Goal: Task Accomplishment & Management: Manage account settings

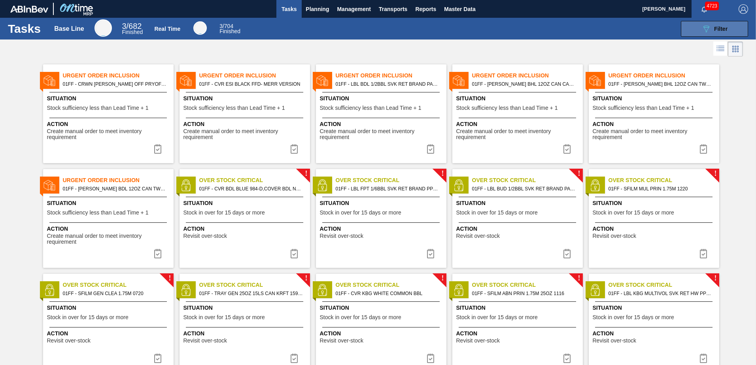
click at [717, 27] on span "Filter" at bounding box center [720, 29] width 13 height 6
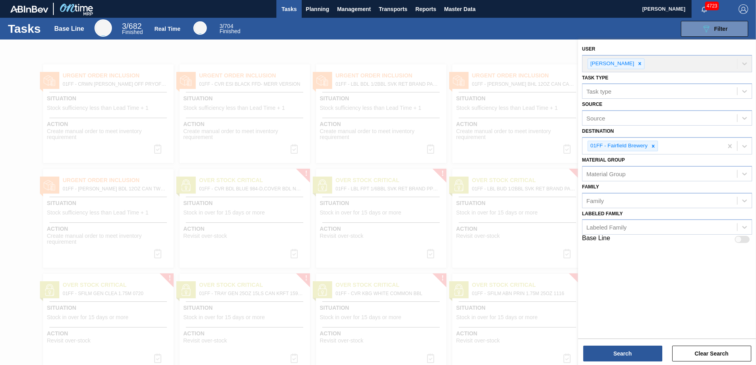
drag, startPoint x: 491, startPoint y: 60, endPoint x: 380, endPoint y: 51, distance: 111.1
click at [473, 58] on div at bounding box center [378, 222] width 756 height 365
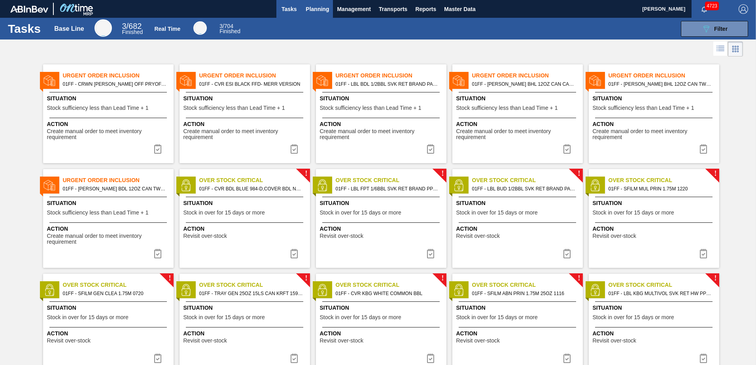
click at [326, 4] on button "Planning" at bounding box center [317, 9] width 31 height 18
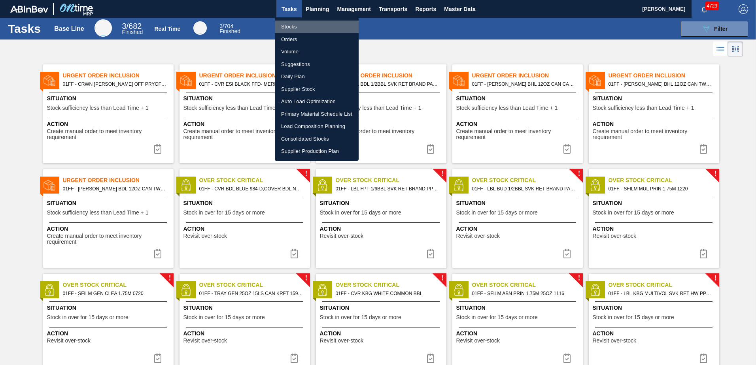
click at [288, 27] on li "Stocks" at bounding box center [317, 27] width 84 height 13
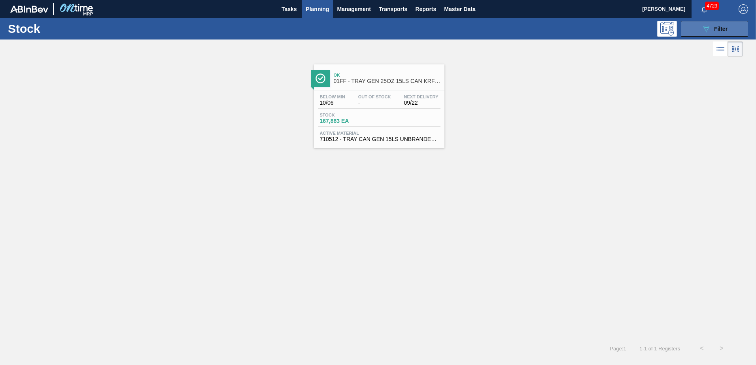
click at [703, 23] on button "089F7B8B-B2A5-4AFE-B5C0-19BA573D28AC Filter" at bounding box center [714, 29] width 67 height 16
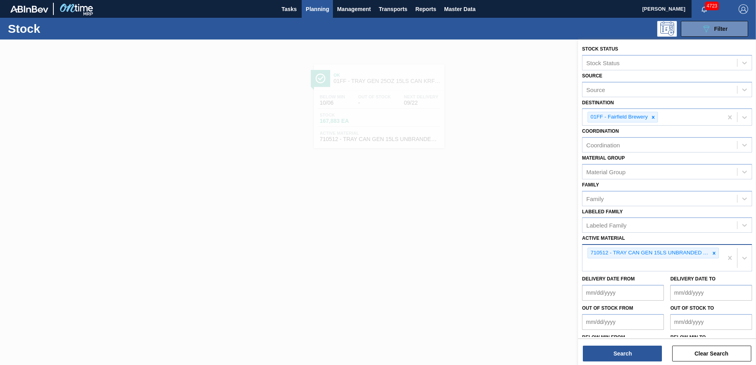
click at [712, 251] on icon at bounding box center [715, 254] width 6 height 6
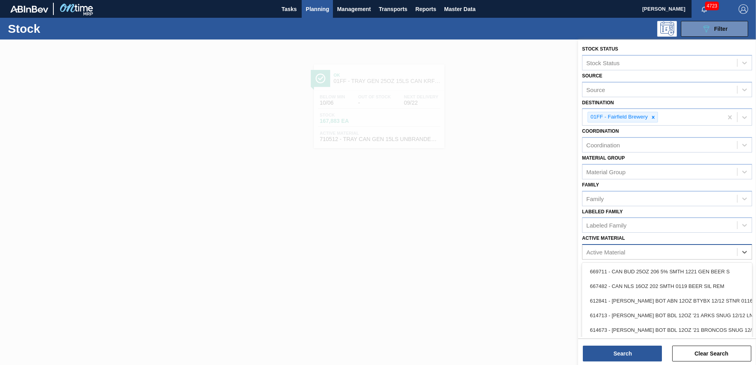
click at [657, 251] on div "Active Material" at bounding box center [660, 252] width 155 height 11
paste Material "744500"
type Material "744500"
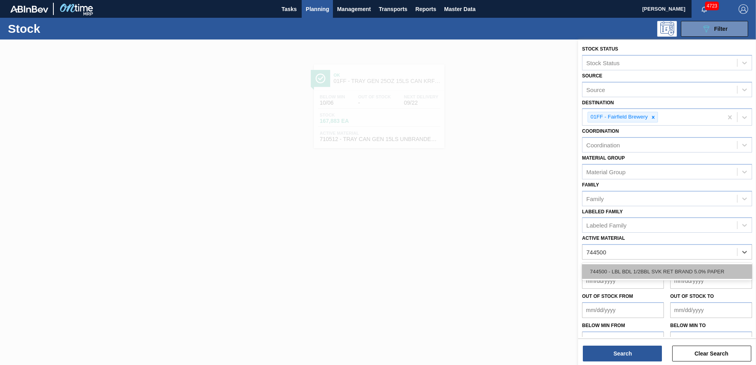
click at [652, 266] on div "744500 - LBL BDL 1/2BBL SVK RET BRAND 5.0% PAPER" at bounding box center [667, 272] width 170 height 15
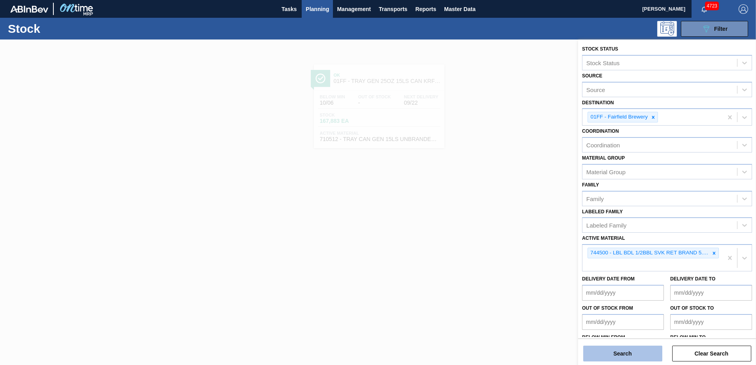
click at [641, 351] on button "Search" at bounding box center [622, 354] width 79 height 16
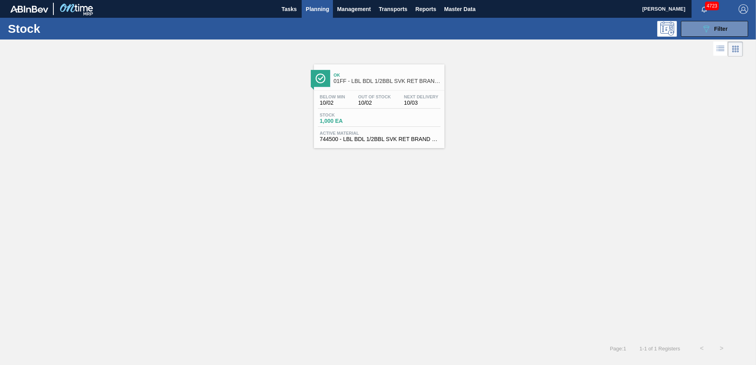
click at [401, 101] on div "Below Min 10/02 Out Of Stock 10/02 Next Delivery 10/03" at bounding box center [379, 102] width 123 height 14
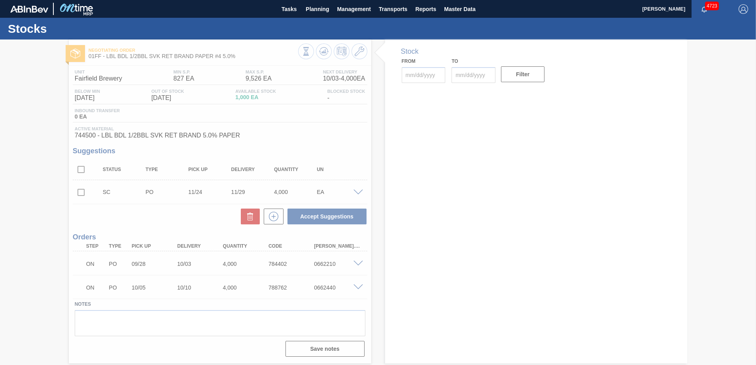
type input "[DATE]"
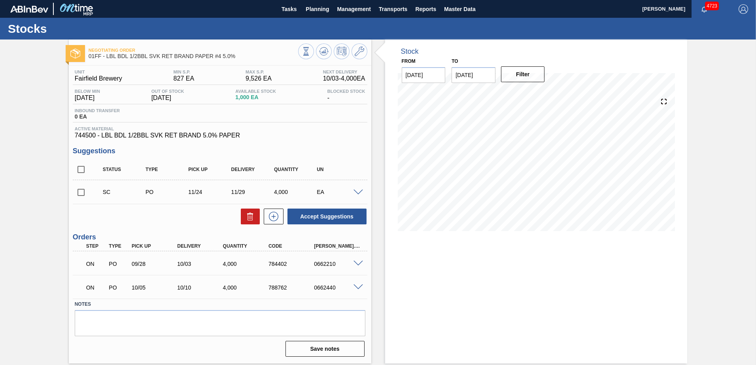
click at [360, 261] on span at bounding box center [358, 264] width 9 height 6
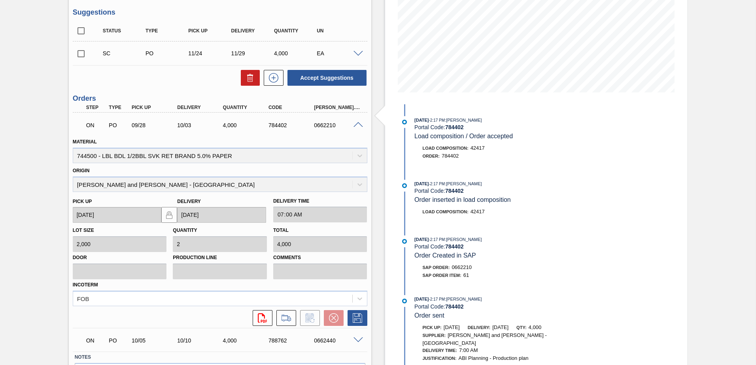
scroll to position [158, 0]
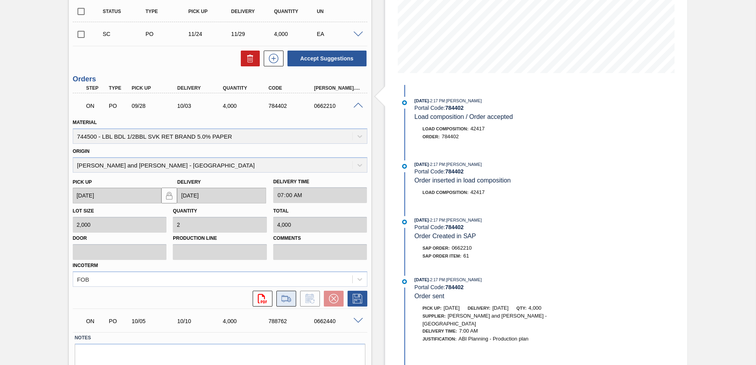
click at [287, 300] on icon at bounding box center [286, 298] width 13 height 9
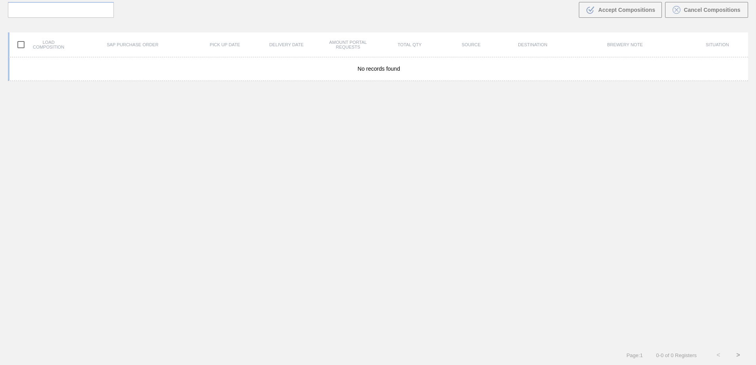
scroll to position [57, 0]
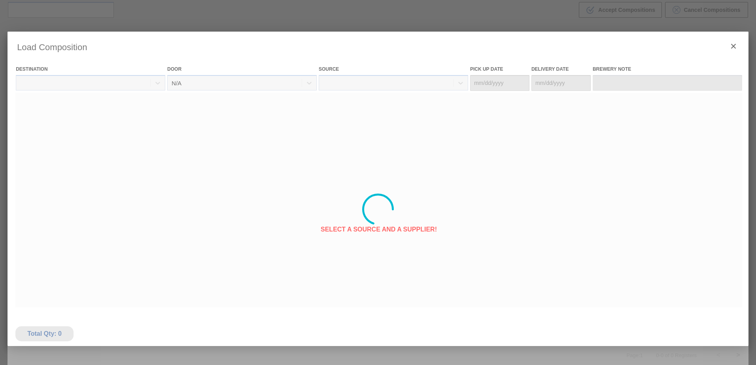
type Date "[DATE]"
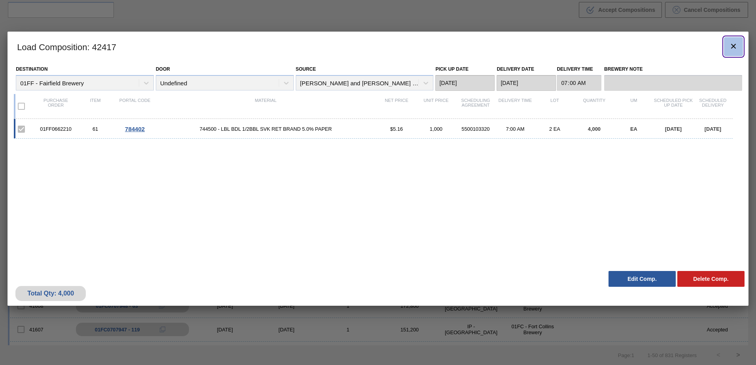
click at [732, 45] on icon "botão de ícone" at bounding box center [733, 46] width 5 height 5
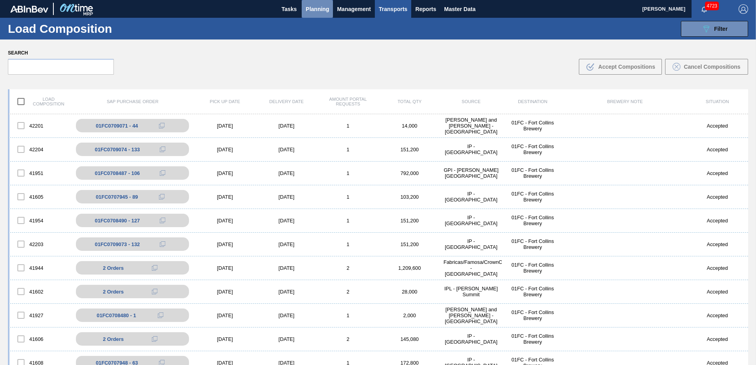
click at [317, 6] on span "Planning" at bounding box center [317, 8] width 23 height 9
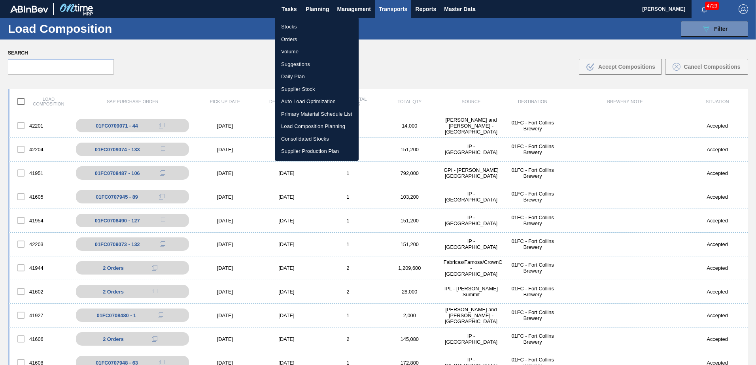
click at [297, 63] on li "Suggestions" at bounding box center [317, 64] width 84 height 13
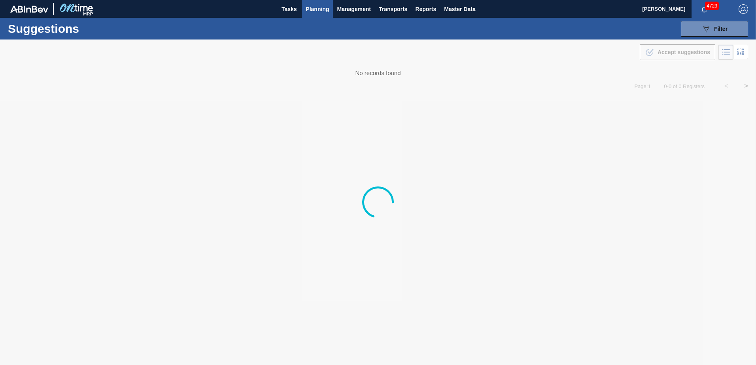
type from "[DATE]"
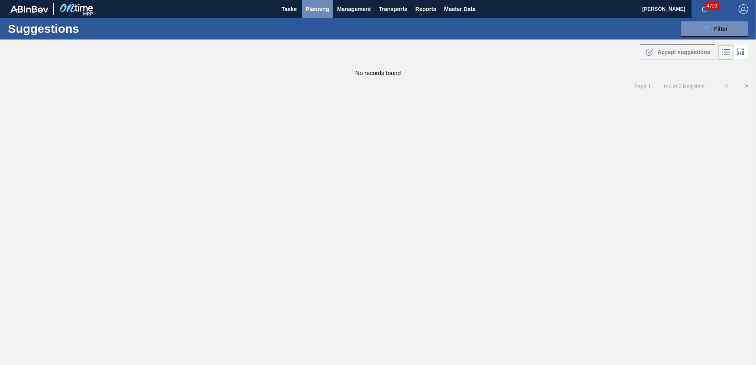
click at [325, 9] on span "Planning" at bounding box center [317, 8] width 23 height 9
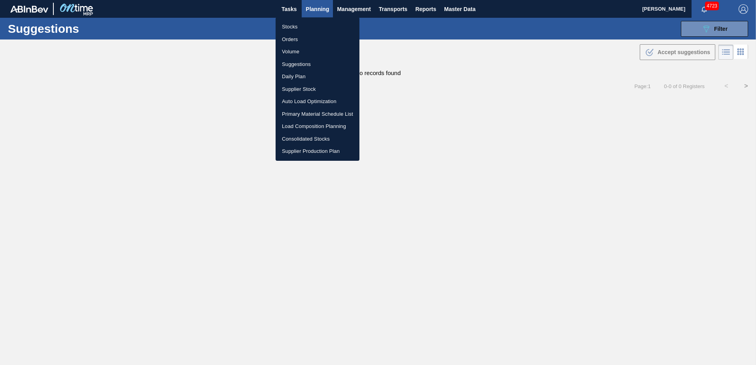
click at [299, 62] on li "Suggestions" at bounding box center [318, 64] width 84 height 13
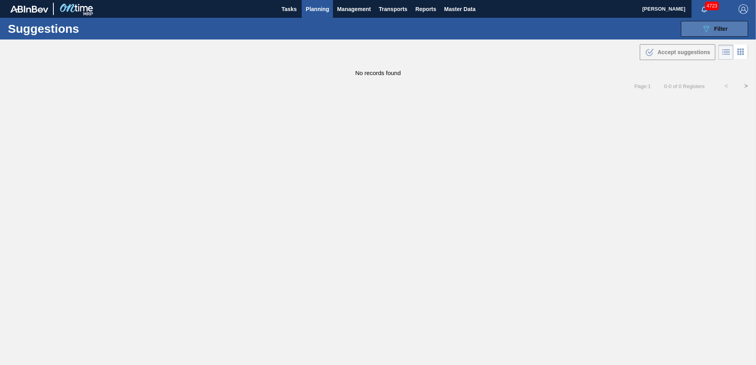
click at [723, 26] on span "Filter" at bounding box center [720, 29] width 13 height 6
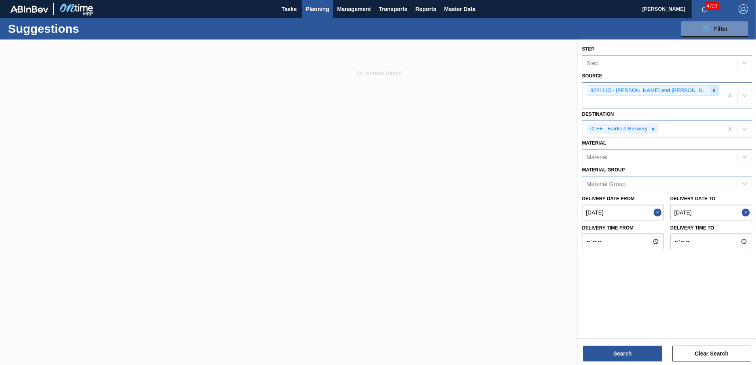
click at [712, 89] on icon at bounding box center [715, 91] width 6 height 6
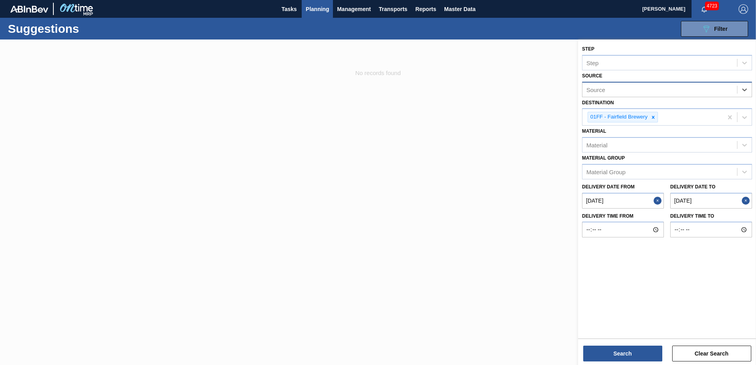
click at [715, 201] on to "[DATE]" at bounding box center [711, 201] width 82 height 16
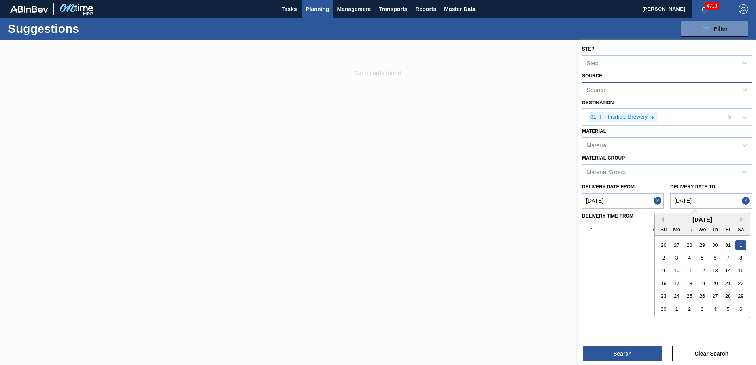
click at [662, 220] on button "Previous Month" at bounding box center [662, 220] width 6 height 6
click at [731, 296] on div "31" at bounding box center [728, 296] width 11 height 11
type to "[DATE]"
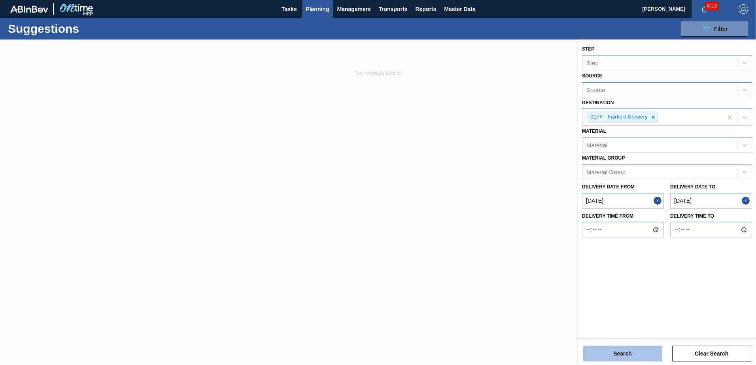
click at [649, 356] on button "Search" at bounding box center [622, 354] width 79 height 16
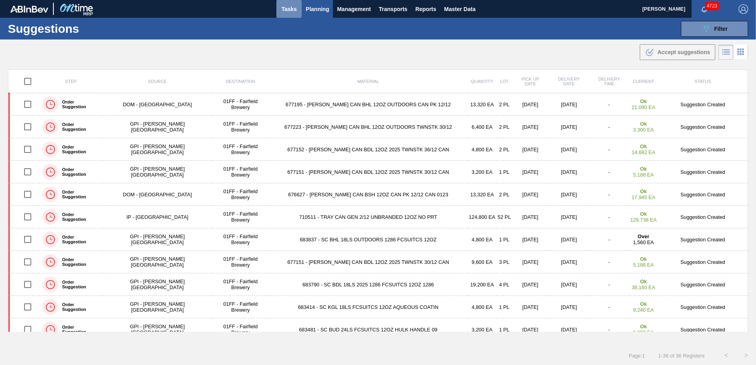
click at [291, 2] on button "Tasks" at bounding box center [288, 9] width 25 height 18
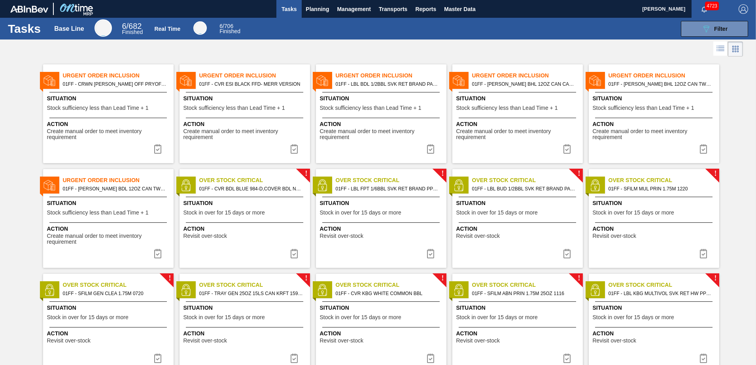
click at [516, 114] on div "Urgent Order Inclusion 01FF - [PERSON_NAME] BHL 12OZ CAN CAN PK 12/12 CAN OUTDO…" at bounding box center [517, 113] width 131 height 99
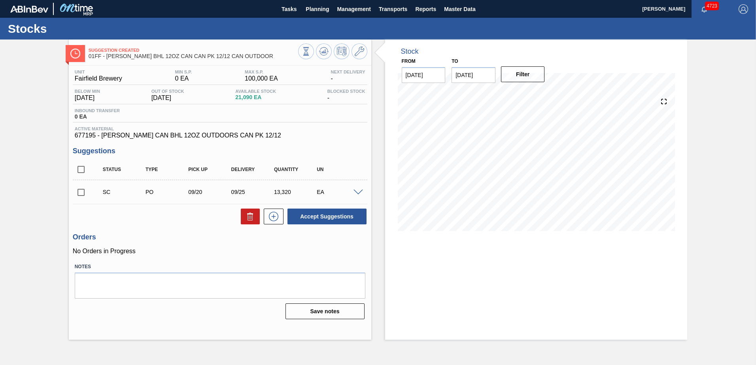
click at [568, 309] on div "Stock From [DATE] to [DATE] Filter 09/19 Stock Projection 21,090 SAP Planning 0…" at bounding box center [536, 190] width 303 height 301
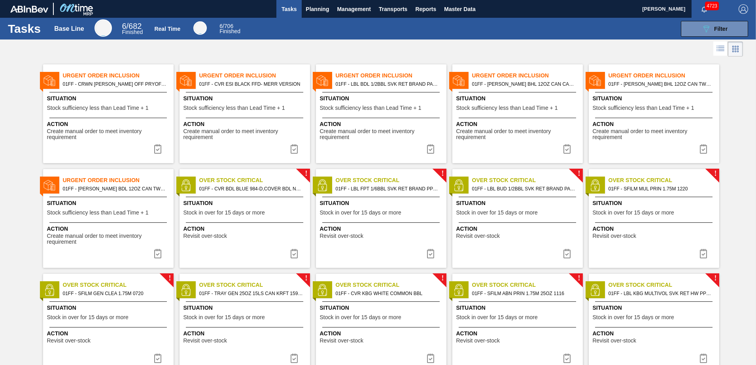
click at [648, 114] on div "Urgent Order Inclusion 01FF - [PERSON_NAME] BHL 12OZ CAN TWNSTK 30/12 CAN CAN O…" at bounding box center [654, 113] width 131 height 99
click at [134, 208] on div "Situation Stock sufficiency less than Lead Time + 1" at bounding box center [109, 208] width 125 height 19
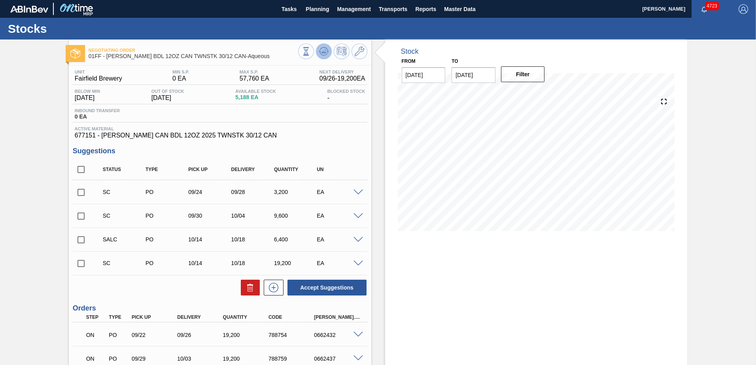
click at [325, 49] on icon at bounding box center [323, 51] width 9 height 9
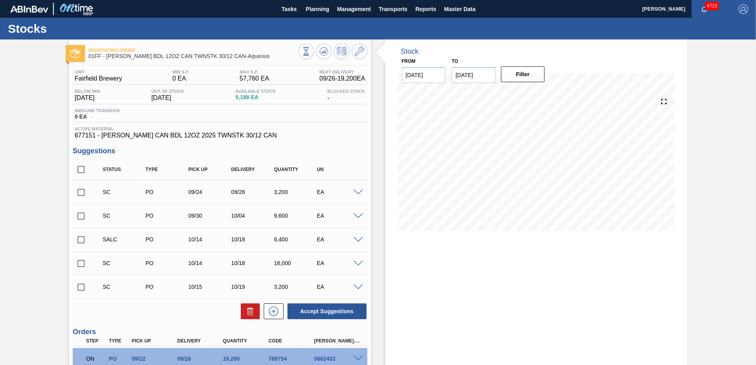
click at [560, 269] on div "Stock From [DATE] to [DATE] Filter 09/25 Stock Projection -851 SAP Planning 0 T…" at bounding box center [536, 249] width 303 height 419
click at [574, 282] on div "Stock From [DATE] to [DATE] Filter 09/27 Stock Projection 18,349 SAP Planning 0…" at bounding box center [536, 249] width 303 height 419
click at [80, 169] on input "checkbox" at bounding box center [81, 169] width 17 height 17
checkbox input "true"
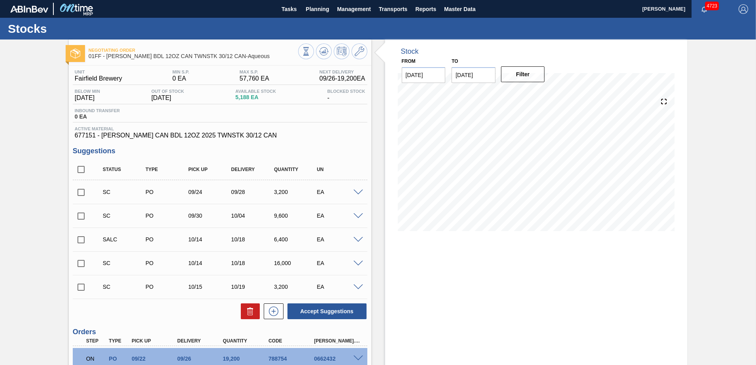
checkbox input "true"
click at [330, 310] on button "Accept Suggestions" at bounding box center [327, 312] width 79 height 16
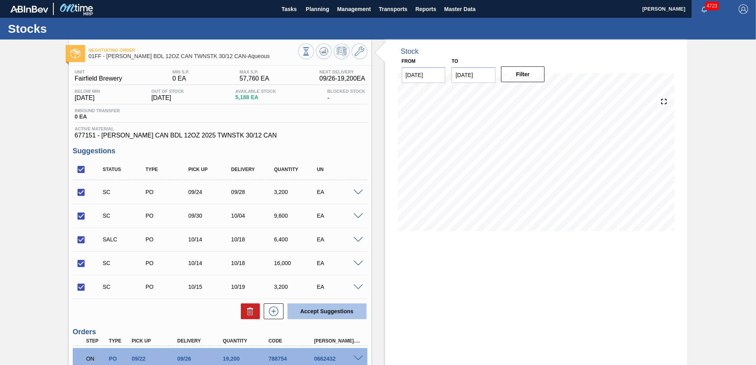
checkbox input "false"
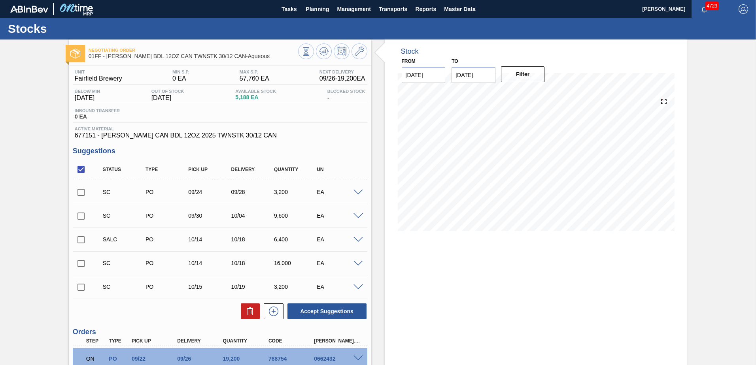
click at [81, 168] on input "checkbox" at bounding box center [81, 169] width 17 height 17
checkbox input "true"
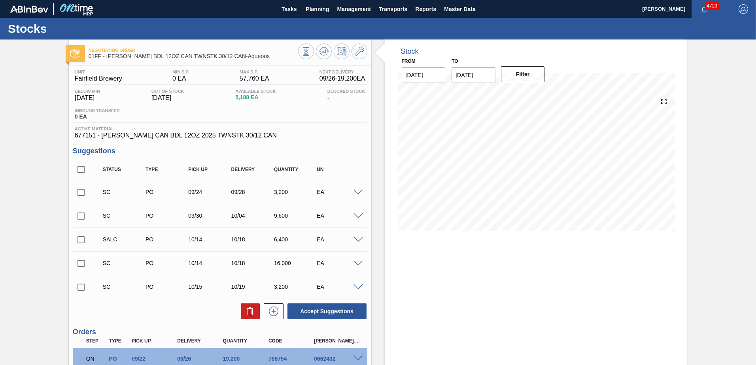
checkbox input "true"
click at [321, 311] on button "Accept Suggestions" at bounding box center [327, 312] width 79 height 16
checkbox input "false"
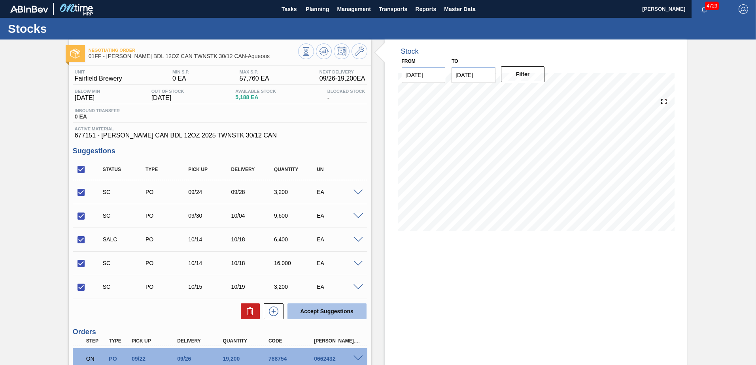
checkbox input "false"
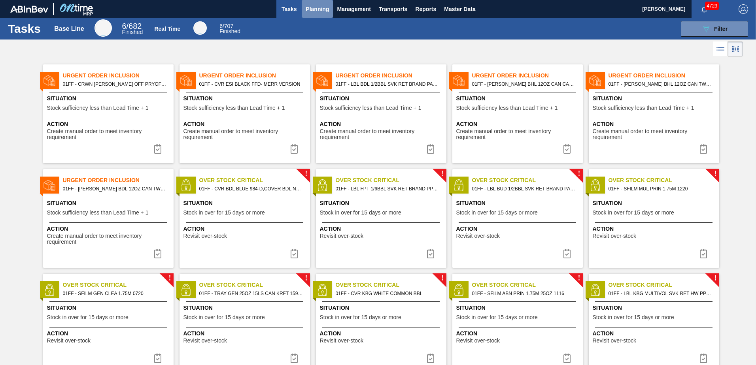
click at [319, 12] on span "Planning" at bounding box center [317, 8] width 23 height 9
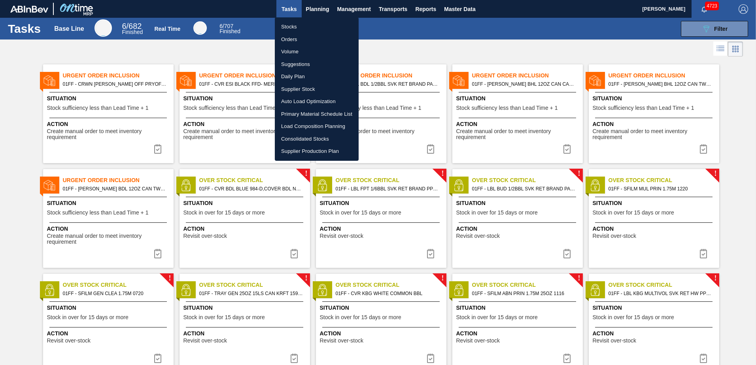
click at [298, 64] on li "Suggestions" at bounding box center [317, 64] width 84 height 13
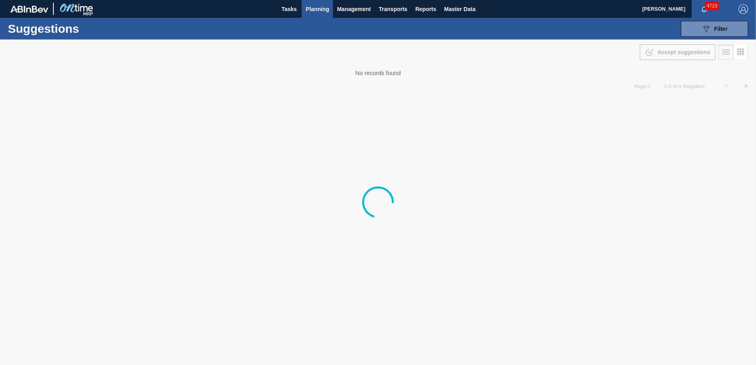
type from "[DATE]"
type to "[DATE]"
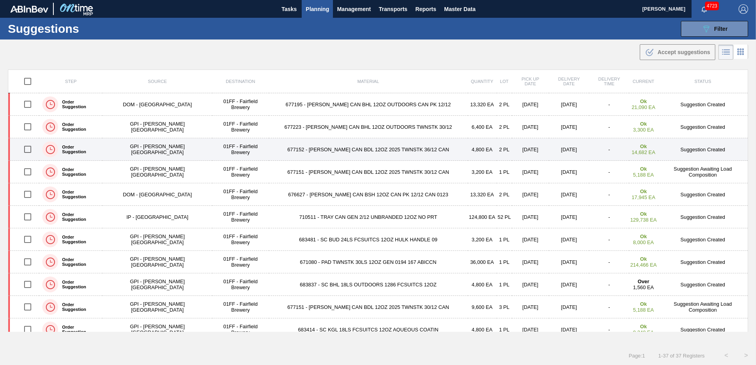
click at [356, 151] on td "677152 - [PERSON_NAME] CAN BDL 12OZ 2025 TWNSTK 36/12 CAN" at bounding box center [368, 149] width 199 height 23
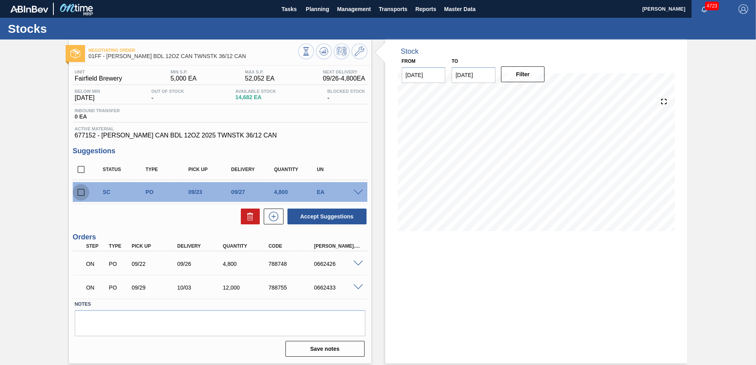
click at [81, 190] on input "checkbox" at bounding box center [81, 192] width 17 height 17
click at [321, 216] on button "Accept Suggestions" at bounding box center [327, 217] width 79 height 16
checkbox input "false"
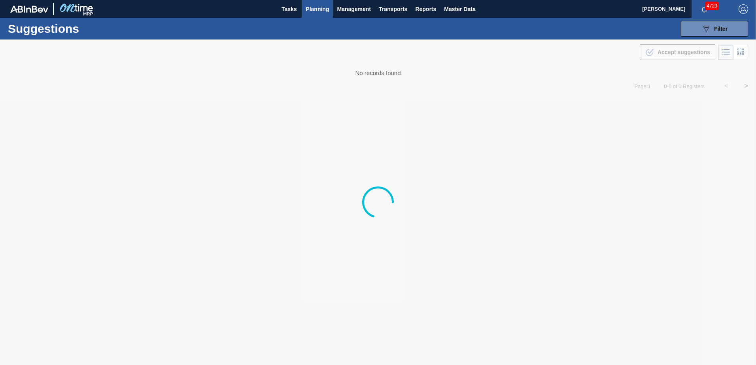
type from "[DATE]"
type to "[DATE]"
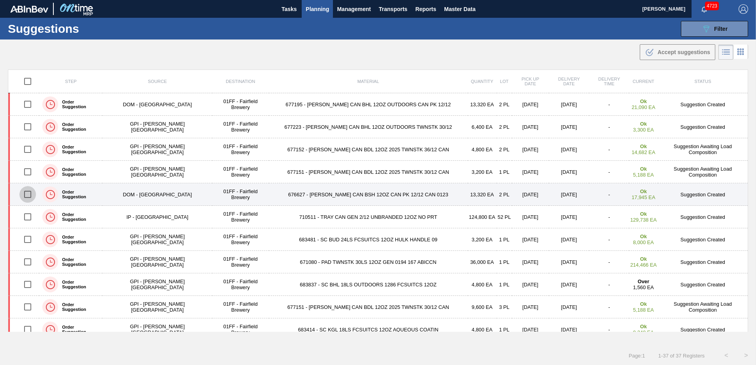
click at [24, 196] on input "checkbox" at bounding box center [27, 194] width 17 height 17
checkbox input "true"
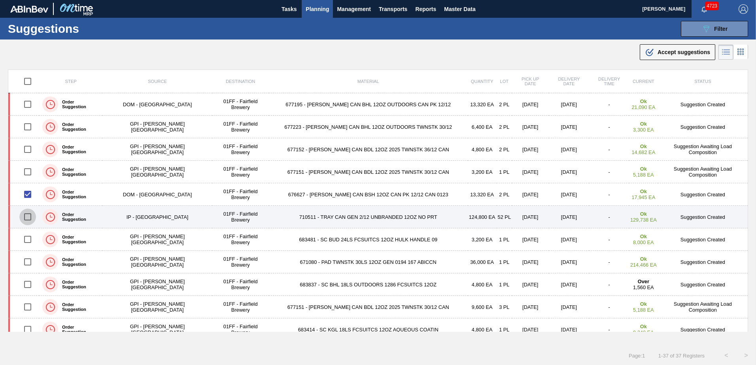
click at [28, 220] on input "checkbox" at bounding box center [27, 217] width 17 height 17
checkbox input "false"
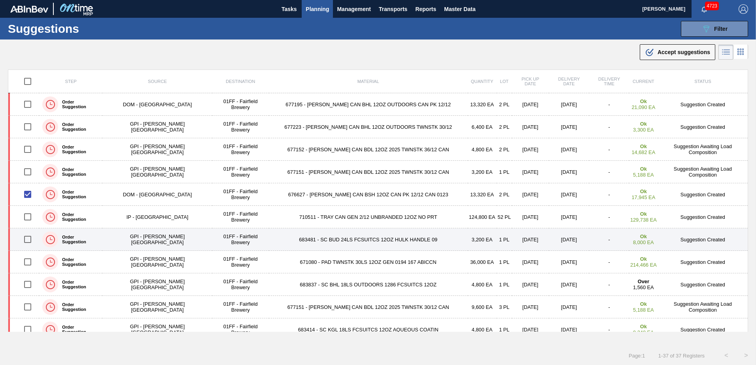
click at [30, 240] on input "checkbox" at bounding box center [27, 239] width 17 height 17
checkbox input "true"
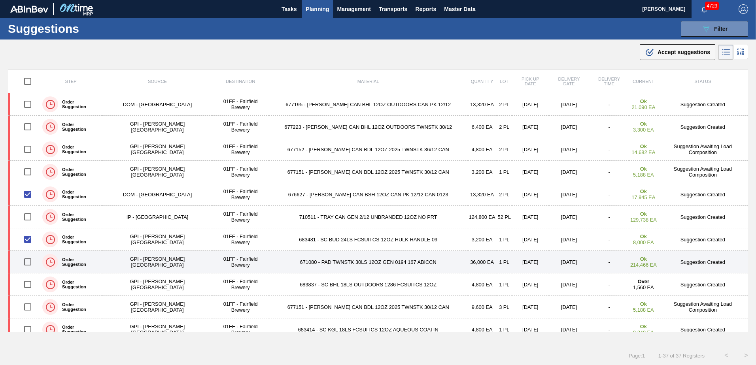
click at [29, 262] on input "checkbox" at bounding box center [27, 262] width 17 height 17
checkbox input "true"
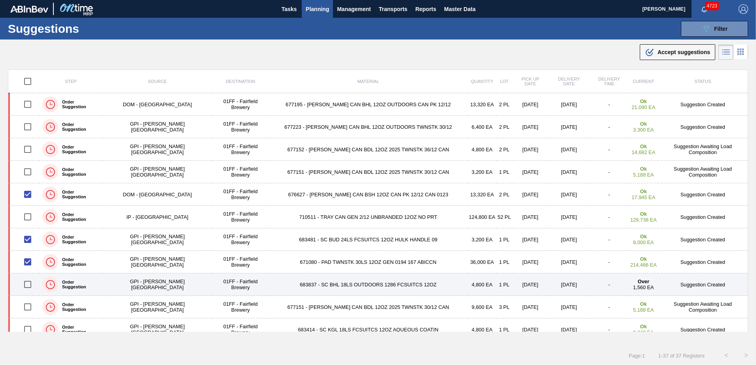
scroll to position [40, 0]
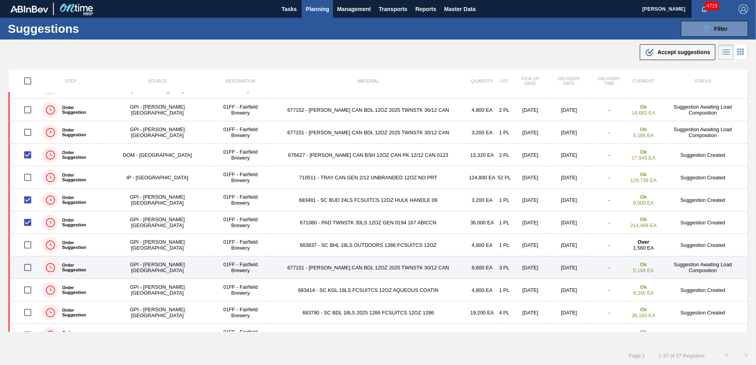
click at [28, 267] on input "checkbox" at bounding box center [27, 267] width 17 height 17
checkbox input "true"
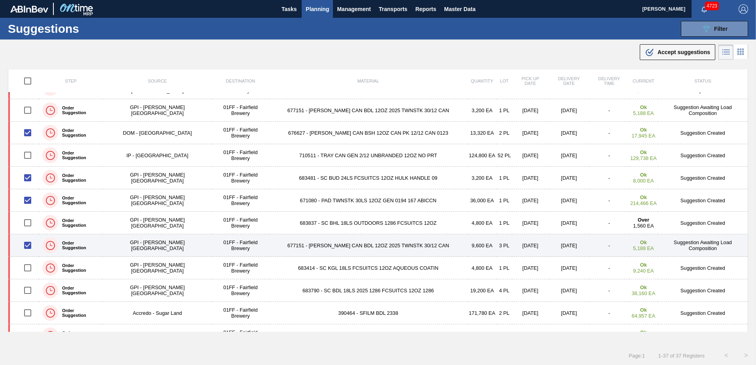
scroll to position [79, 0]
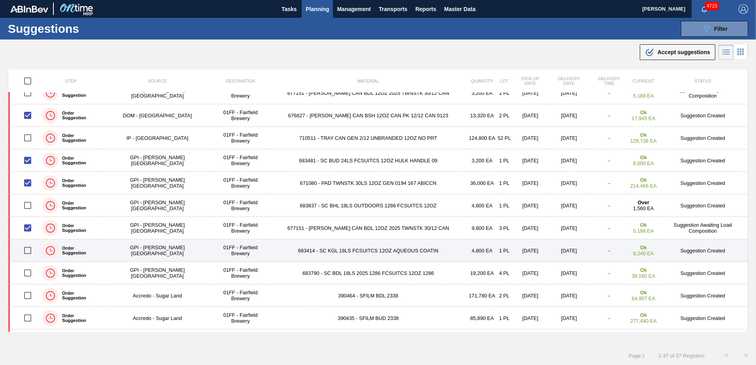
click at [27, 251] on input "checkbox" at bounding box center [27, 250] width 17 height 17
checkbox input "true"
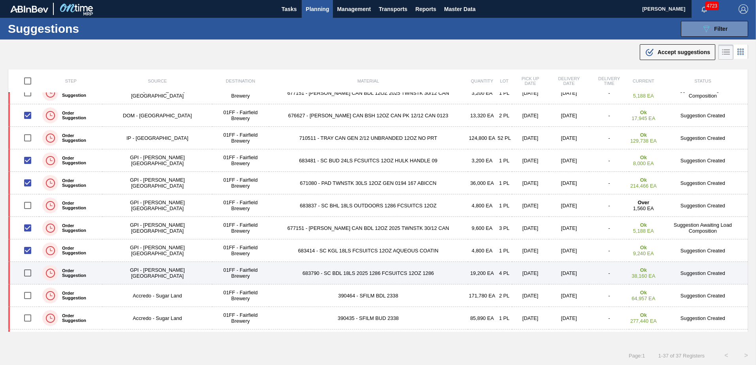
click at [32, 277] on input "checkbox" at bounding box center [27, 273] width 17 height 17
checkbox input "true"
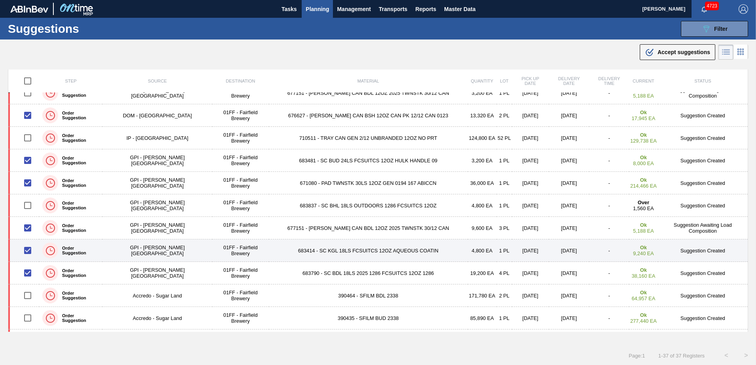
scroll to position [119, 0]
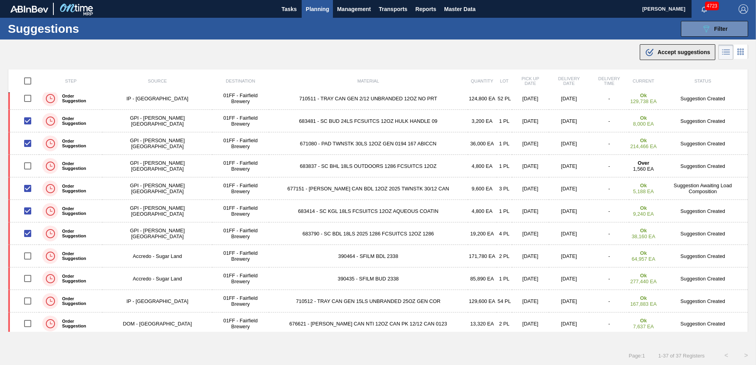
click at [671, 49] on span "Accept suggestions" at bounding box center [684, 52] width 53 height 6
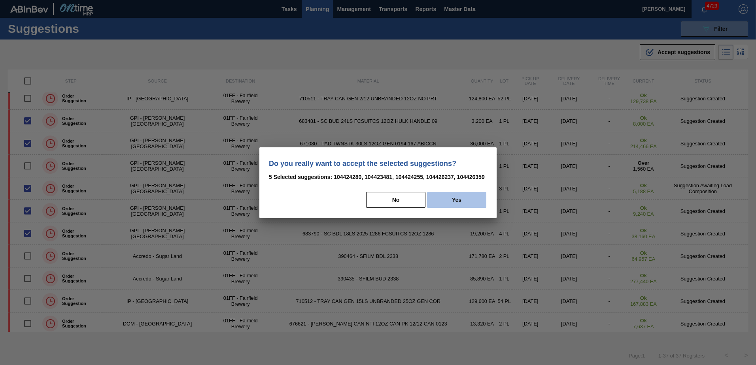
click at [454, 195] on button "Yes" at bounding box center [456, 200] width 59 height 16
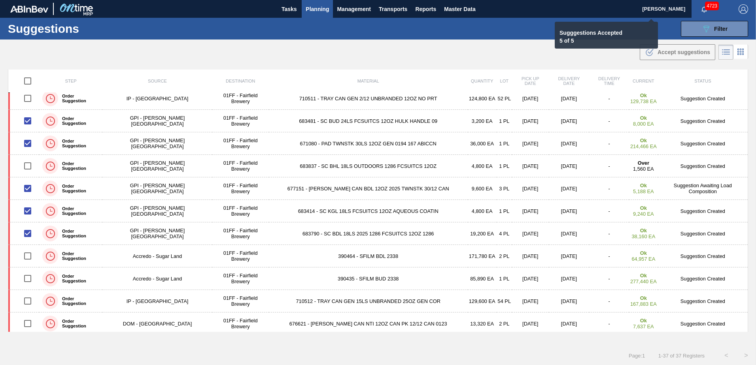
checkbox input "false"
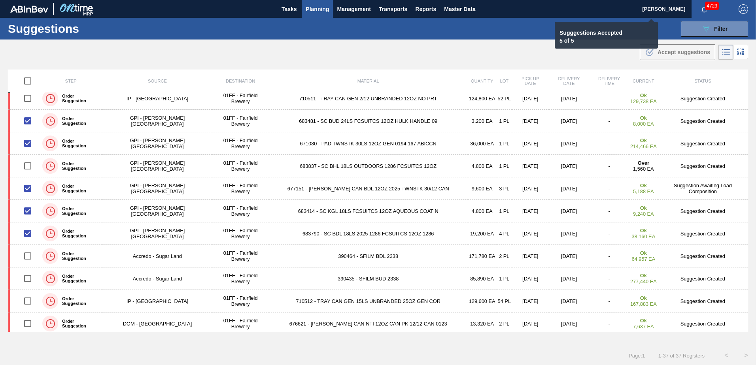
checkbox input "false"
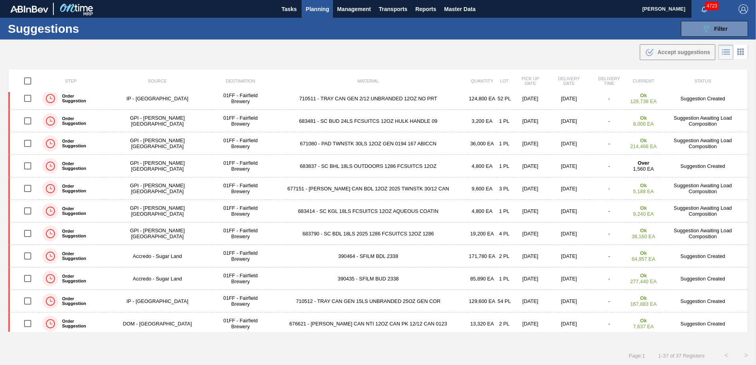
click at [322, 257] on td "390464 - SFILM BDL 2338" at bounding box center [368, 256] width 199 height 23
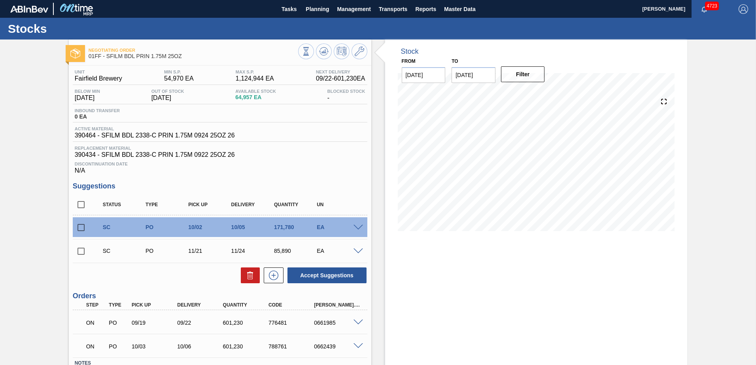
click at [488, 79] on input "[DATE]" at bounding box center [474, 75] width 44 height 16
click at [528, 131] on div "10" at bounding box center [525, 132] width 11 height 11
type input "[DATE]"
click at [531, 77] on button "Filter" at bounding box center [523, 74] width 44 height 16
click at [78, 203] on input "checkbox" at bounding box center [81, 205] width 17 height 17
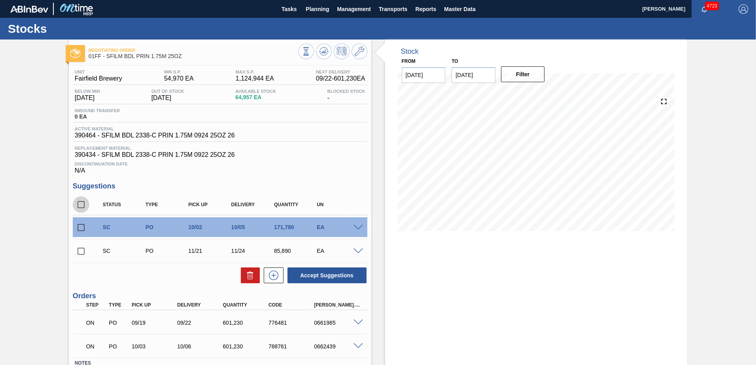
checkbox input "true"
click at [338, 273] on button "Accept Suggestions" at bounding box center [327, 276] width 79 height 16
checkbox input "false"
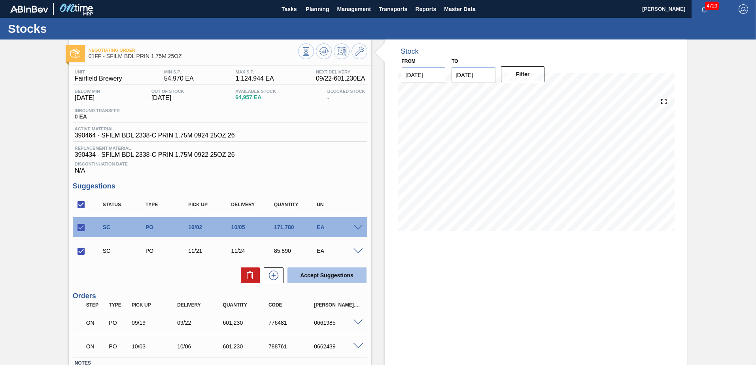
checkbox input "false"
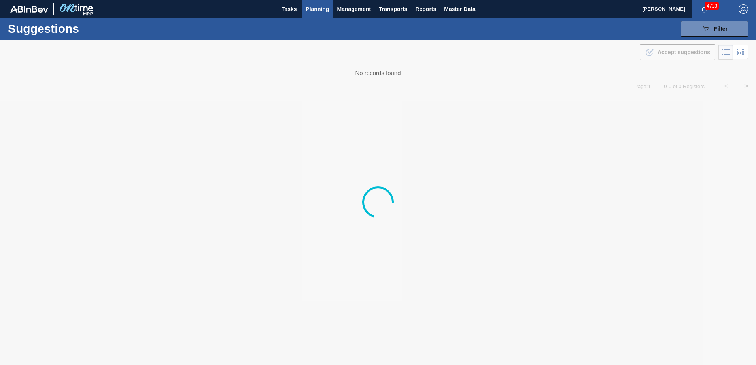
type from "[DATE]"
type to "[DATE]"
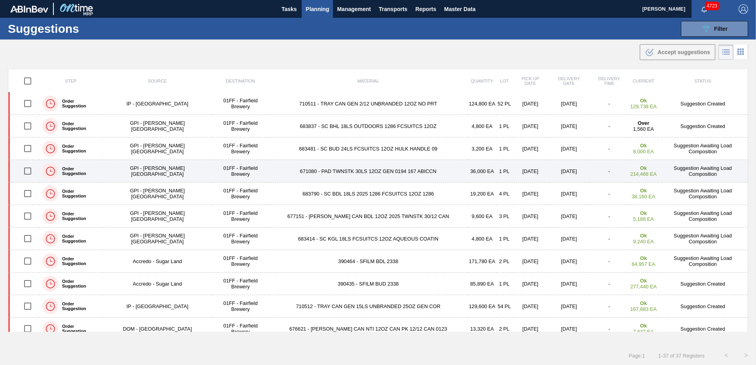
scroll to position [158, 0]
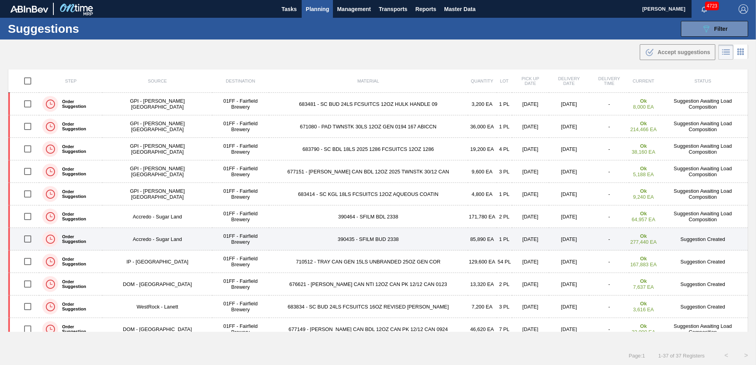
click at [360, 238] on td "390435 - SFILM BUD 2338" at bounding box center [368, 239] width 199 height 23
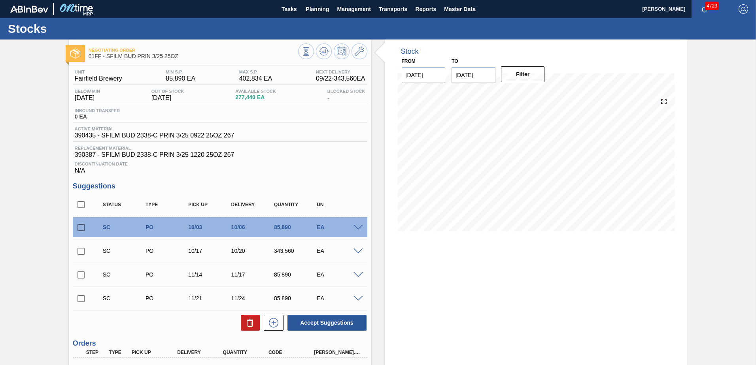
scroll to position [79, 0]
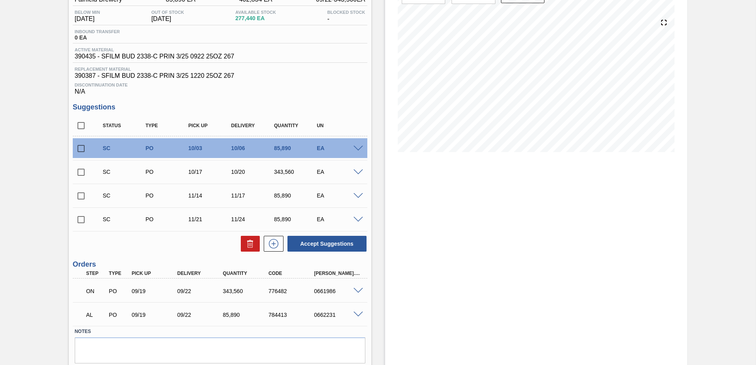
click at [78, 147] on input "checkbox" at bounding box center [81, 148] width 17 height 17
checkbox input "true"
click at [81, 174] on input "checkbox" at bounding box center [81, 172] width 17 height 17
checkbox input "true"
click at [329, 242] on button "Accept Suggestions" at bounding box center [327, 244] width 79 height 16
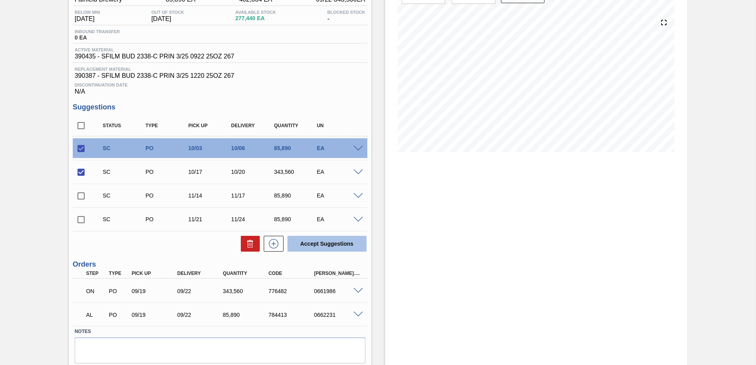
checkbox input "false"
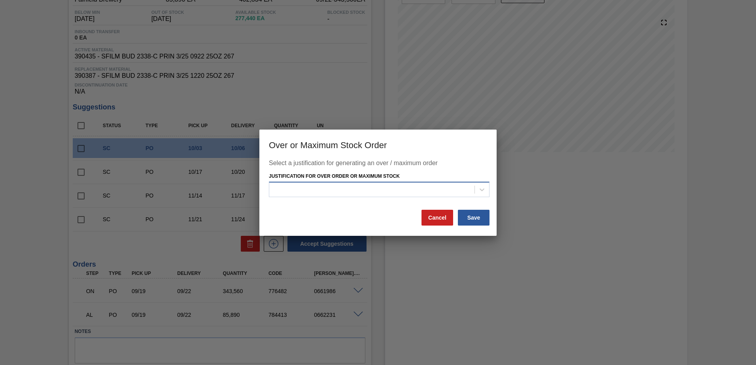
click at [418, 191] on div at bounding box center [371, 189] width 205 height 11
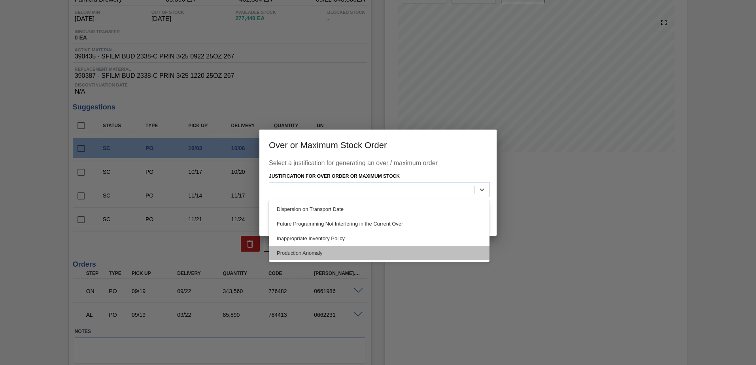
click at [401, 249] on div "Production Anomaly" at bounding box center [379, 253] width 221 height 15
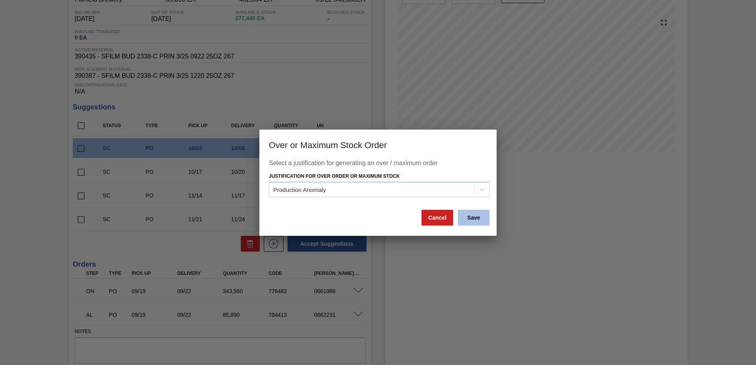
click at [468, 216] on button "Save" at bounding box center [474, 218] width 32 height 16
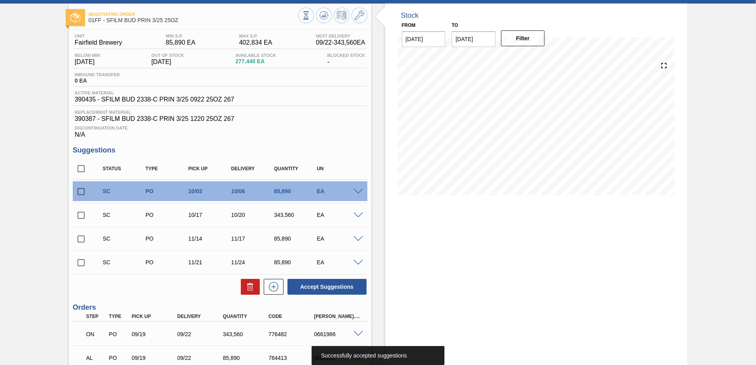
scroll to position [0, 0]
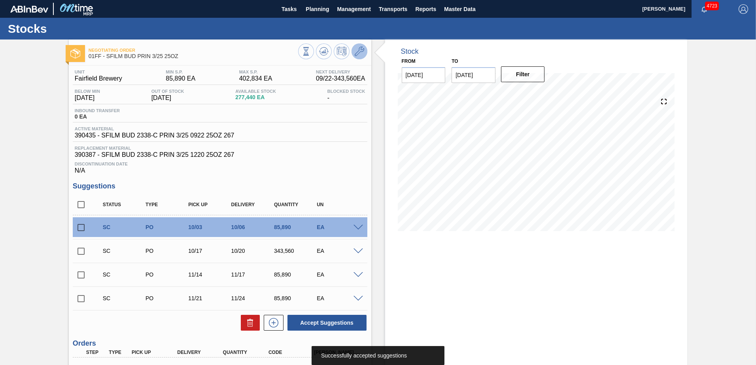
click at [363, 49] on icon at bounding box center [359, 51] width 9 height 9
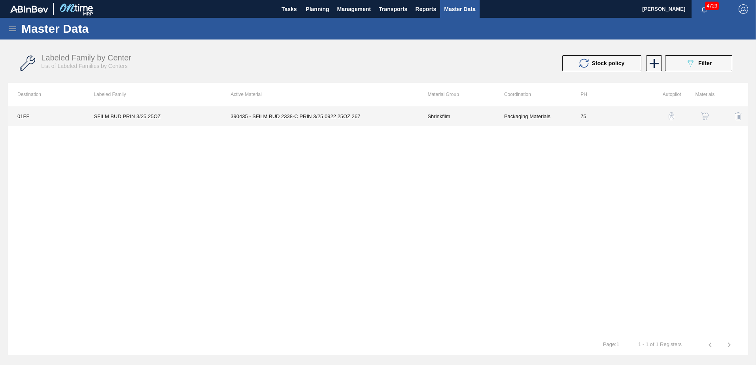
click at [356, 120] on td "390435 - SFILM BUD 2338-C PRIN 3/25 0922 25OZ 267" at bounding box center [319, 116] width 197 height 20
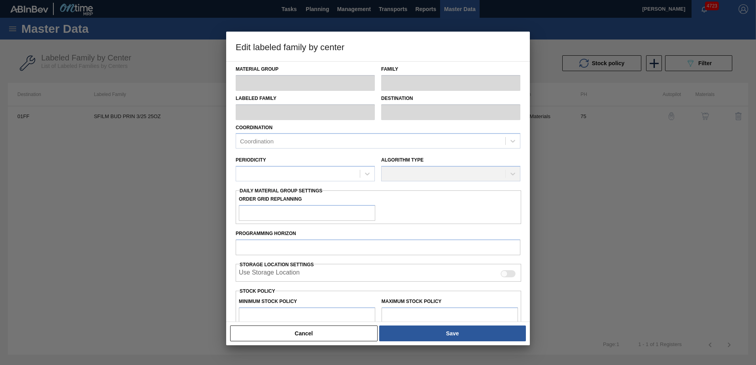
type input "Shrinkfilm"
type input "SFILM BUD PRIN 3/25 25OZ"
type input "01FF - Fairfield Brewery"
type input "75"
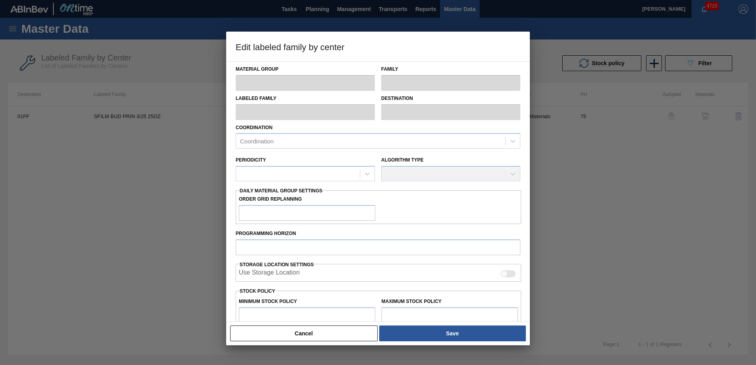
type input "85,890"
type input "402,834"
type input "5"
type input "101,737"
checkbox input "true"
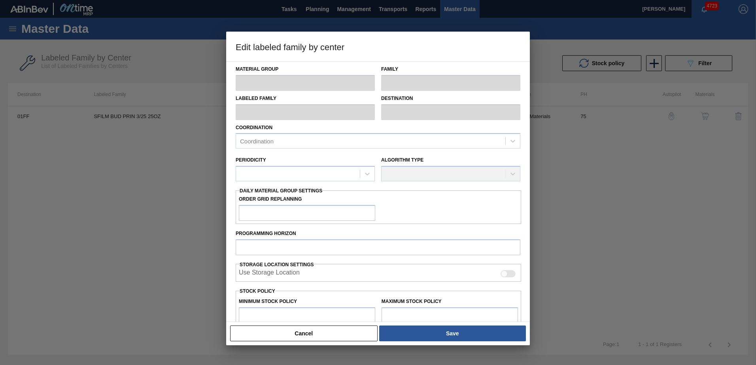
checkbox input "true"
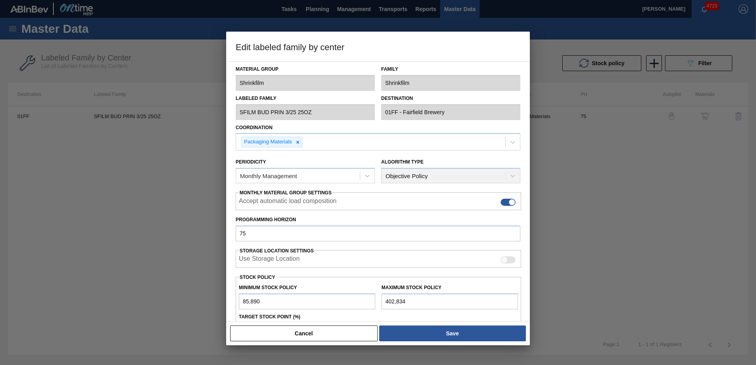
scroll to position [79, 0]
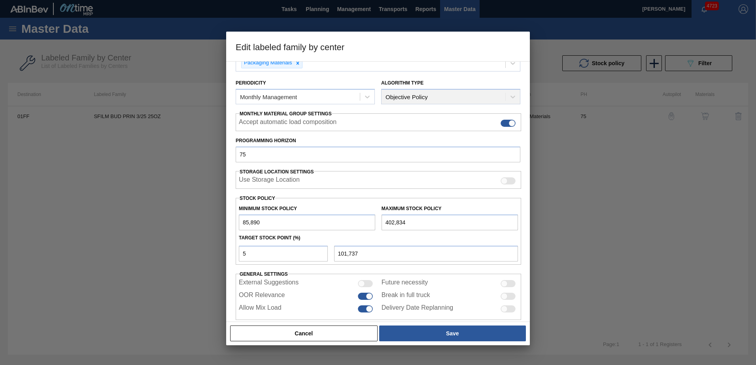
drag, startPoint x: 415, startPoint y: 222, endPoint x: 362, endPoint y: 217, distance: 52.5
click at [355, 230] on div "Minimum Stock Policy 85,890 Maximum Stock Policy 402,834" at bounding box center [379, 215] width 286 height 29
type input "5"
type input "81,596"
type input "55"
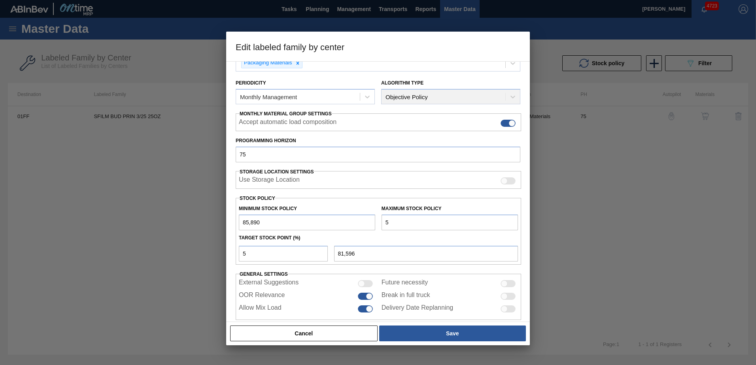
type input "81,598"
type input "550"
type input "81,623"
type input "5,500"
type input "81,871"
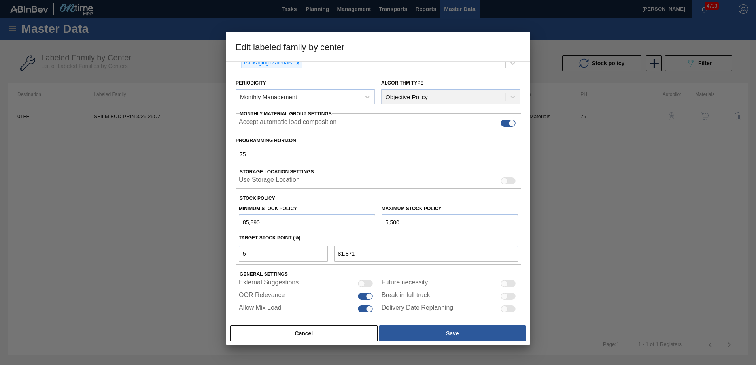
type input "55,000"
type input "84,346"
type input "550,000"
type input "109,096"
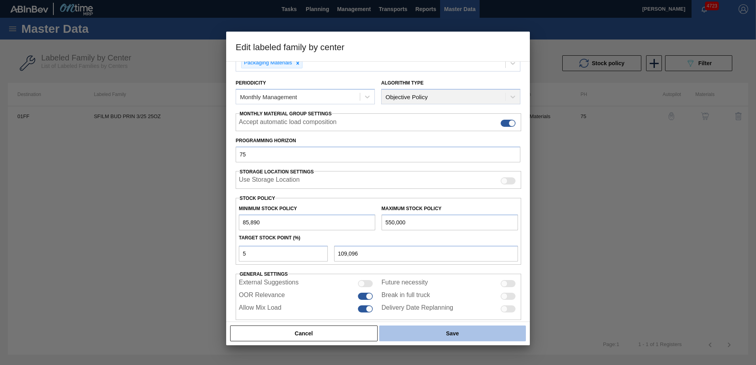
type input "550,000"
click at [414, 336] on button "Save" at bounding box center [452, 334] width 147 height 16
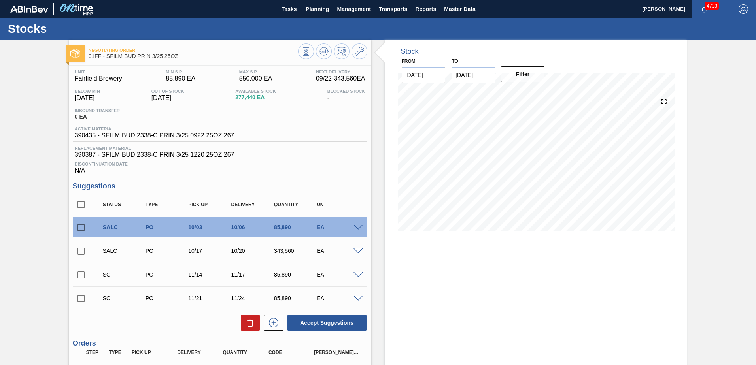
scroll to position [40, 0]
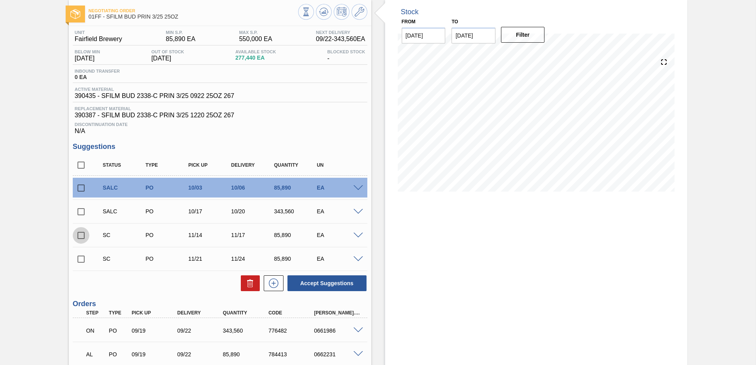
click at [81, 235] on input "checkbox" at bounding box center [81, 235] width 17 height 17
click at [344, 283] on button "Accept Suggestions" at bounding box center [327, 284] width 79 height 16
checkbox input "false"
click at [83, 261] on input "checkbox" at bounding box center [81, 259] width 17 height 17
click at [315, 281] on button "Accept Suggestions" at bounding box center [327, 284] width 79 height 16
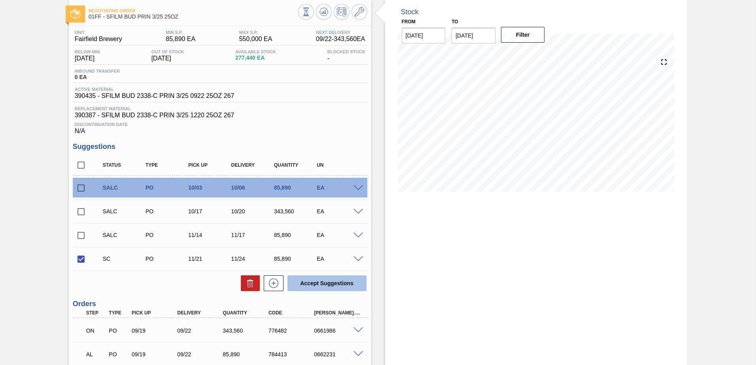
checkbox input "false"
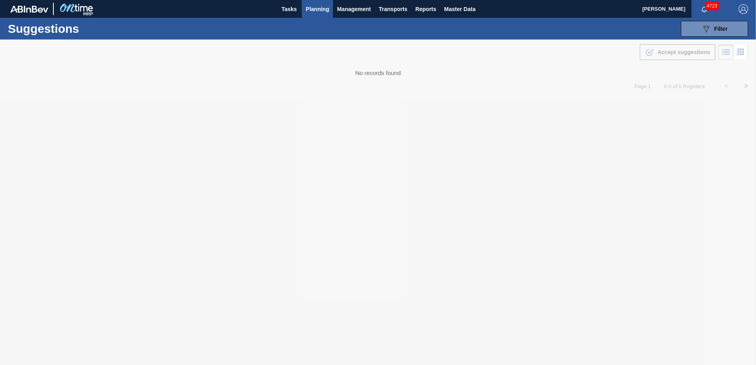
type from "[DATE]"
type to "[DATE]"
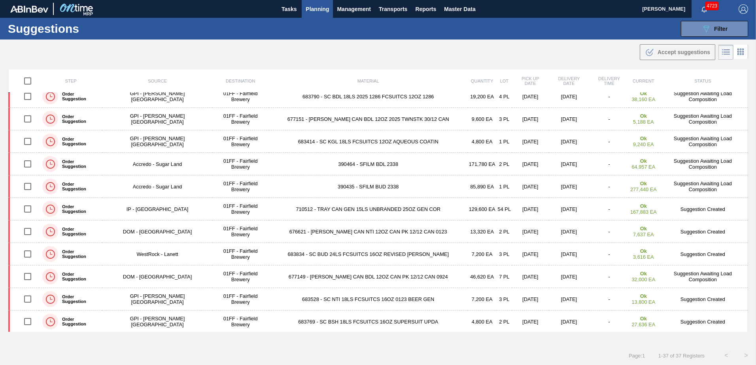
scroll to position [237, 0]
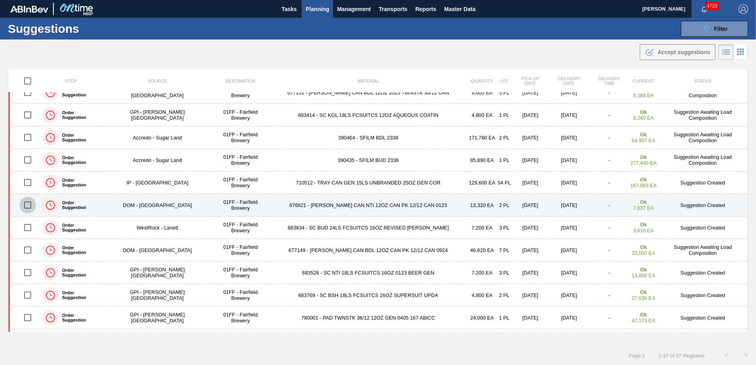
click at [29, 207] on input "checkbox" at bounding box center [27, 205] width 17 height 17
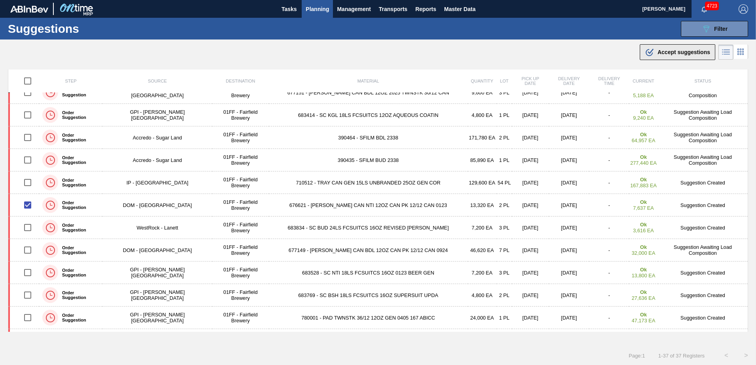
click at [690, 49] on span "Accept suggestions" at bounding box center [684, 52] width 53 height 6
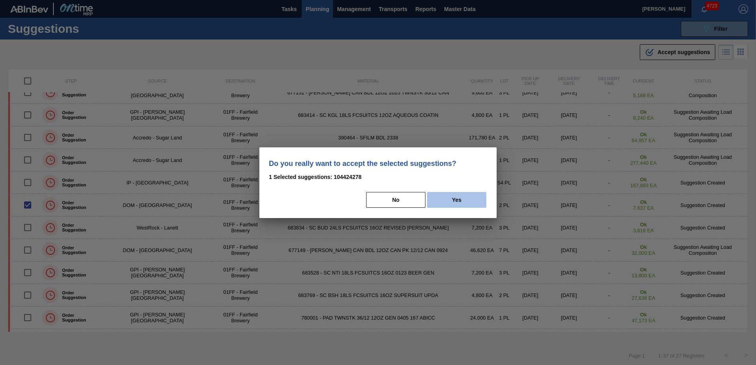
click at [459, 202] on button "Yes" at bounding box center [456, 200] width 59 height 16
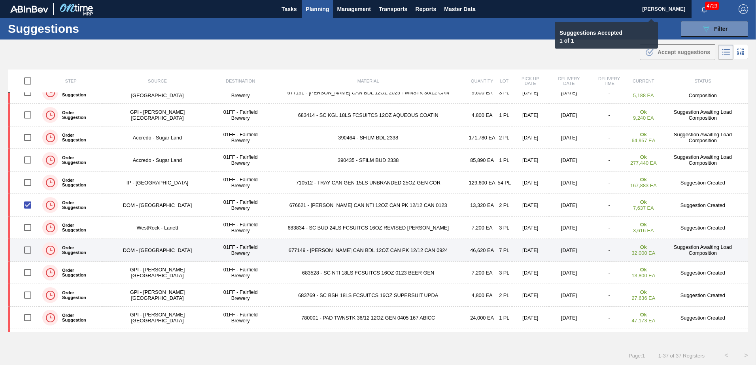
checkbox input "false"
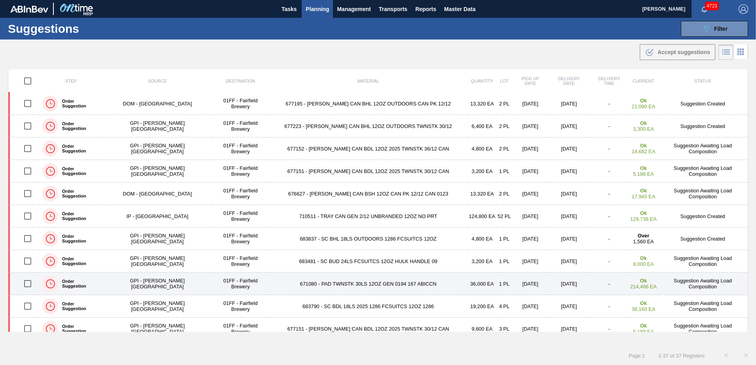
scroll to position [0, 0]
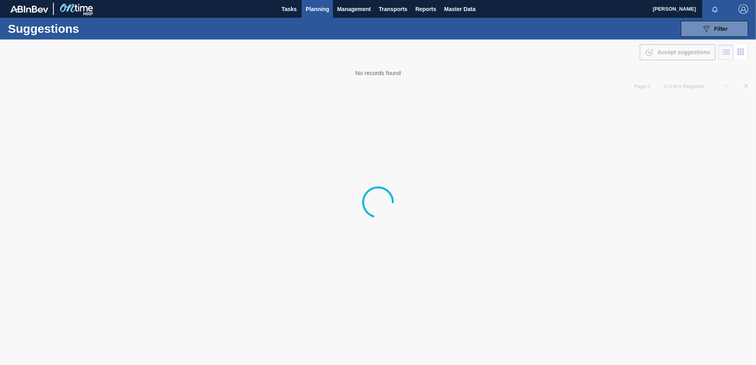
type from "[DATE]"
type to "[DATE]"
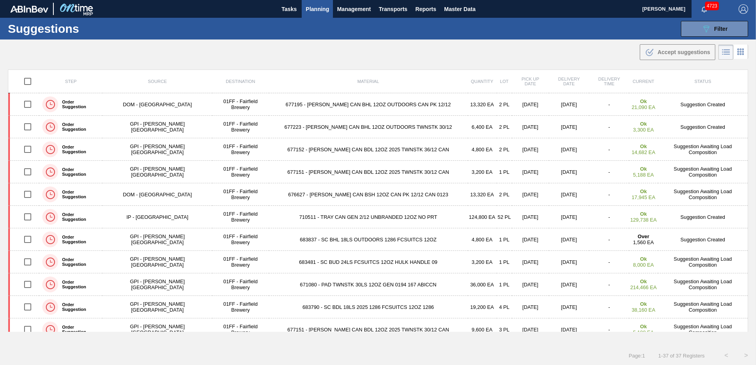
click at [322, 9] on span "Planning" at bounding box center [317, 8] width 23 height 9
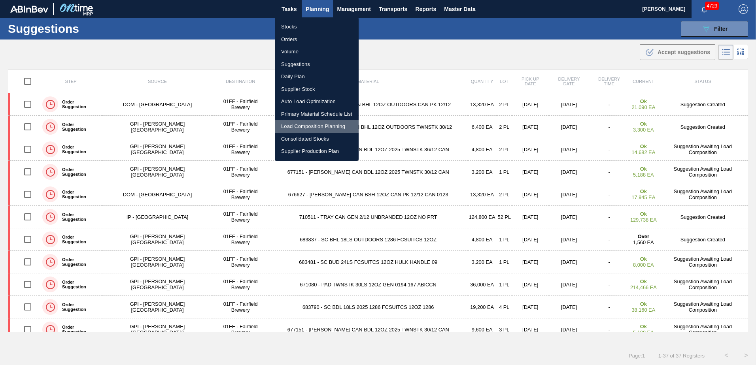
click at [304, 123] on li "Load Composition Planning" at bounding box center [317, 126] width 84 height 13
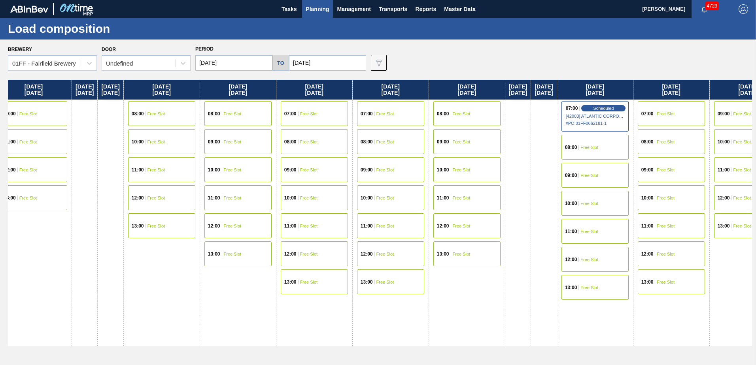
scroll to position [0, 394]
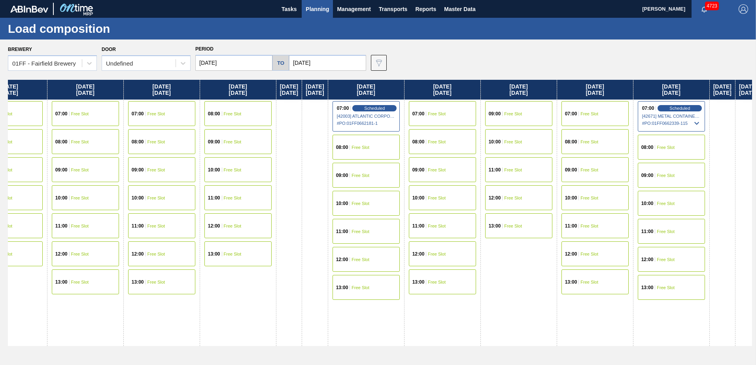
drag, startPoint x: 440, startPoint y: 95, endPoint x: 42, endPoint y: 148, distance: 402.1
click at [42, 148] on div "Wednesday 09/03/2025 07:00 Free Slot 08:00 Free Slot 09:00 Free Slot 10:00 Free…" at bounding box center [380, 220] width 744 height 281
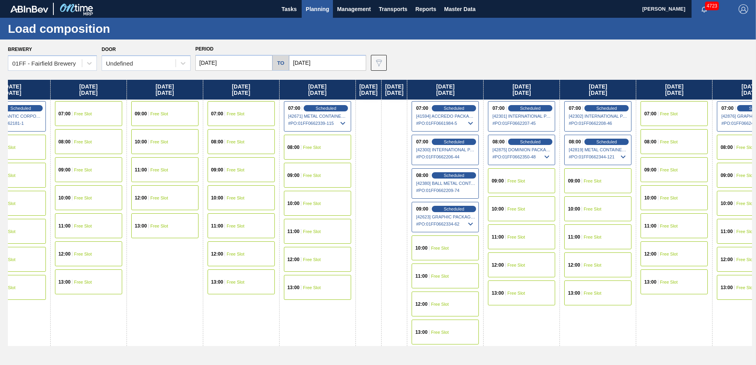
drag, startPoint x: 569, startPoint y: 85, endPoint x: 206, endPoint y: 129, distance: 365.0
click at [206, 129] on div "Wednesday 09/03/2025 07:00 Free Slot 08:00 Free Slot 09:00 Free Slot 10:00 Free…" at bounding box center [380, 220] width 744 height 281
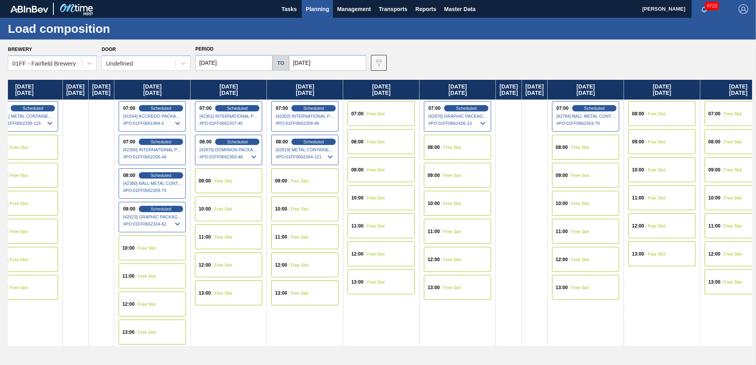
drag, startPoint x: 620, startPoint y: 93, endPoint x: 464, endPoint y: 188, distance: 182.1
click at [369, 126] on div "Wednesday 09/03/2025 07:00 Free Slot 08:00 Free Slot 09:00 Free Slot 10:00 Free…" at bounding box center [380, 220] width 744 height 281
click at [567, 350] on div "Wednesday 09/03/2025 07:00 Free Slot 08:00 Free Slot 09:00 Free Slot 10:00 Free…" at bounding box center [380, 220] width 744 height 281
click at [490, 148] on div "08:00 Free Slot" at bounding box center [456, 147] width 67 height 25
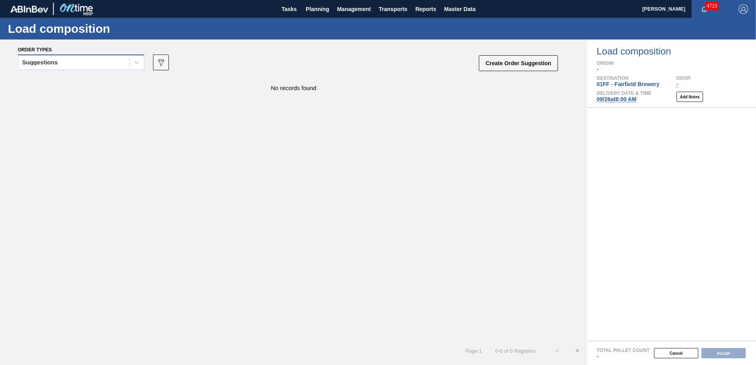
click at [119, 59] on div "Suggestions" at bounding box center [73, 62] width 111 height 11
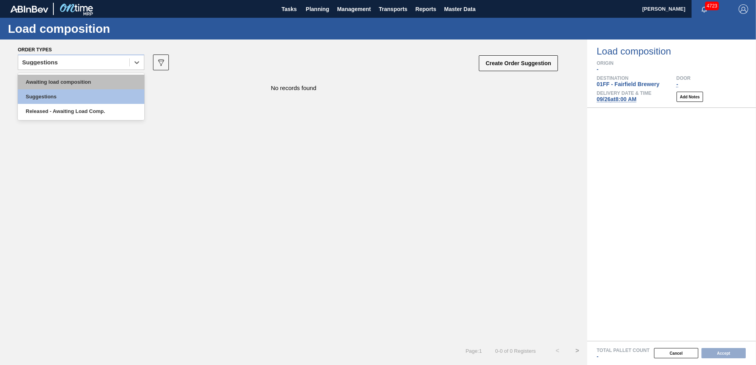
click at [103, 79] on div "Awaiting load composition" at bounding box center [81, 82] width 127 height 15
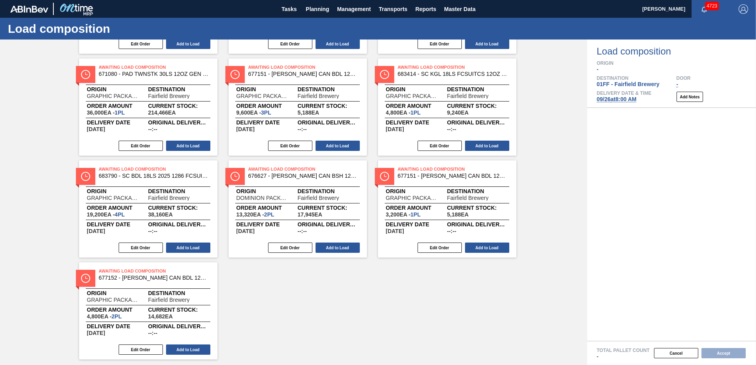
scroll to position [445, 0]
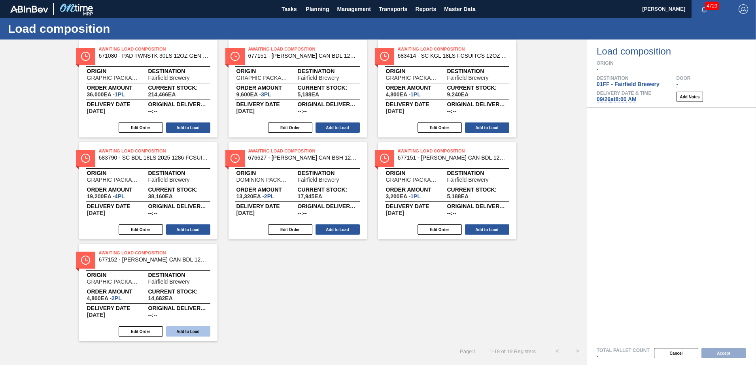
click at [196, 334] on button "Add to Load" at bounding box center [188, 332] width 44 height 10
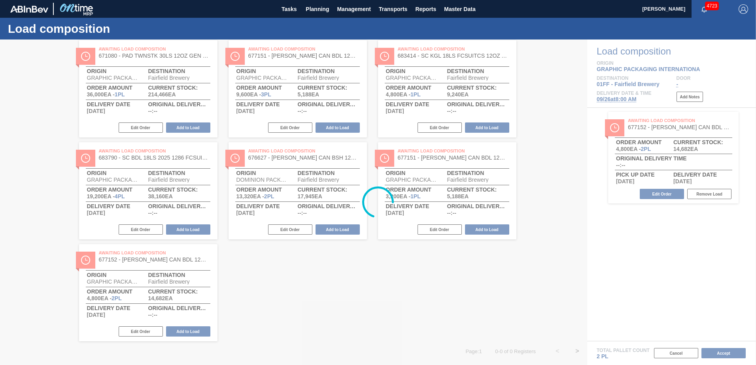
scroll to position [36, 0]
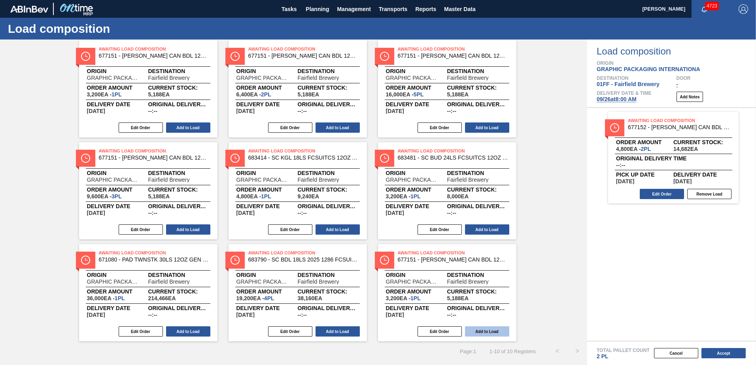
click at [493, 328] on button "Add to Load" at bounding box center [487, 332] width 44 height 10
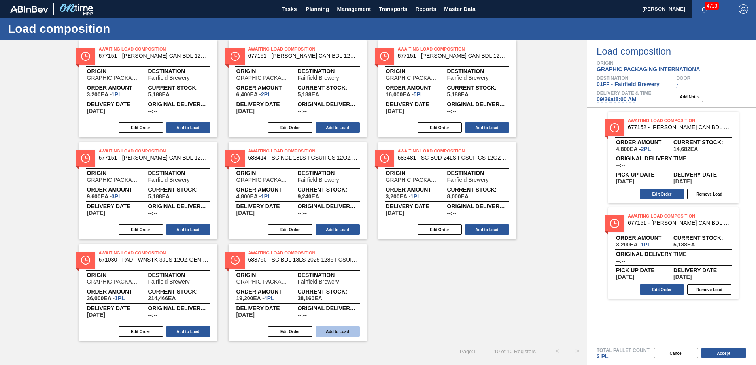
click at [354, 332] on button "Add to Load" at bounding box center [338, 332] width 44 height 10
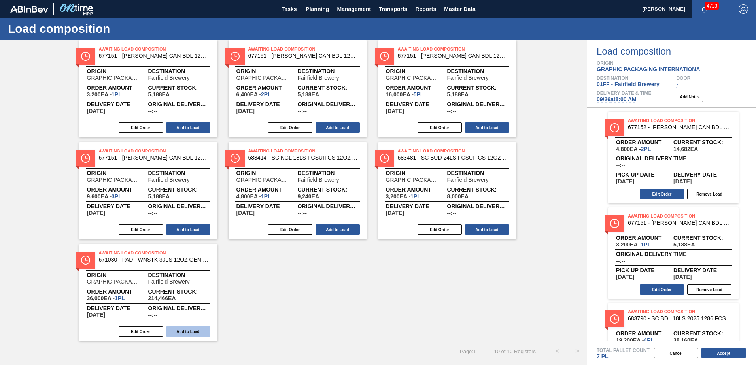
click at [202, 329] on button "Add to Load" at bounding box center [188, 332] width 44 height 10
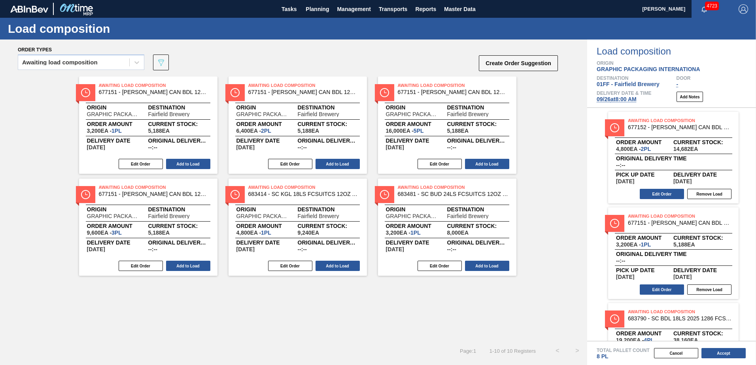
scroll to position [0, 0]
click at [489, 264] on button "Add to Load" at bounding box center [487, 266] width 44 height 10
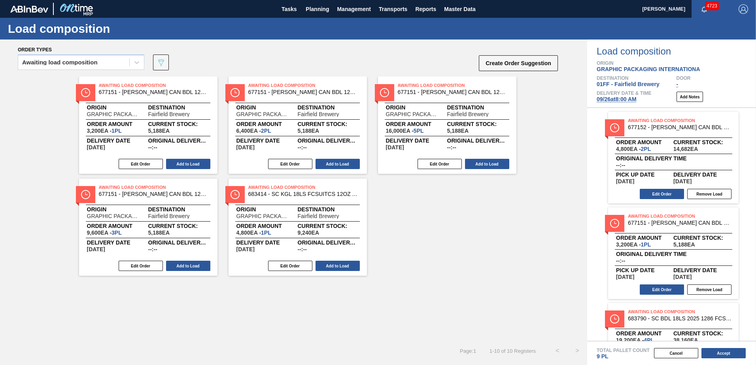
click at [341, 265] on button "Add to Load" at bounding box center [338, 266] width 44 height 10
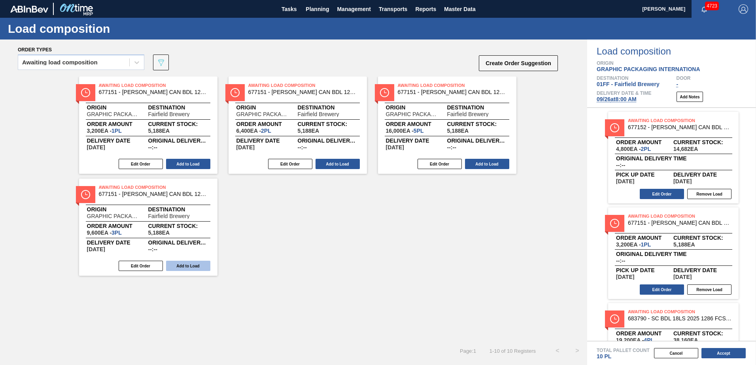
click at [199, 261] on button "Add to Load" at bounding box center [188, 266] width 44 height 10
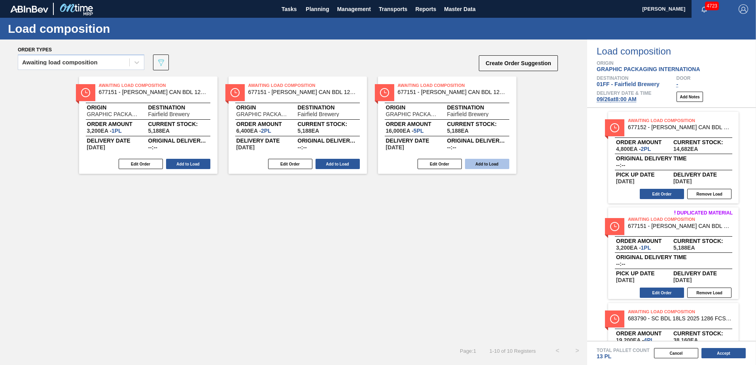
click at [501, 163] on button "Add to Load" at bounding box center [487, 164] width 44 height 10
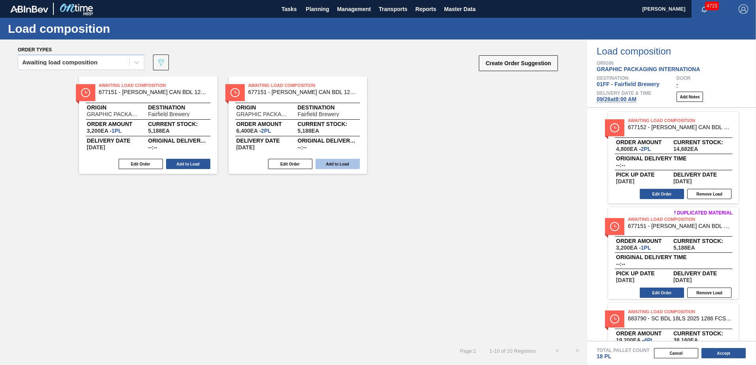
click at [347, 161] on button "Add to Load" at bounding box center [338, 164] width 44 height 10
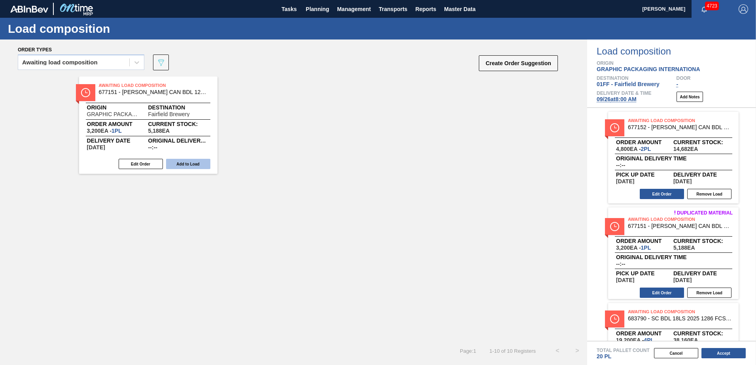
click at [197, 163] on button "Add to Load" at bounding box center [188, 164] width 44 height 10
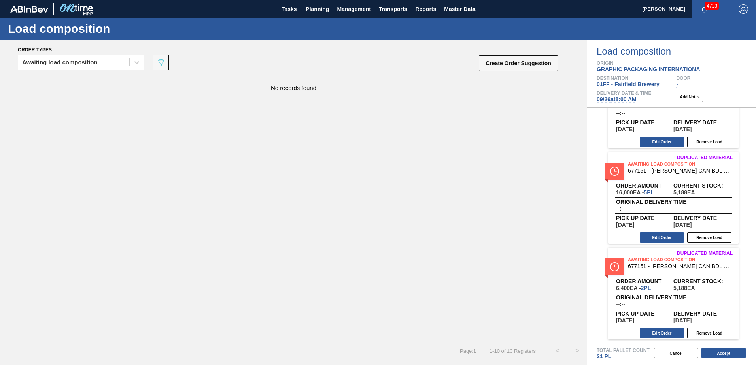
scroll to position [728, 0]
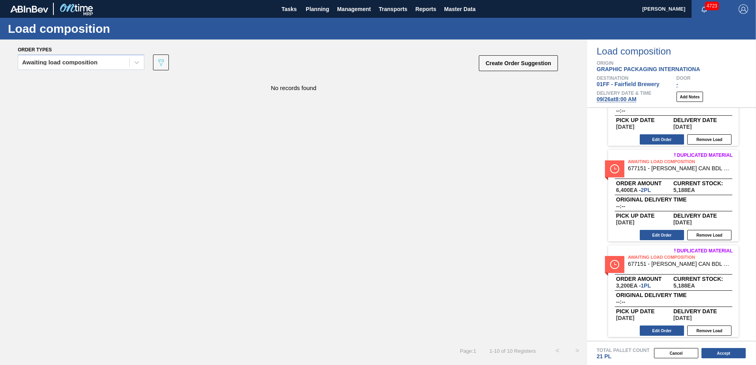
click at [85, 72] on div "Awaiting load composition" at bounding box center [81, 65] width 127 height 21
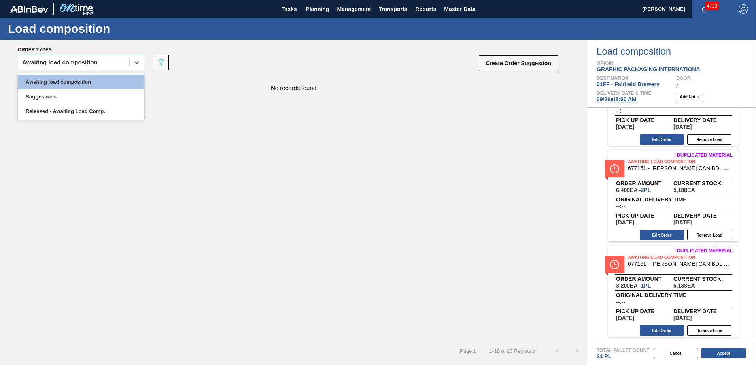
click at [87, 66] on div "Awaiting load composition" at bounding box center [73, 62] width 111 height 11
click at [75, 93] on div "Suggestions" at bounding box center [81, 96] width 127 height 15
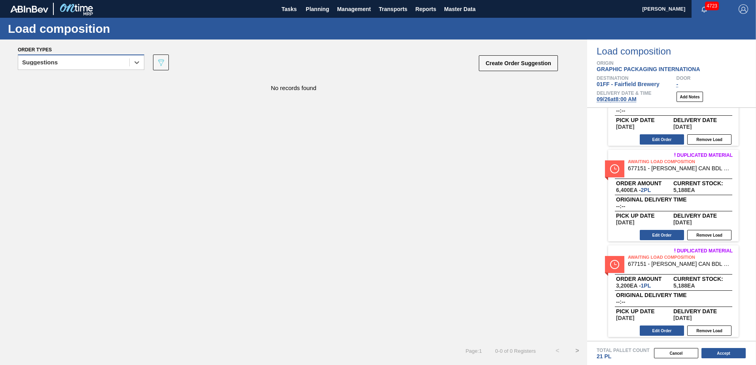
click at [108, 65] on div "Suggestions" at bounding box center [73, 62] width 111 height 11
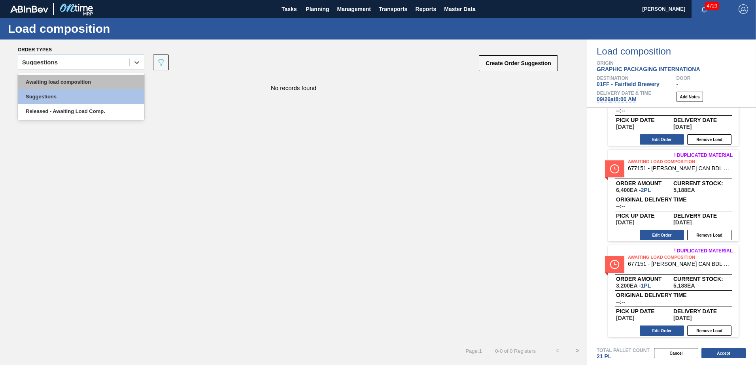
click at [98, 78] on div "Awaiting load composition" at bounding box center [81, 82] width 127 height 15
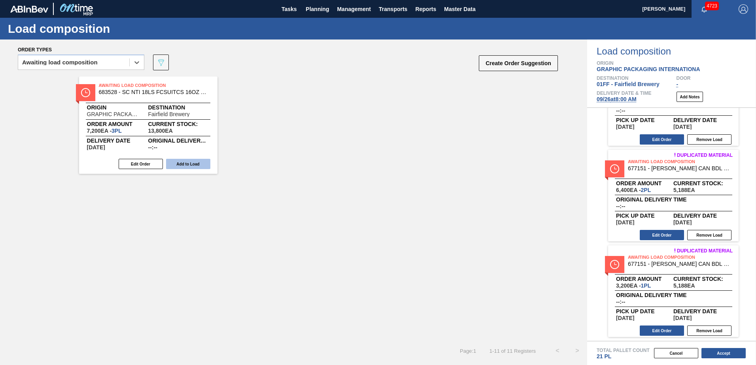
click at [186, 164] on button "Add to Load" at bounding box center [188, 164] width 44 height 10
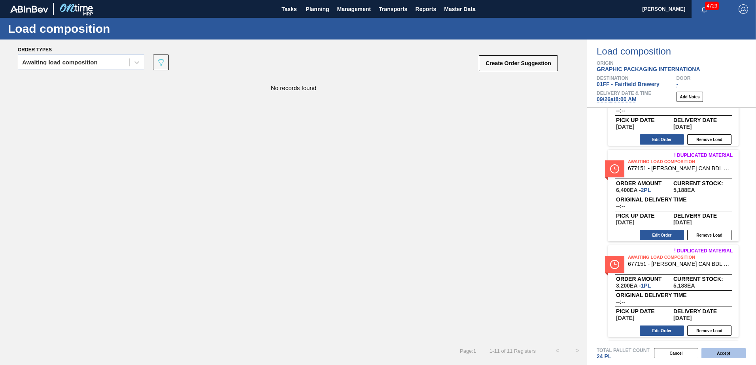
click at [719, 356] on button "Accept" at bounding box center [724, 353] width 44 height 10
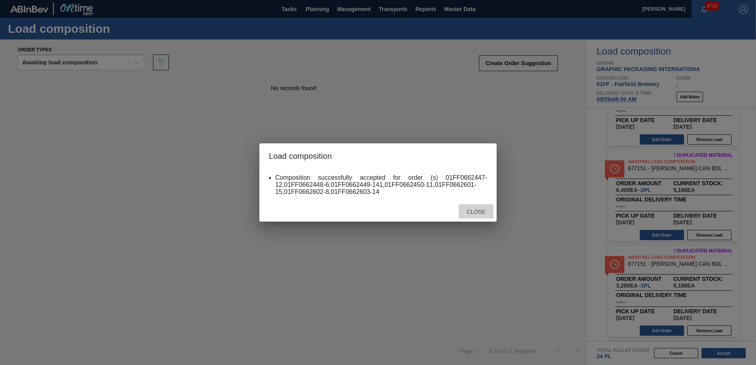
click at [477, 208] on div "Close" at bounding box center [476, 211] width 35 height 15
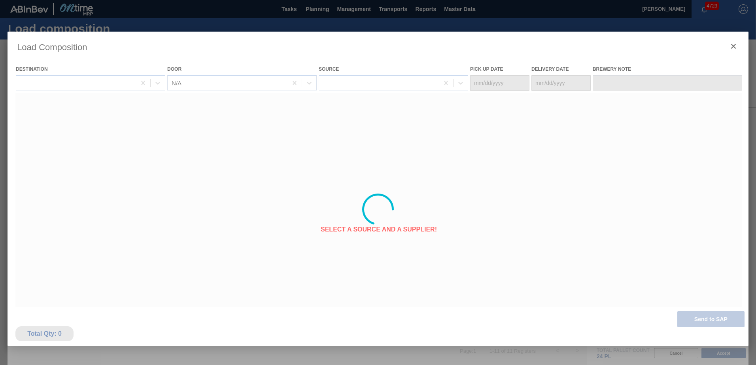
type Date "[DATE]"
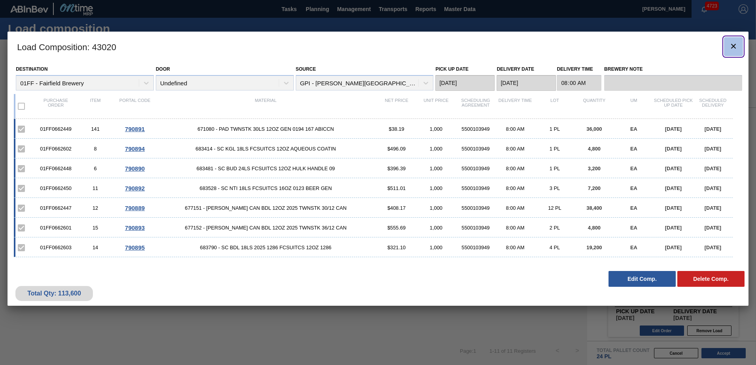
click at [736, 44] on icon "botão de ícone" at bounding box center [733, 46] width 9 height 9
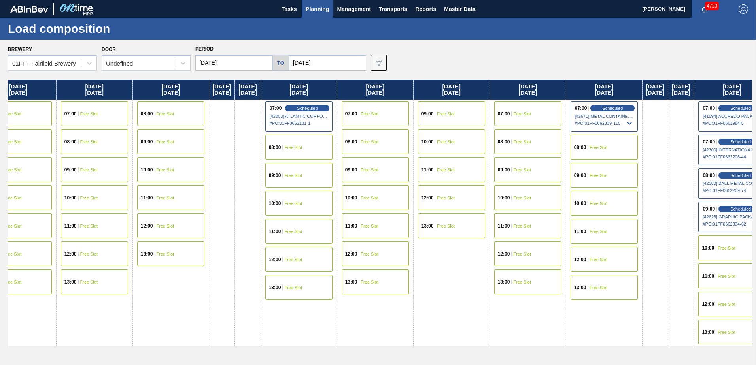
drag, startPoint x: 394, startPoint y: 102, endPoint x: 0, endPoint y: 156, distance: 397.7
click at [0, 0] on html "Tasks Planning Management Transports Reports Master Data Mike Vinson 4723 Mark …" at bounding box center [378, 0] width 756 height 0
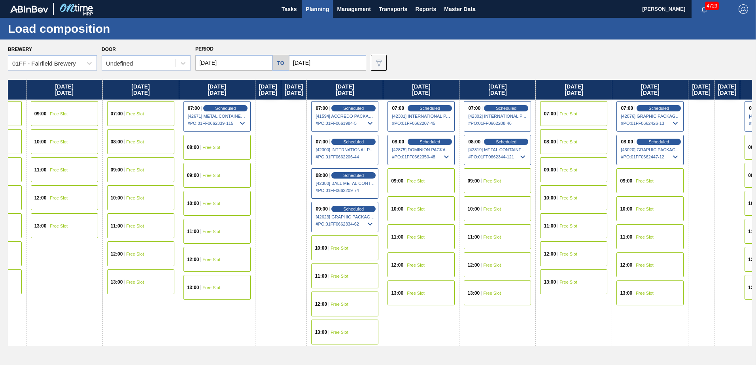
drag, startPoint x: 540, startPoint y: 83, endPoint x: 127, endPoint y: 119, distance: 414.9
click at [127, 119] on div "Wednesday 09/03/2025 07:00 Free Slot 08:00 Free Slot 09:00 Free Slot 10:00 Free…" at bounding box center [380, 220] width 744 height 281
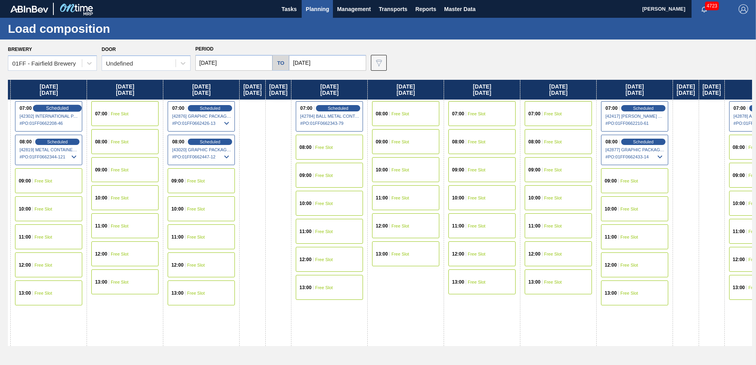
drag, startPoint x: 545, startPoint y: 88, endPoint x: 117, endPoint y: 109, distance: 429.3
click at [115, 109] on div "Wednesday 09/03/2025 07:00 Free Slot 08:00 Free Slot 09:00 Free Slot 10:00 Free…" at bounding box center [380, 220] width 744 height 281
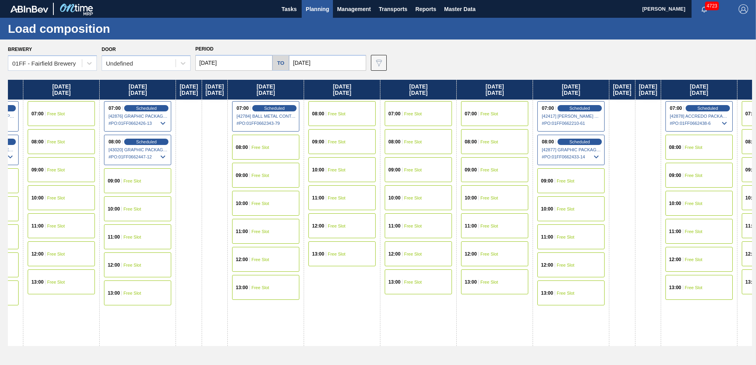
scroll to position [0, 1363]
drag, startPoint x: 579, startPoint y: 87, endPoint x: 509, endPoint y: 101, distance: 71.1
click at [509, 101] on div "Wednesday 09/03/2025 07:00 Free Slot 08:00 Free Slot 09:00 Free Slot 10:00 Free…" at bounding box center [380, 220] width 744 height 281
click at [450, 108] on div "07:00 Free Slot" at bounding box center [416, 113] width 67 height 25
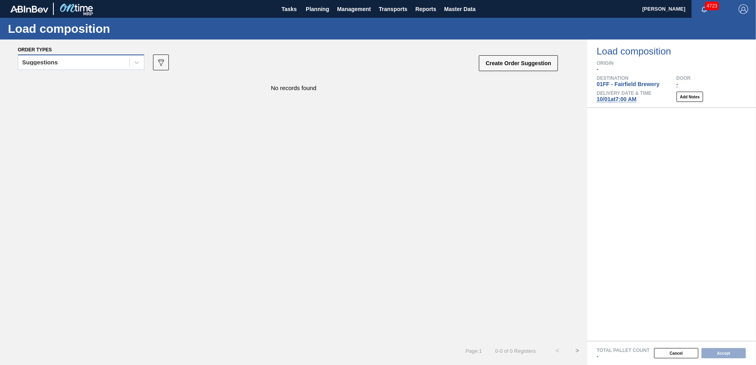
click at [92, 62] on div "Suggestions" at bounding box center [73, 62] width 111 height 11
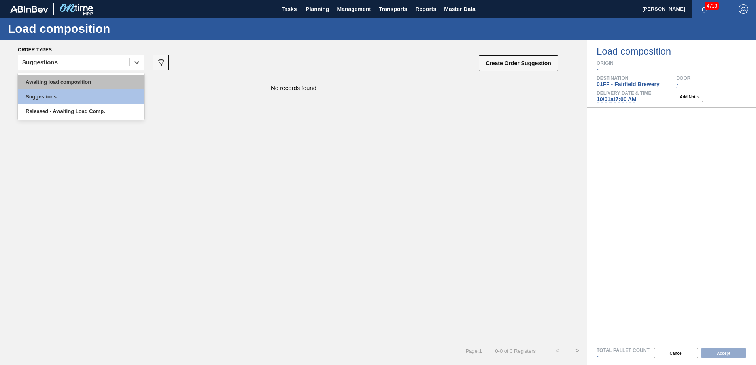
click at [87, 76] on div "Awaiting load composition" at bounding box center [81, 82] width 127 height 15
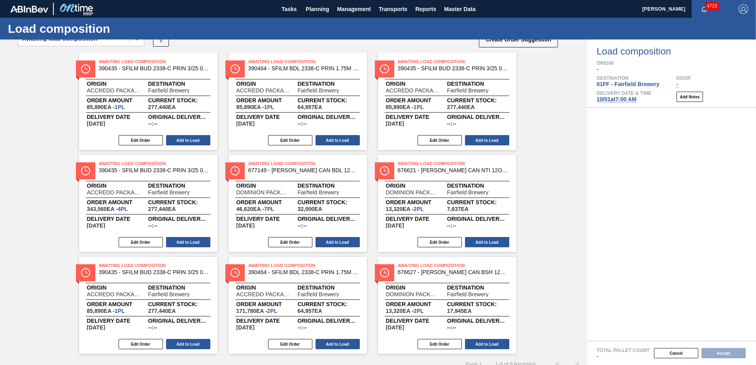
scroll to position [36, 0]
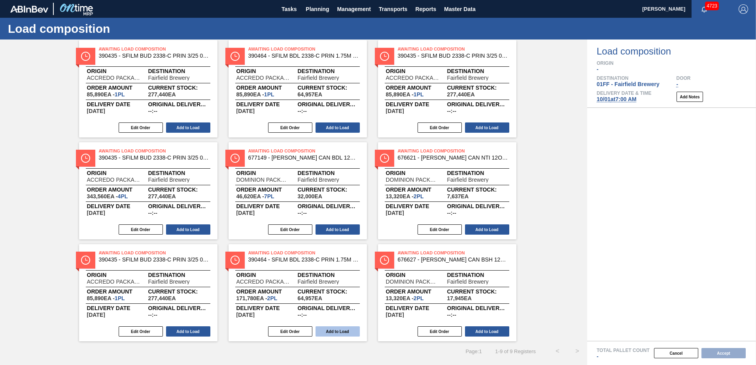
click at [345, 329] on button "Add to Load" at bounding box center [338, 332] width 44 height 10
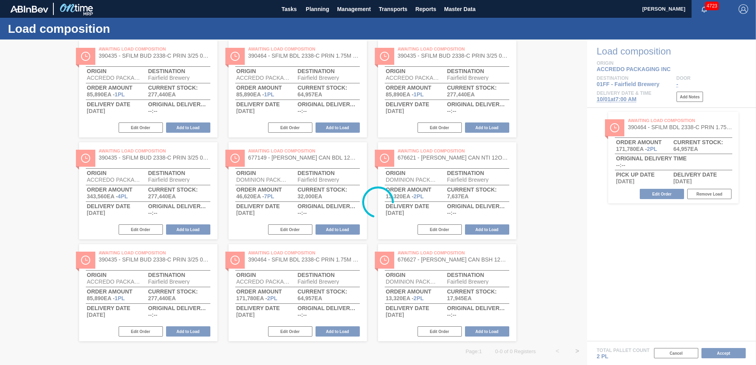
scroll to position [0, 0]
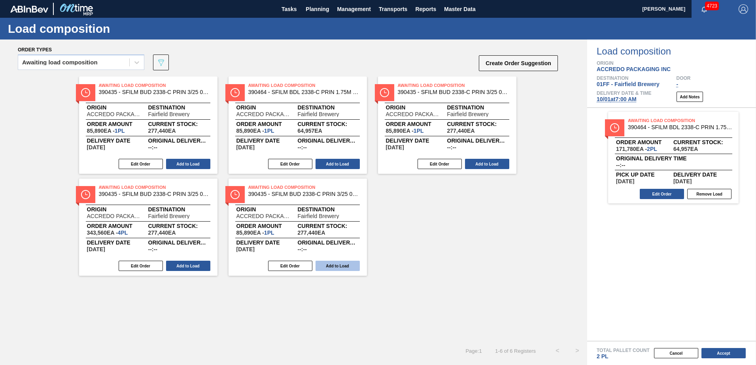
click at [346, 268] on button "Add to Load" at bounding box center [338, 266] width 44 height 10
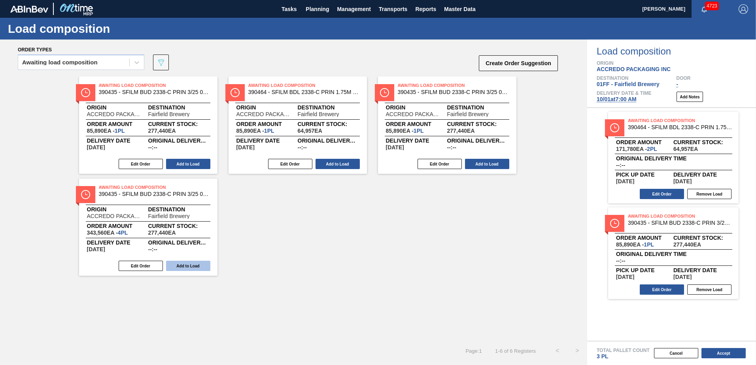
click at [205, 265] on button "Add to Load" at bounding box center [188, 266] width 44 height 10
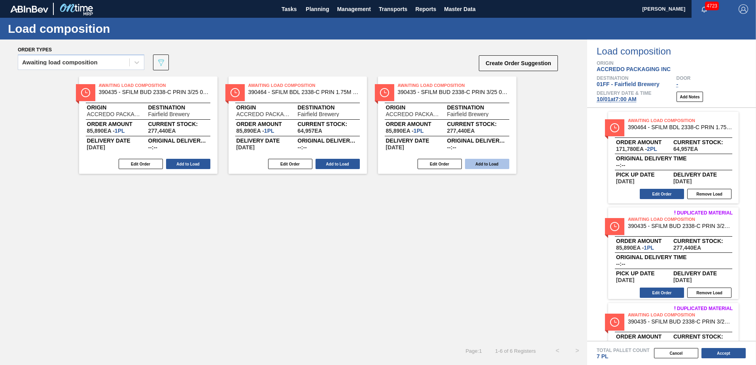
click at [496, 162] on button "Add to Load" at bounding box center [487, 164] width 44 height 10
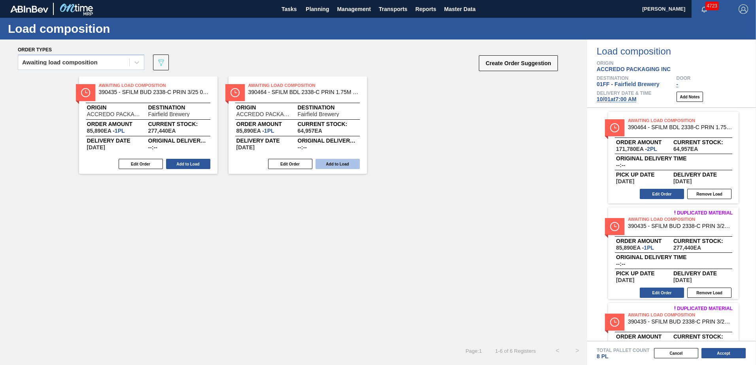
click at [326, 163] on button "Add to Load" at bounding box center [338, 164] width 44 height 10
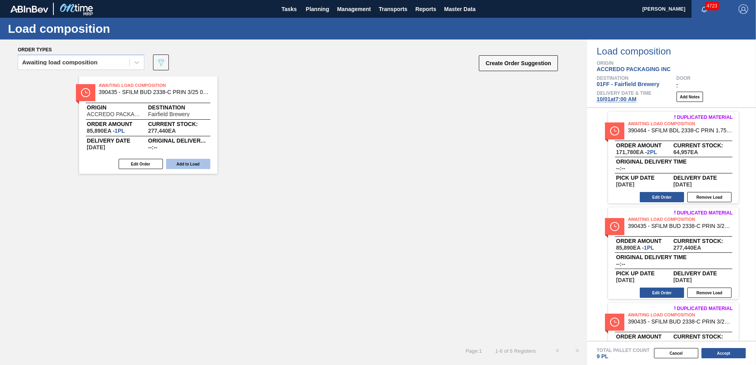
click at [200, 165] on button "Add to Load" at bounding box center [188, 164] width 44 height 10
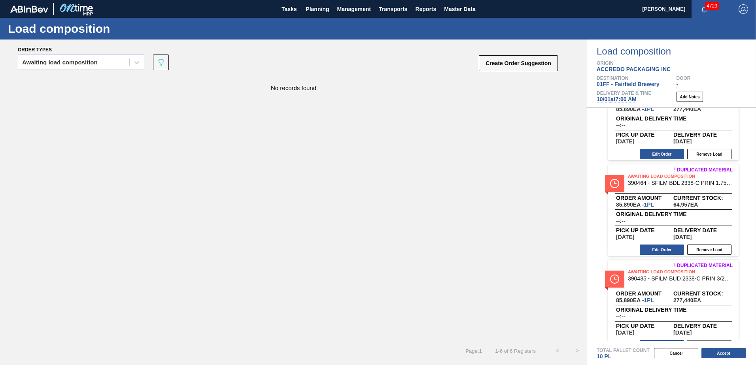
scroll to position [345, 0]
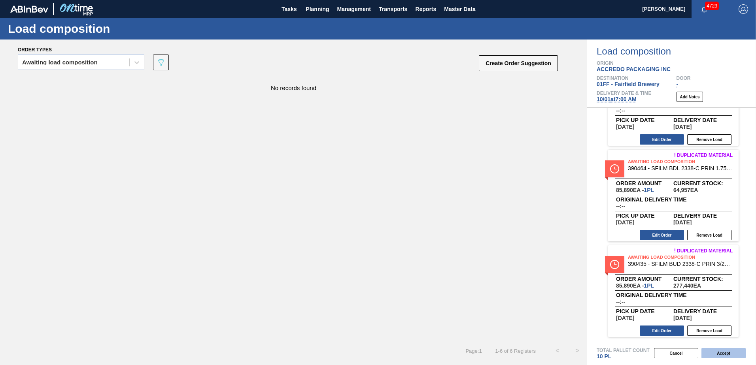
click at [717, 356] on button "Accept" at bounding box center [724, 353] width 44 height 10
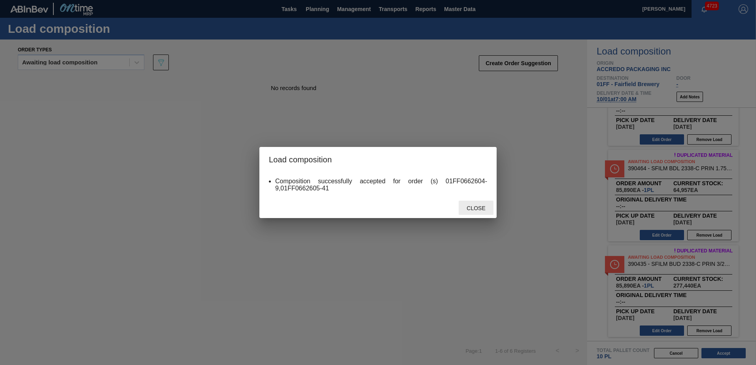
click at [478, 204] on div "Close" at bounding box center [476, 208] width 35 height 15
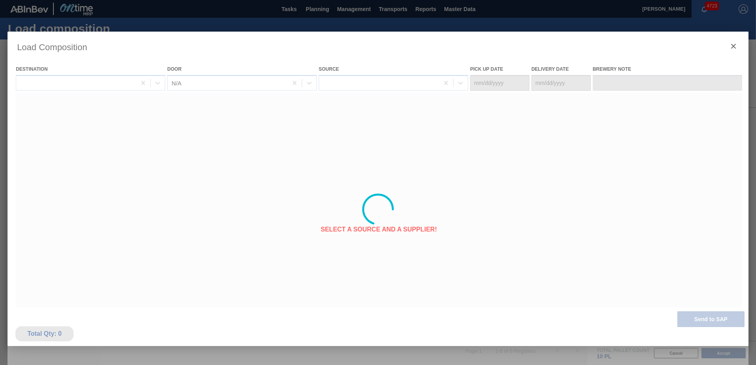
type Date "[DATE]"
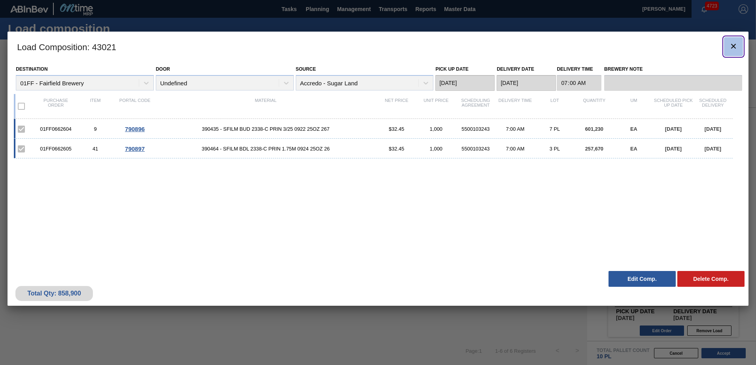
click at [736, 50] on icon "botão de ícone" at bounding box center [733, 46] width 9 height 9
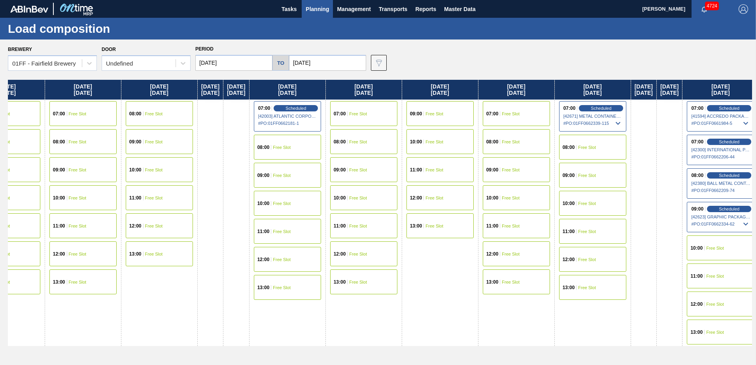
drag, startPoint x: 513, startPoint y: 92, endPoint x: 185, endPoint y: 131, distance: 330.6
click at [6, 156] on div "Brewery 01FF - Fairfield Brewery Door Undefined Period 09/03/2025 to 10/17/2025…" at bounding box center [378, 203] width 756 height 326
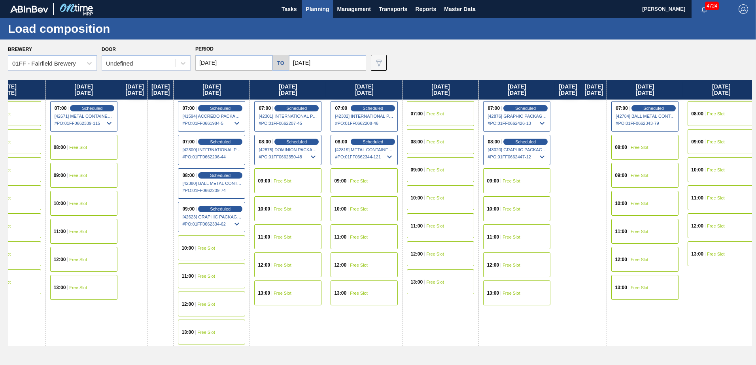
drag, startPoint x: 583, startPoint y: 90, endPoint x: 218, endPoint y: 126, distance: 366.8
click at [80, 139] on div "Wednesday 09/03/2025 07:00 Free Slot 08:00 Free Slot 09:00 Free Slot 10:00 Free…" at bounding box center [380, 220] width 744 height 281
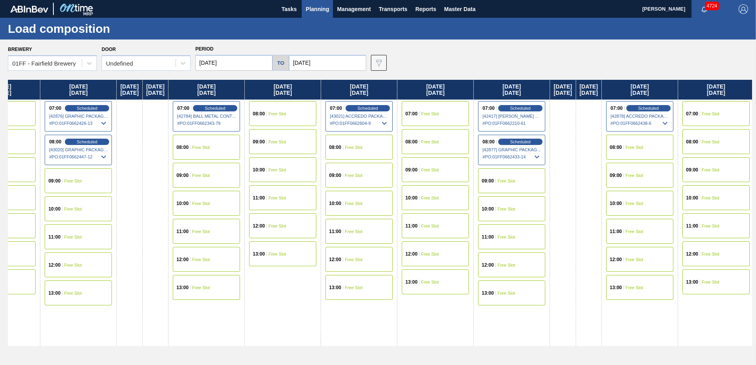
scroll to position [0, 1419]
drag, startPoint x: 598, startPoint y: 85, endPoint x: 149, endPoint y: 117, distance: 449.6
click at [149, 117] on div "Wednesday 09/03/2025 07:00 Free Slot 08:00 Free Slot 09:00 Free Slot 10:00 Free…" at bounding box center [380, 220] width 744 height 281
click at [471, 114] on div "07:00 Free Slot" at bounding box center [436, 113] width 67 height 25
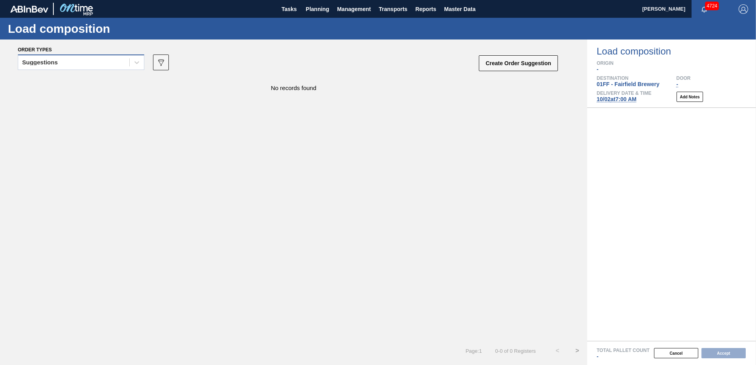
click at [107, 65] on div "Suggestions" at bounding box center [73, 62] width 111 height 11
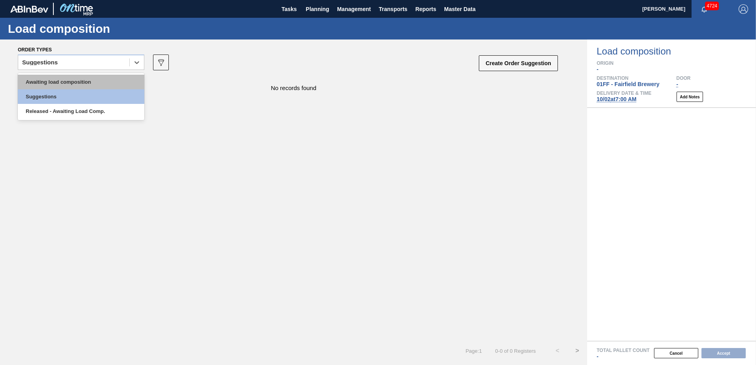
click at [97, 85] on div "Awaiting load composition" at bounding box center [81, 82] width 127 height 15
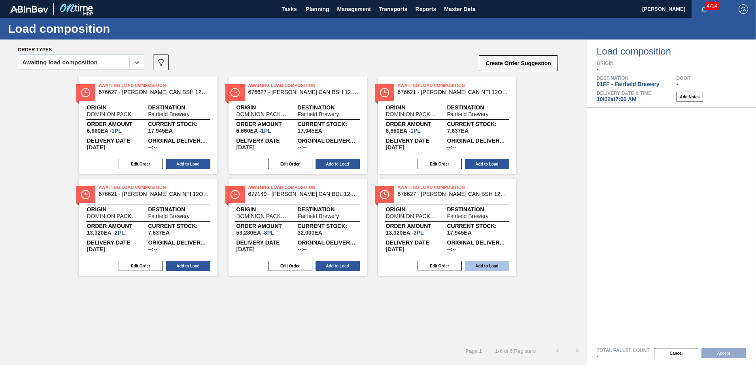
click at [500, 268] on button "Add to Load" at bounding box center [487, 266] width 44 height 10
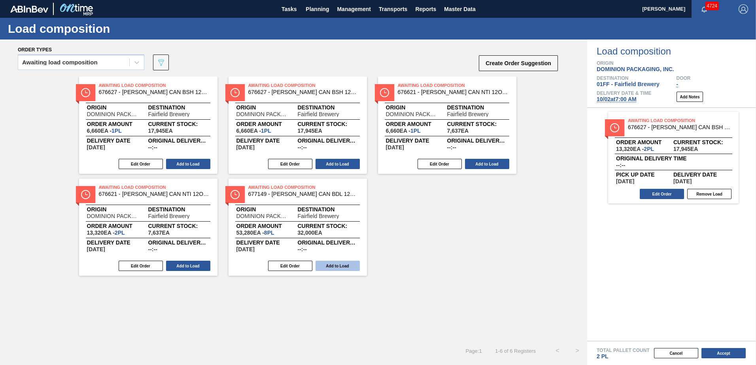
click at [353, 268] on button "Add to Load" at bounding box center [338, 266] width 44 height 10
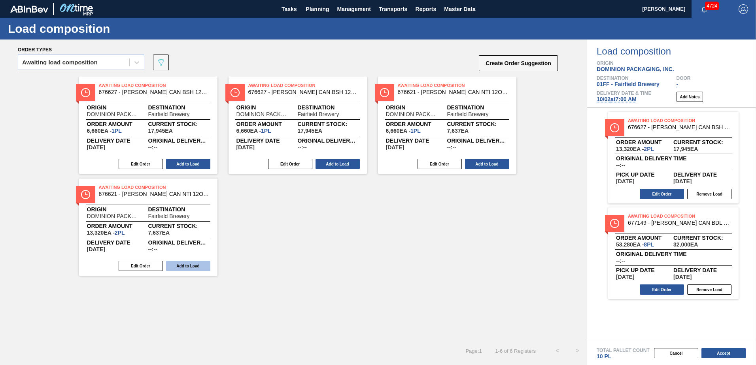
click at [198, 267] on button "Add to Load" at bounding box center [188, 266] width 44 height 10
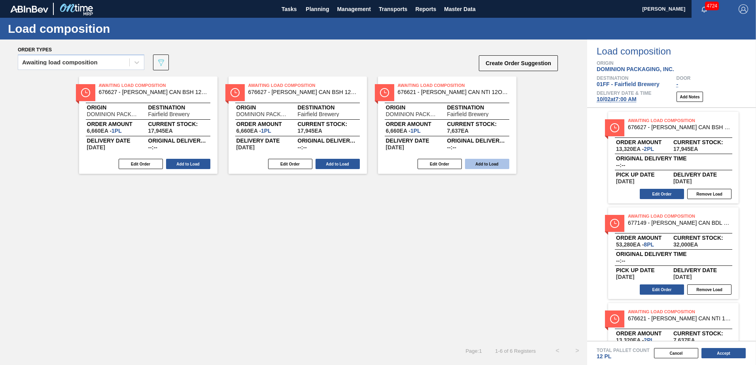
click at [486, 162] on button "Add to Load" at bounding box center [487, 164] width 44 height 10
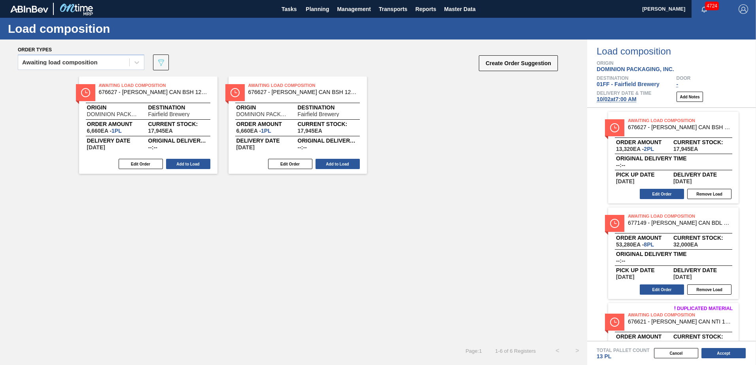
drag, startPoint x: 346, startPoint y: 163, endPoint x: 252, endPoint y: 171, distance: 93.7
click at [344, 163] on button "Add to Load" at bounding box center [338, 164] width 44 height 10
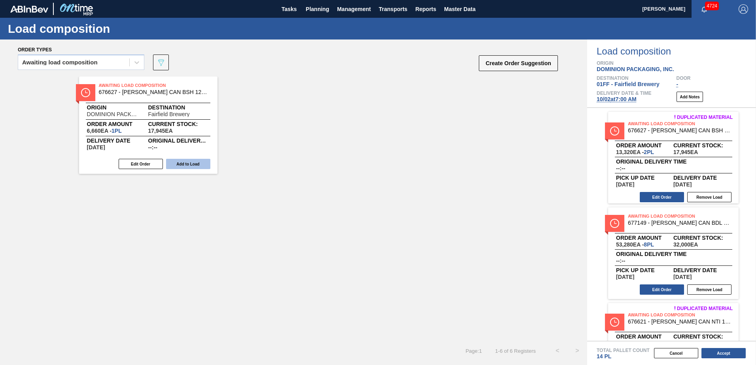
click at [188, 167] on button "Add to Load" at bounding box center [188, 164] width 44 height 10
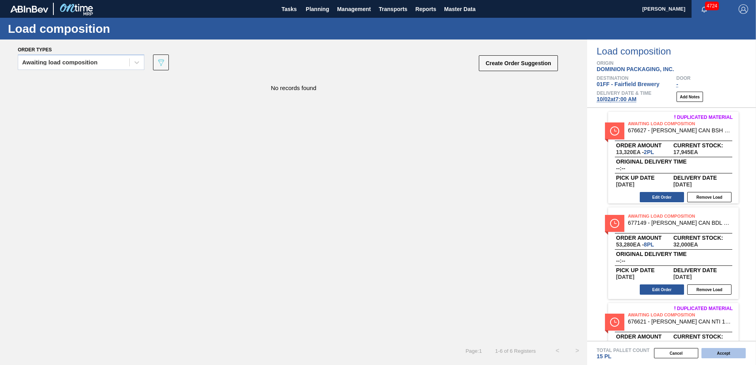
click at [739, 352] on button "Accept" at bounding box center [724, 353] width 44 height 10
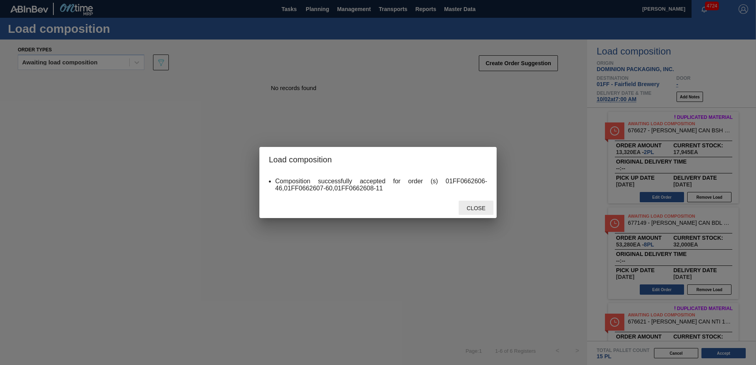
click at [479, 209] on span "Close" at bounding box center [475, 208] width 31 height 6
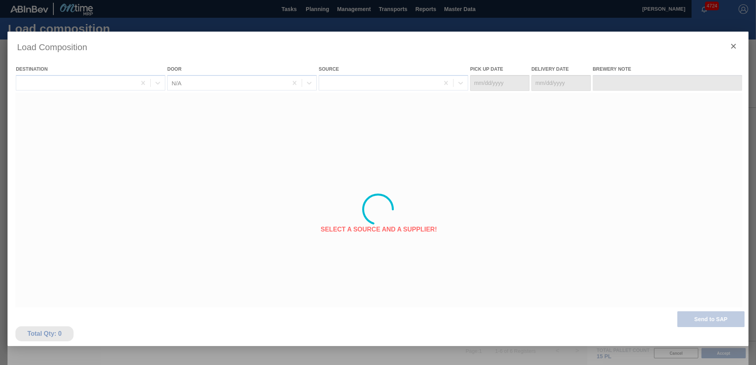
type Date "[DATE]"
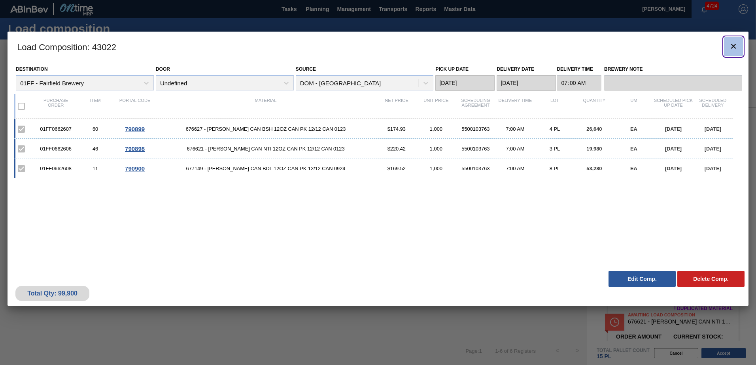
click at [736, 44] on icon "botão de ícone" at bounding box center [733, 46] width 9 height 9
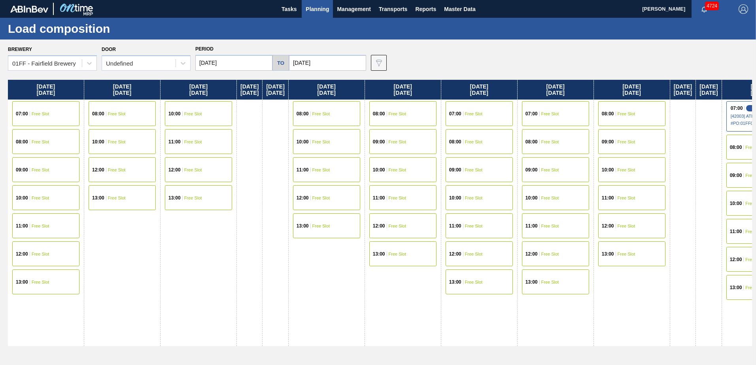
click at [322, 7] on span "Planning" at bounding box center [317, 8] width 23 height 9
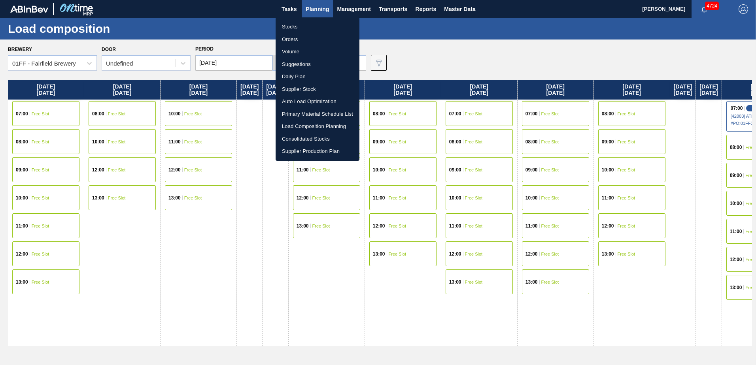
click at [298, 60] on li "Suggestions" at bounding box center [318, 64] width 84 height 13
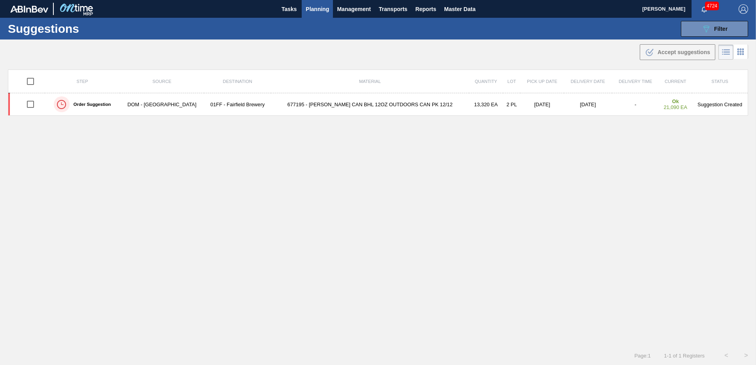
type from "[DATE]"
type to "[DATE]"
click at [722, 28] on span "Filter" at bounding box center [720, 29] width 13 height 6
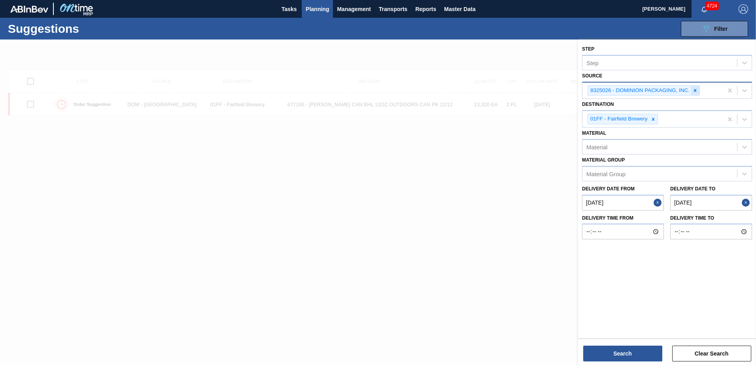
click at [695, 92] on icon at bounding box center [695, 90] width 3 height 3
click at [458, 185] on div at bounding box center [378, 222] width 756 height 365
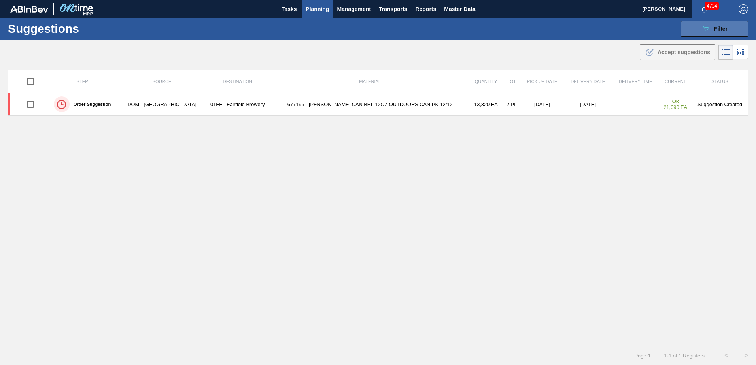
click at [704, 30] on icon "089F7B8B-B2A5-4AFE-B5C0-19BA573D28AC" at bounding box center [706, 28] width 9 height 9
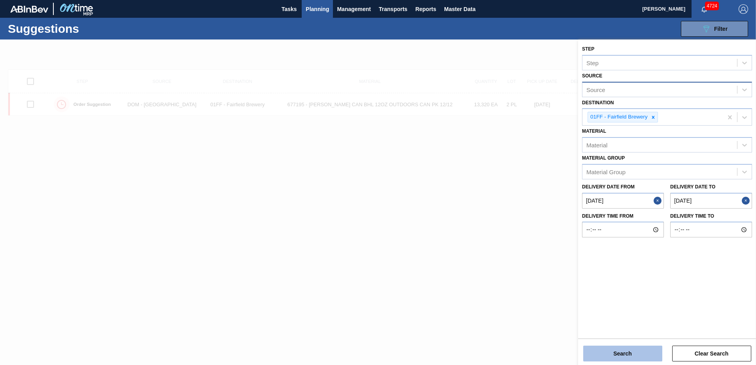
drag, startPoint x: 631, startPoint y: 345, endPoint x: 629, endPoint y: 348, distance: 4.3
click at [629, 348] on div "Search Clear Search" at bounding box center [667, 350] width 178 height 22
click at [628, 349] on button "Search" at bounding box center [622, 354] width 79 height 16
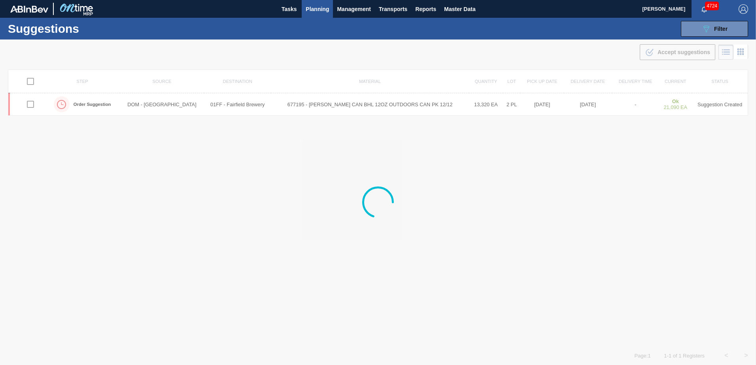
drag, startPoint x: 497, startPoint y: 252, endPoint x: 496, endPoint y: 243, distance: 9.1
click at [497, 250] on div at bounding box center [378, 203] width 756 height 326
type from "[DATE]"
type to "[DATE]"
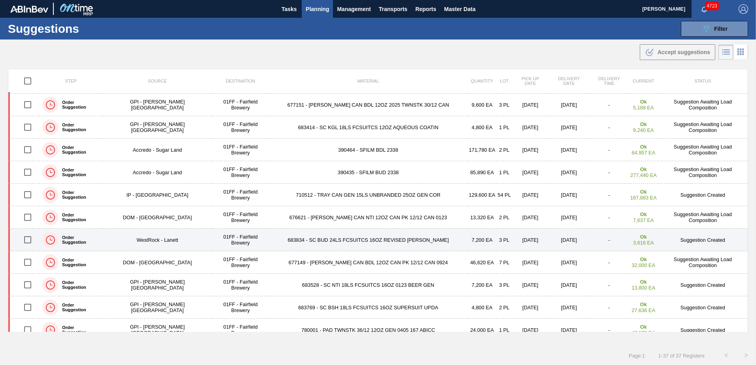
scroll to position [237, 0]
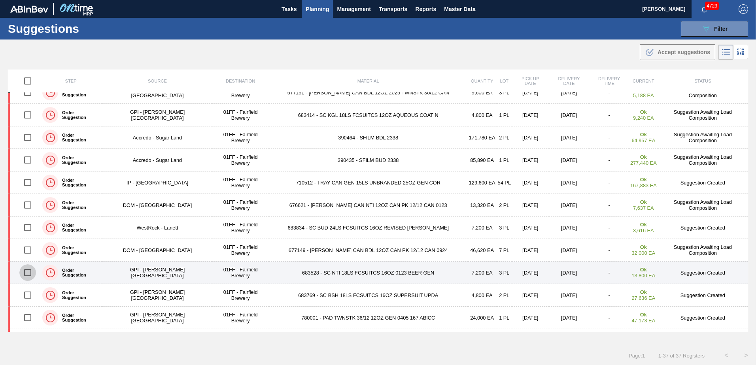
click at [27, 274] on input "checkbox" at bounding box center [27, 273] width 17 height 17
checkbox input "true"
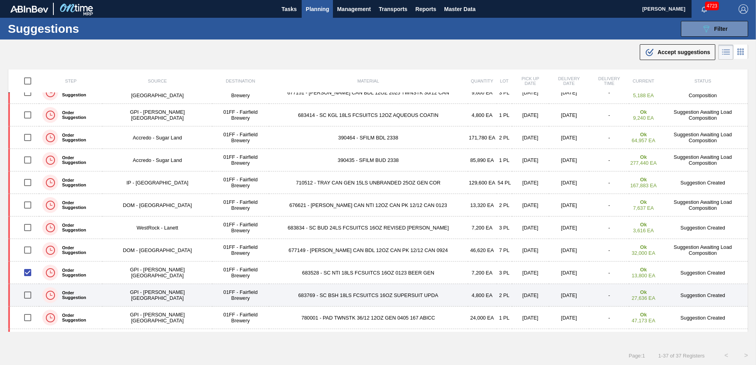
click at [32, 297] on input "checkbox" at bounding box center [27, 295] width 17 height 17
checkbox input "true"
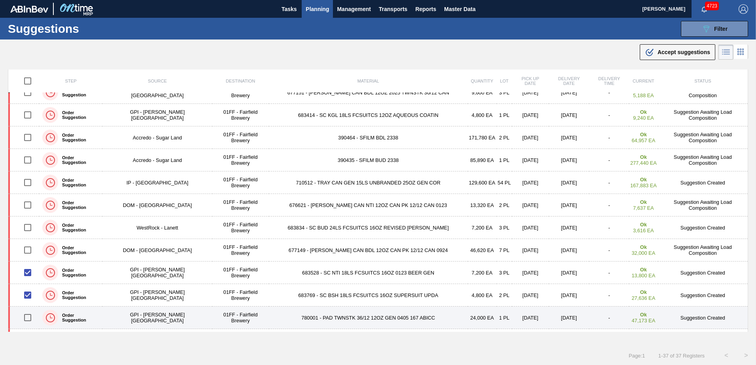
click at [28, 316] on input "checkbox" at bounding box center [27, 318] width 17 height 17
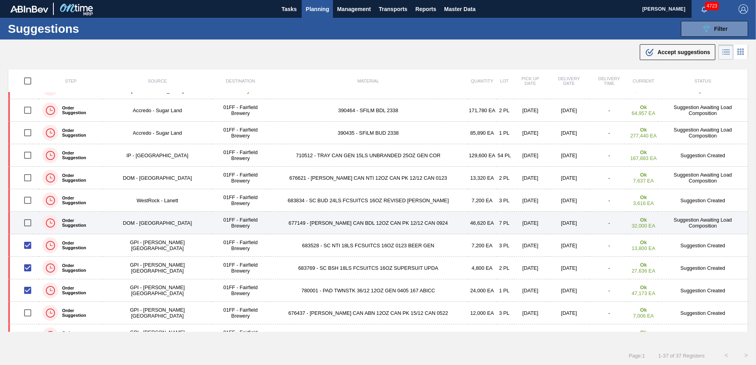
scroll to position [277, 0]
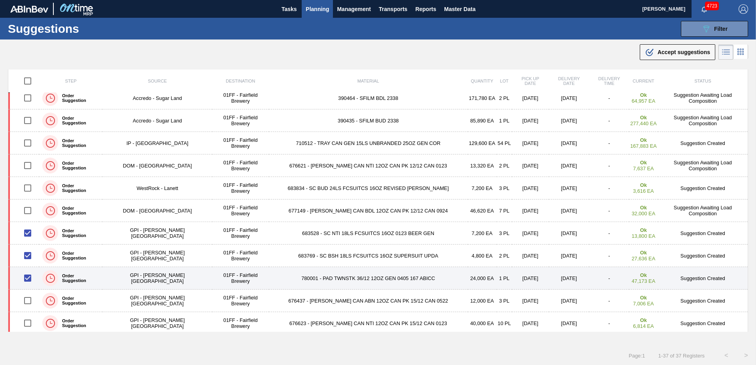
click at [28, 280] on input "checkbox" at bounding box center [27, 278] width 17 height 17
checkbox input "false"
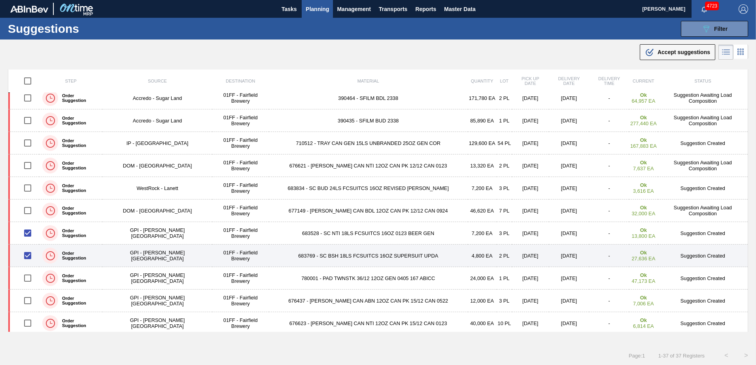
click at [29, 254] on input "checkbox" at bounding box center [27, 256] width 17 height 17
checkbox input "false"
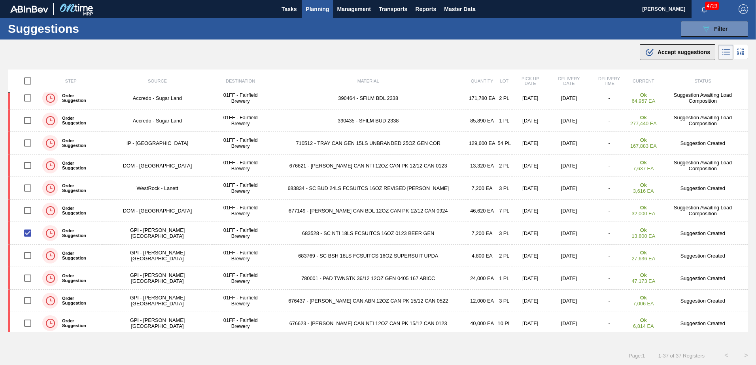
click at [678, 53] on span "Accept suggestions" at bounding box center [684, 52] width 53 height 6
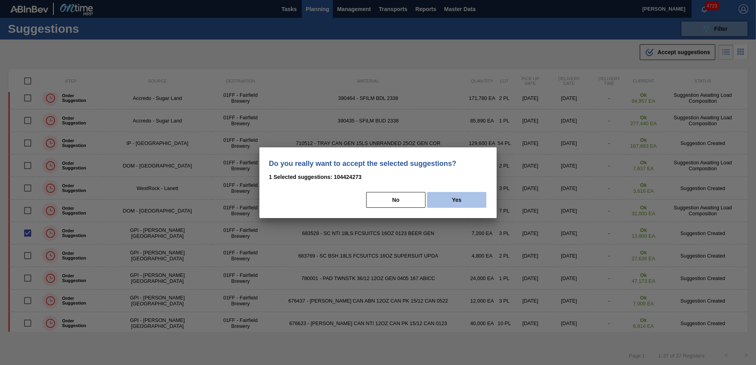
click at [443, 204] on button "Yes" at bounding box center [456, 200] width 59 height 16
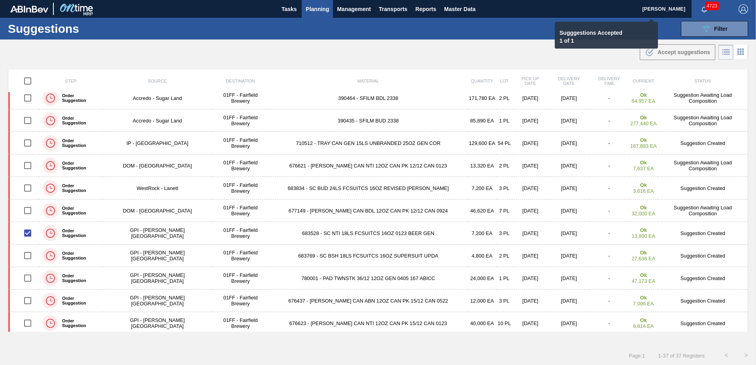
checkbox input "false"
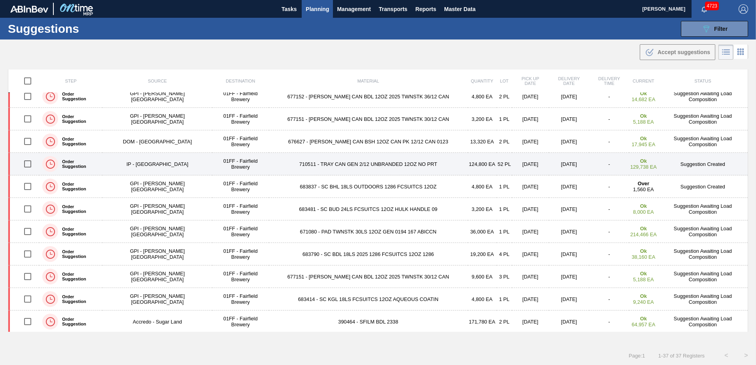
scroll to position [0, 0]
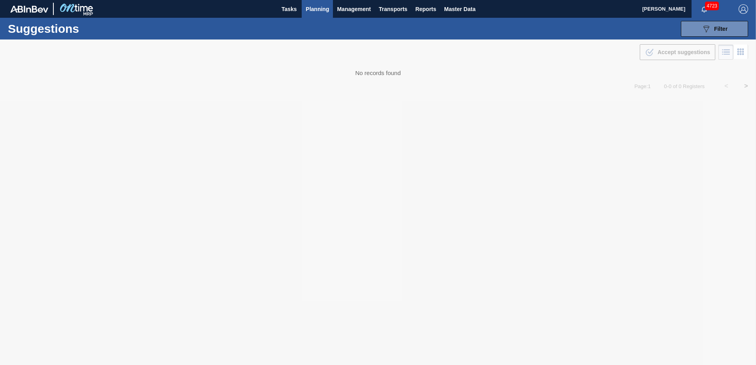
type from "[DATE]"
type to "[DATE]"
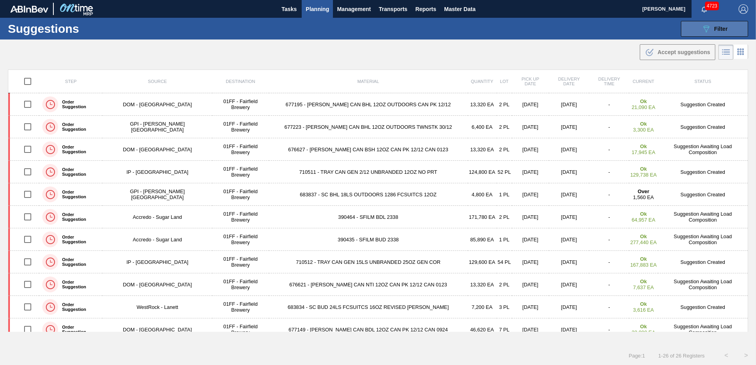
click at [716, 28] on span "Filter" at bounding box center [720, 29] width 13 height 6
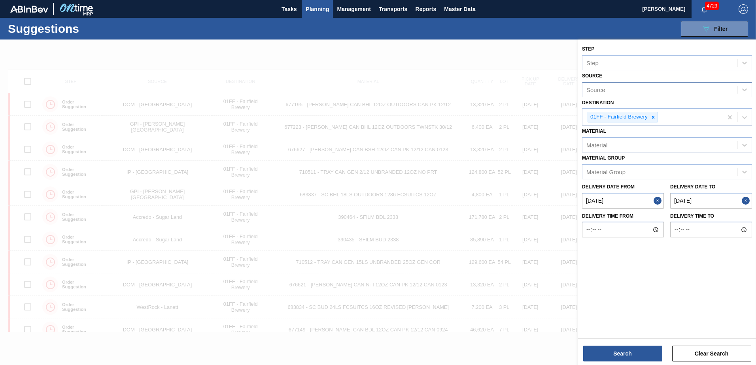
click at [628, 93] on div "Source" at bounding box center [660, 89] width 155 height 11
type input "domin"
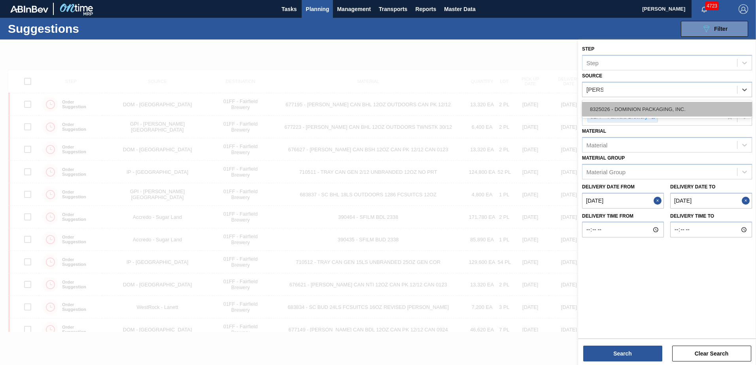
click at [639, 102] on div "8325026 - DOMINION PACKAGING, INC." at bounding box center [667, 109] width 170 height 15
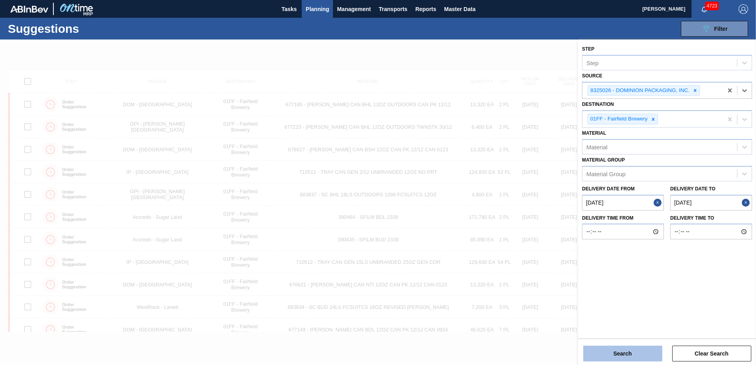
click at [628, 351] on button "Search" at bounding box center [622, 354] width 79 height 16
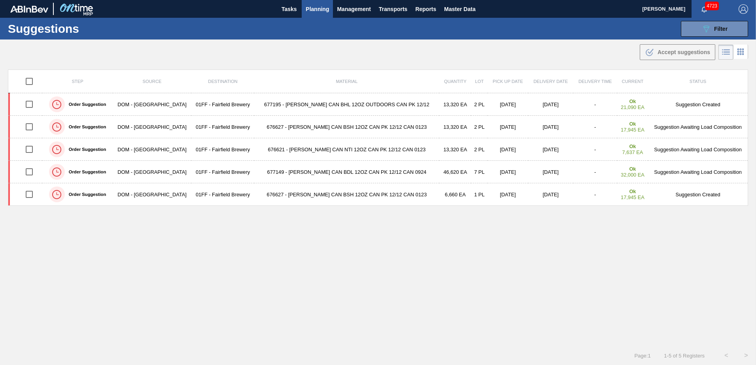
scroll to position [0, 0]
click at [536, 288] on div "Step Source Destination Material Quantity Lot Pick up Date Delivery Date Delive…" at bounding box center [378, 200] width 740 height 263
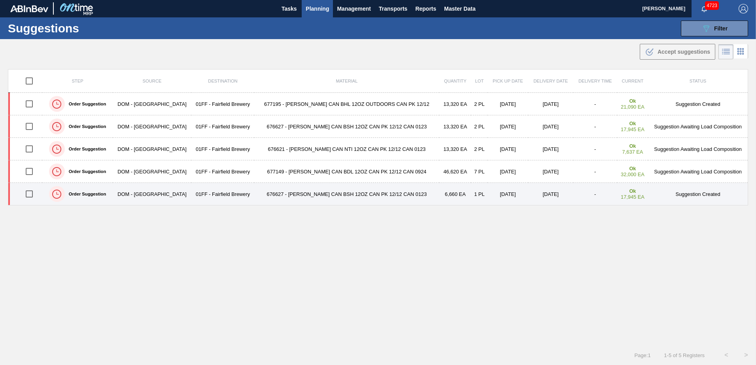
click at [29, 196] on input "checkbox" at bounding box center [29, 194] width 17 height 17
checkbox input "true"
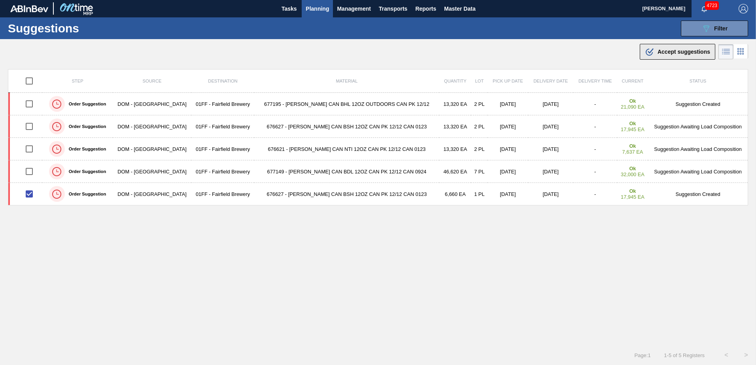
click at [664, 51] on span "Accept suggestions" at bounding box center [684, 52] width 53 height 6
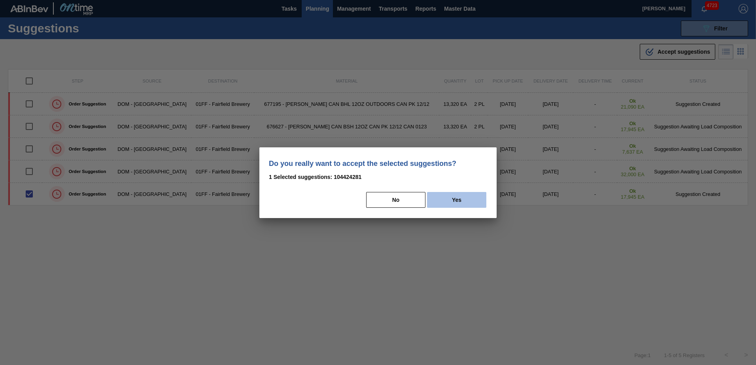
click at [430, 204] on button "Yes" at bounding box center [456, 200] width 59 height 16
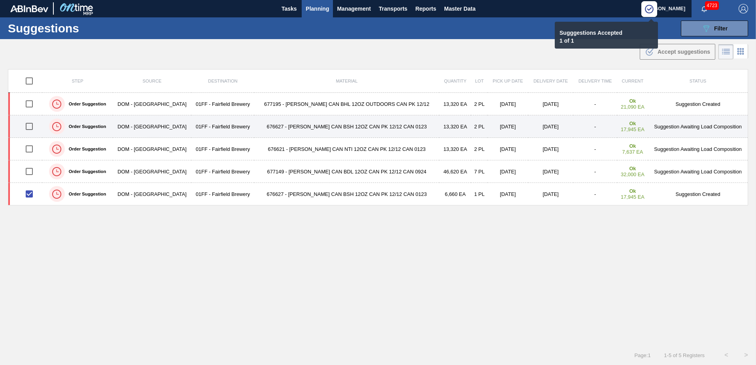
click at [335, 128] on td "676627 - [PERSON_NAME] CAN BSH 12OZ CAN PK 12/12 CAN 0123" at bounding box center [347, 126] width 186 height 23
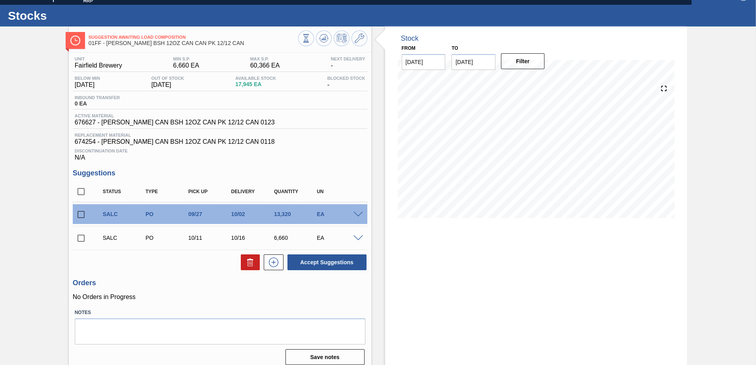
scroll to position [20, 0]
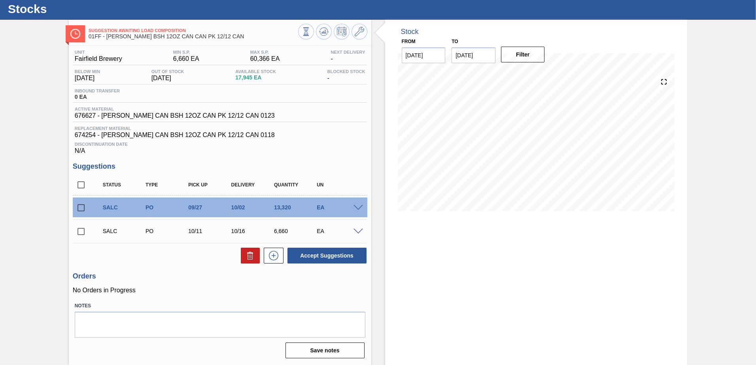
click at [462, 51] on input "[DATE]" at bounding box center [474, 55] width 44 height 16
click at [535, 150] on div "1" at bounding box center [538, 151] width 11 height 11
type input "[DATE]"
click at [525, 57] on button "Filter" at bounding box center [523, 55] width 44 height 16
click at [324, 33] on icon at bounding box center [323, 32] width 5 height 4
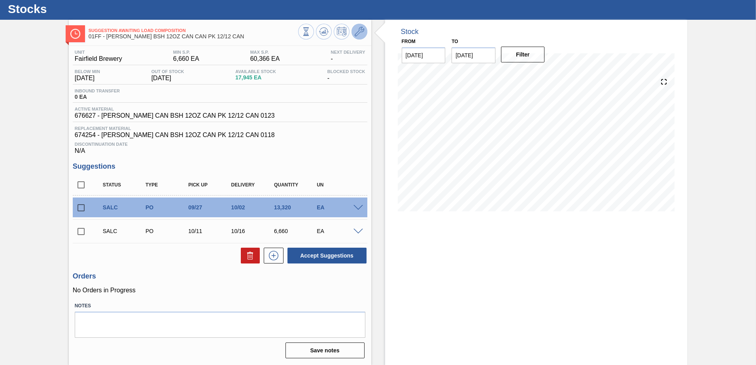
click at [361, 30] on icon at bounding box center [359, 31] width 9 height 9
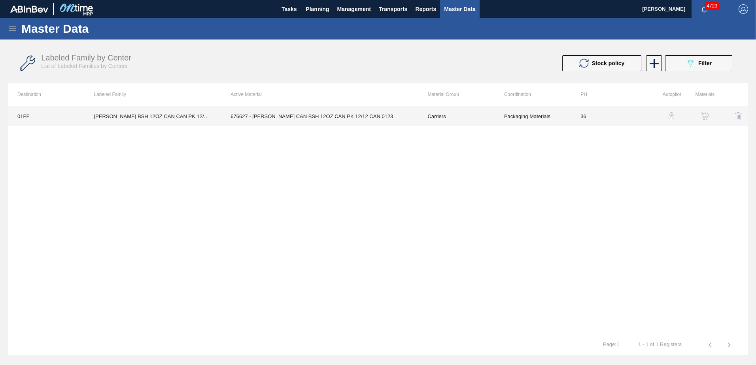
click at [367, 123] on td "676627 - CARR CAN BSH 12OZ CAN PK 12/12 CAN 0123" at bounding box center [319, 116] width 197 height 20
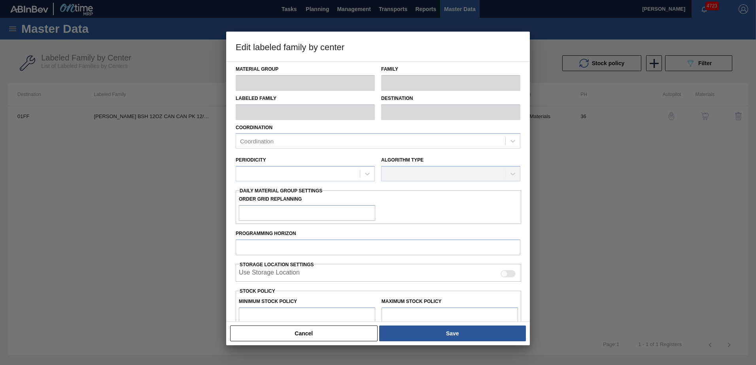
type input "Carriers"
type input "Can Carriers"
type input "CARR BSH 12OZ CAN CAN PK 12/12 CAN"
type input "01FF - Fairfield Brewery"
type input "36"
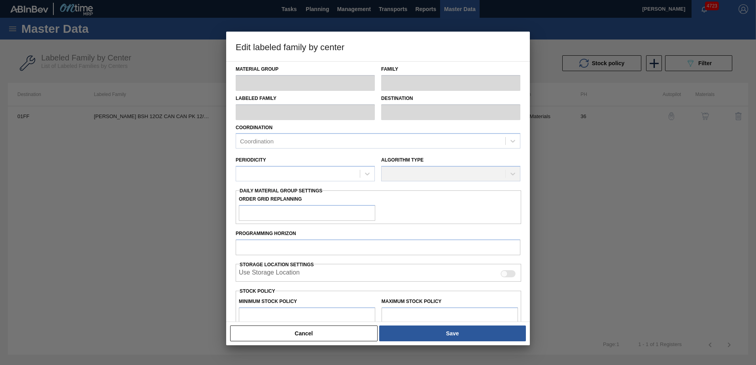
type input "6,660"
type input "60,366"
type input "5"
type input "9,345"
checkbox input "true"
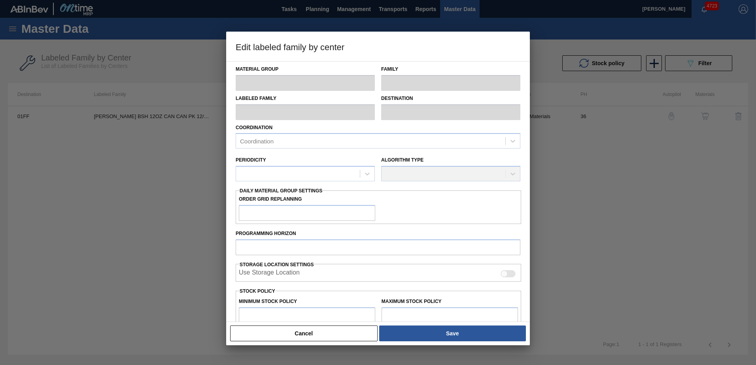
checkbox input "true"
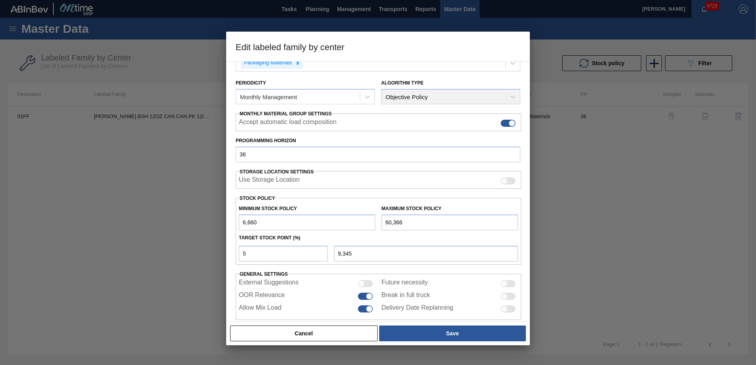
scroll to position [91, 0]
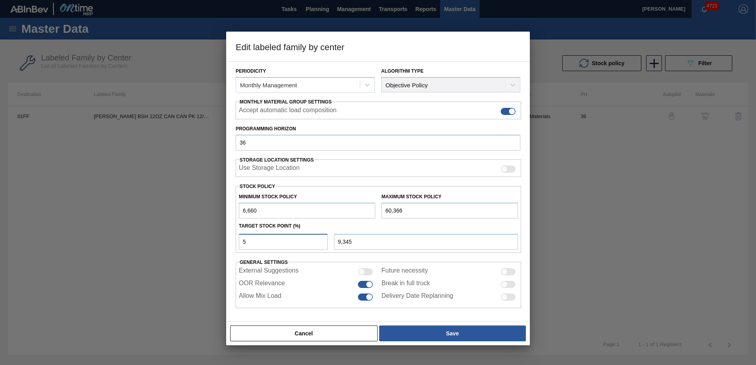
drag, startPoint x: 274, startPoint y: 242, endPoint x: 227, endPoint y: 244, distance: 47.5
click at [227, 244] on div "Material Group Carriers Family Can Carriers Labeled Family CARR BSH 12OZ CAN CA…" at bounding box center [378, 191] width 304 height 261
type input "1"
type input "7,197"
type input "10"
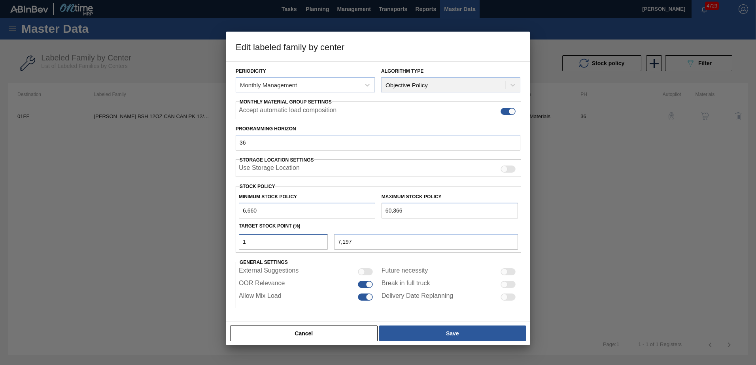
type input "12,031"
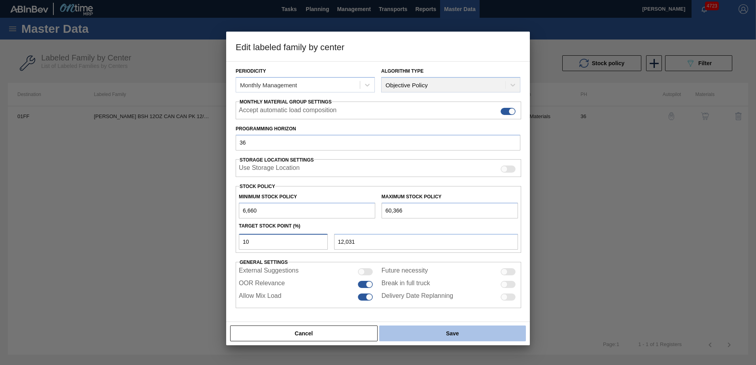
type input "10"
click at [471, 331] on button "Save" at bounding box center [452, 334] width 147 height 16
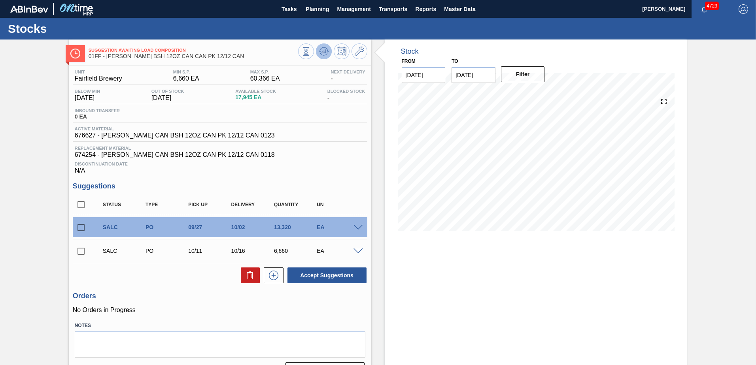
click at [322, 53] on icon at bounding box center [323, 51] width 9 height 9
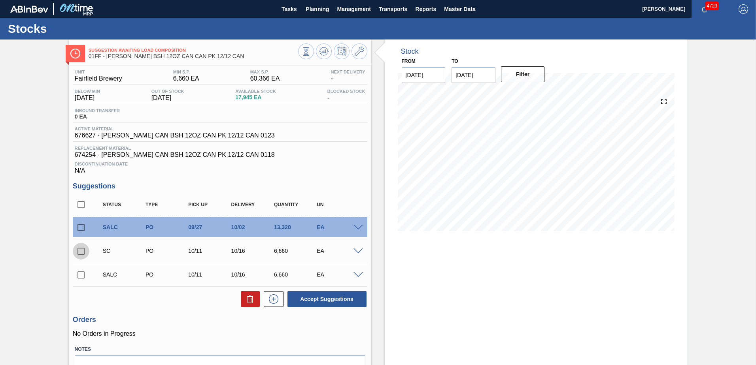
click at [81, 250] on input "checkbox" at bounding box center [81, 251] width 17 height 17
click at [337, 300] on button "Accept Suggestions" at bounding box center [327, 300] width 79 height 16
checkbox input "false"
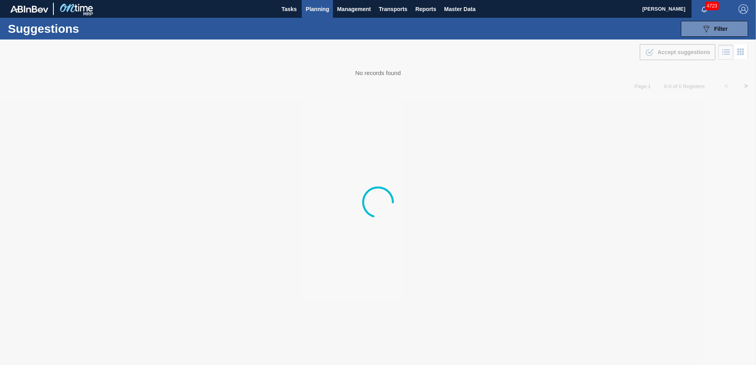
type from "[DATE]"
type to "[DATE]"
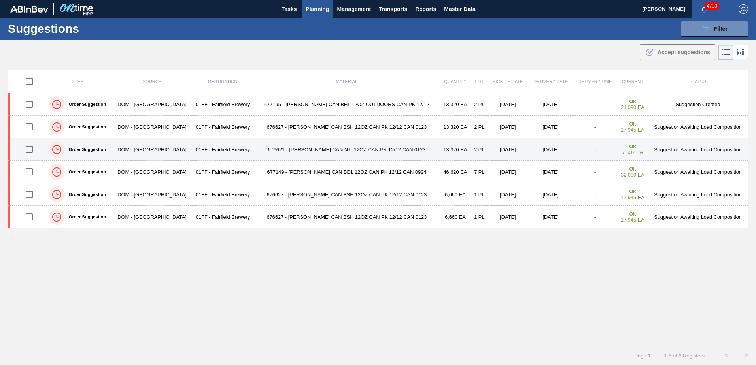
click at [361, 150] on td "676621 - [PERSON_NAME] CAN NTI 12OZ CAN PK 12/12 CAN 0123" at bounding box center [347, 149] width 186 height 23
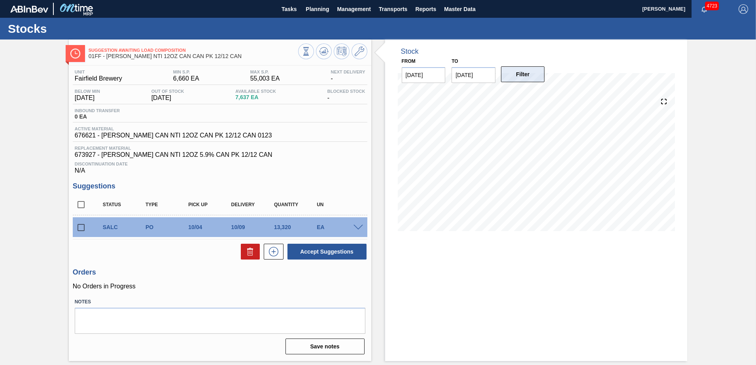
click at [515, 72] on button "Filter" at bounding box center [523, 74] width 44 height 16
click at [355, 52] on icon at bounding box center [359, 51] width 9 height 9
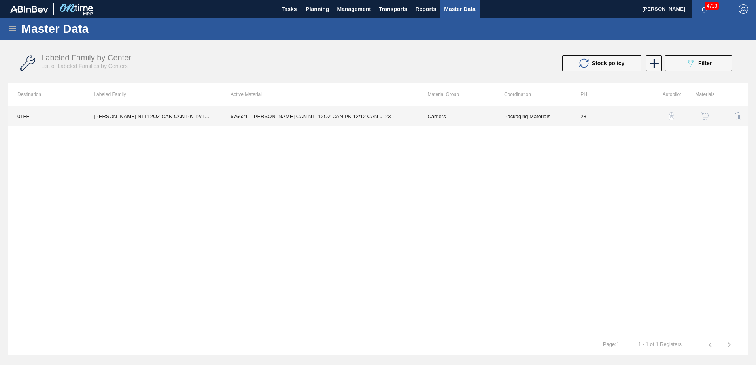
click at [343, 120] on td "676621 - CARR CAN NTI 12OZ CAN PK 12/12 CAN 0123" at bounding box center [319, 116] width 197 height 20
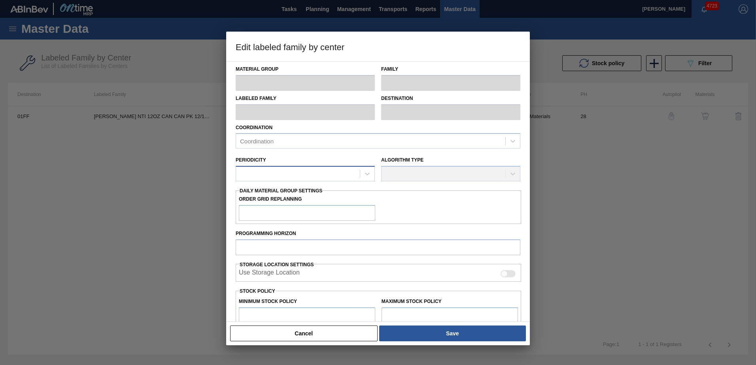
type input "Carriers"
type input "Can Carriers"
type input "CARR NTI 12OZ CAN CAN PK 12/12 CAN"
type input "01FF - Fairfield Brewery"
type input "28"
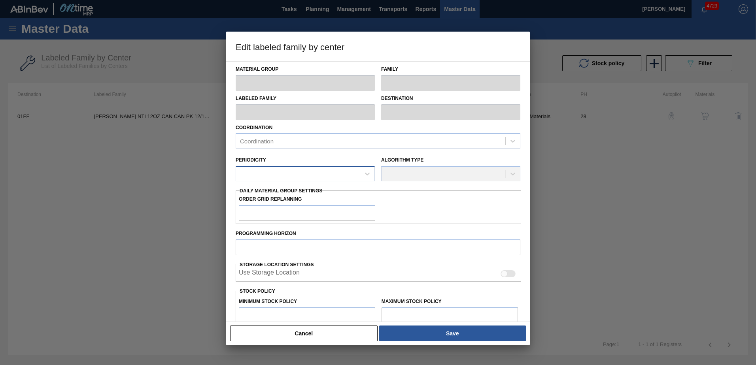
type input "6,660"
type input "55,003"
type input "3"
type input "8,110"
checkbox input "true"
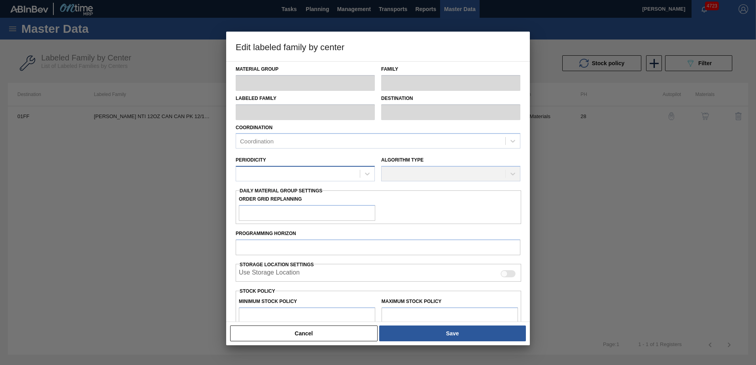
checkbox input "true"
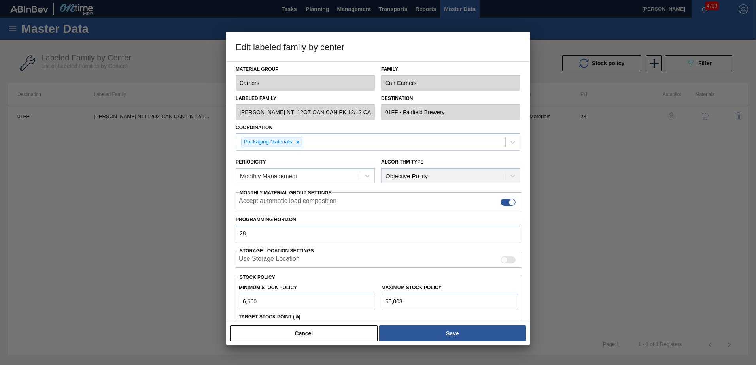
drag, startPoint x: 272, startPoint y: 234, endPoint x: 211, endPoint y: 239, distance: 61.1
click at [211, 239] on div "Edit labeled family by center Material Group Carriers Family Can Carriers Label…" at bounding box center [378, 182] width 756 height 365
type input "45"
click at [443, 214] on label "Programming Horizon" at bounding box center [378, 219] width 285 height 11
click at [443, 226] on input "45" at bounding box center [378, 234] width 285 height 16
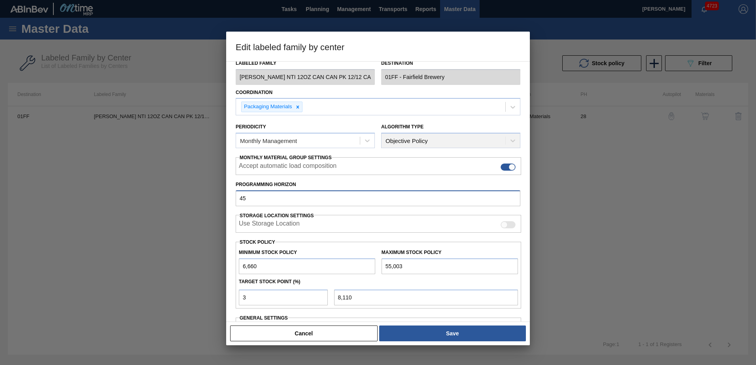
scroll to position [91, 0]
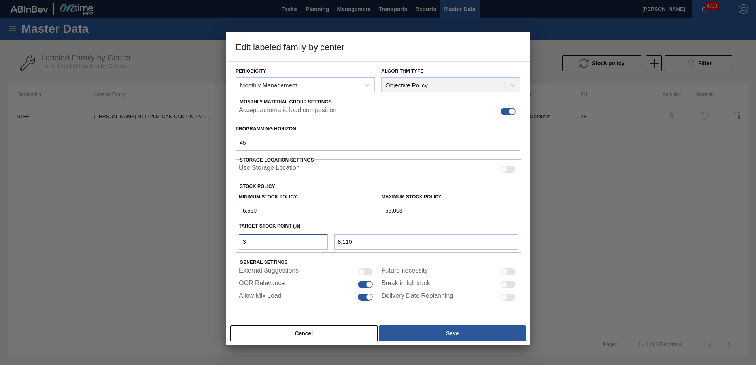
drag, startPoint x: 293, startPoint y: 242, endPoint x: 225, endPoint y: 242, distance: 68.0
click at [225, 242] on div "Edit labeled family by center Material Group Carriers Family Can Carriers Label…" at bounding box center [378, 182] width 756 height 365
type input "4"
type input "8,594"
type input "6,660"
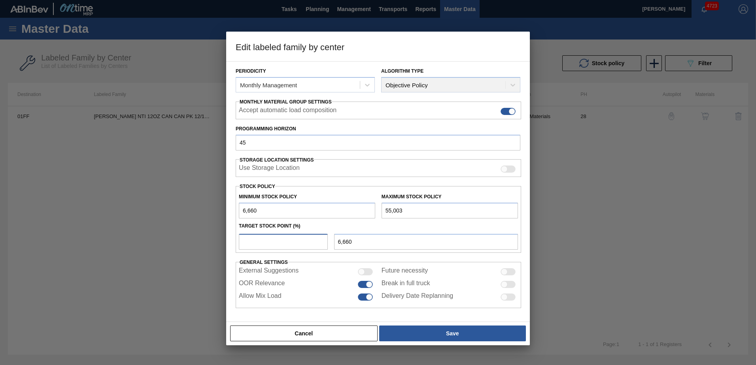
type input "5"
type input "9,077"
type input "6,660"
type input "7"
type input "10,044"
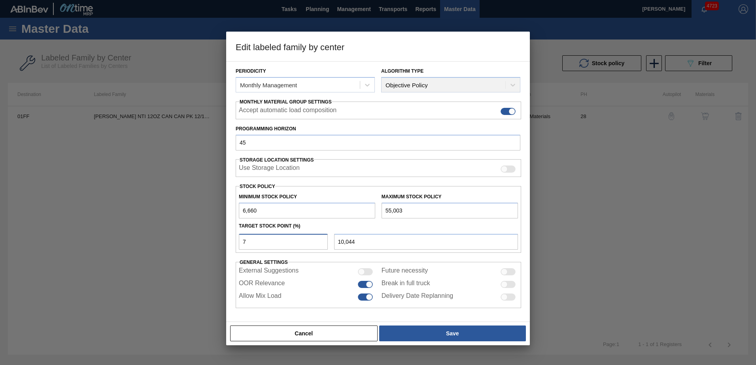
type input "6,660"
type input "8"
type input "10,527"
type input "6,660"
type input "1"
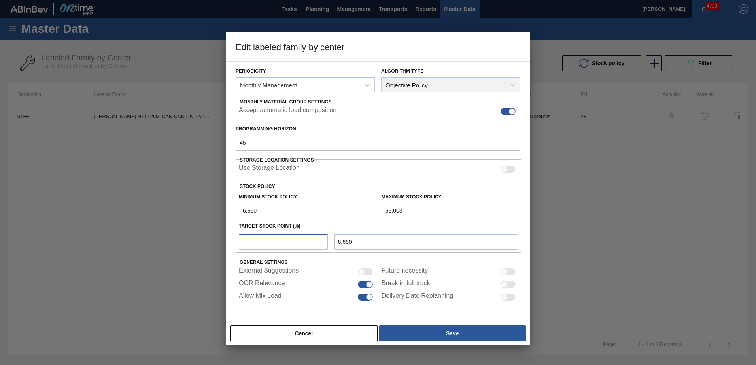
type input "7,143"
type input "10"
type input "11,494"
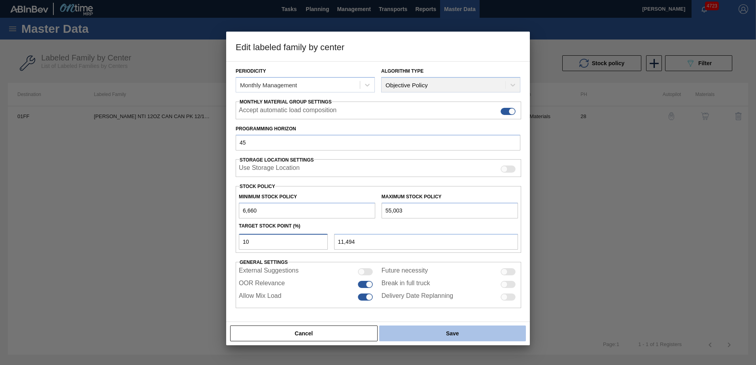
type input "10"
click at [435, 333] on button "Save" at bounding box center [452, 334] width 147 height 16
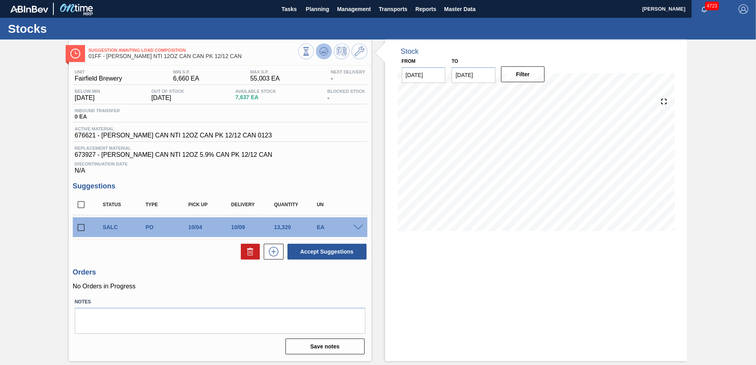
click at [322, 53] on icon at bounding box center [323, 51] width 9 height 9
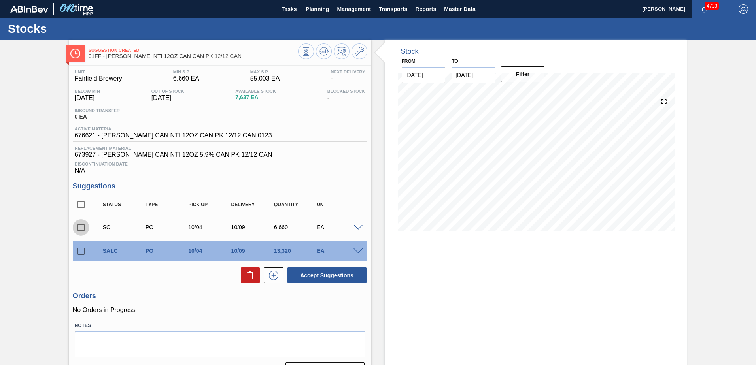
click at [81, 222] on input "checkbox" at bounding box center [81, 228] width 17 height 17
click at [314, 273] on button "Accept Suggestions" at bounding box center [327, 276] width 79 height 16
checkbox input "false"
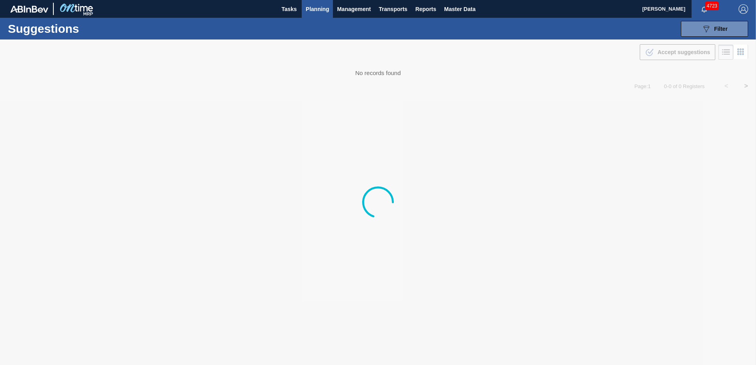
type from "[DATE]"
type to "[DATE]"
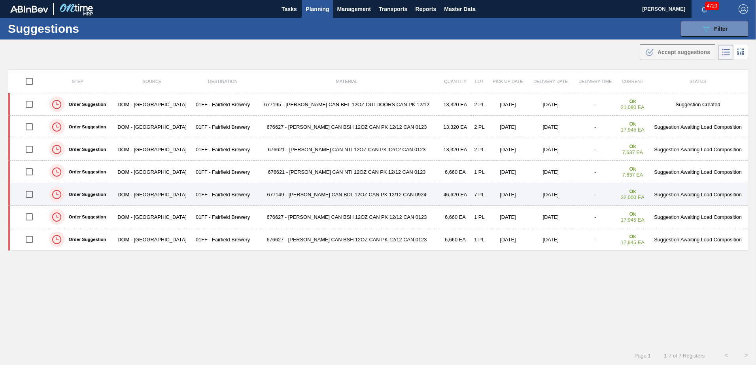
click at [358, 192] on td "677149 - [PERSON_NAME] CAN BDL 12OZ CAN PK 12/12 CAN 0924" at bounding box center [347, 195] width 186 height 23
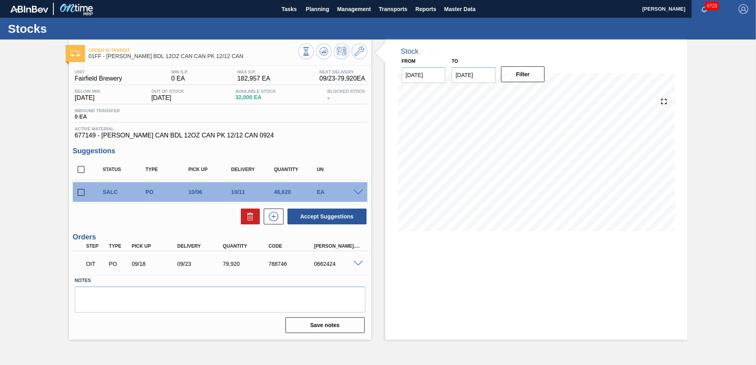
click at [530, 72] on button "Filter" at bounding box center [523, 74] width 44 height 16
click at [358, 50] on icon at bounding box center [359, 51] width 9 height 9
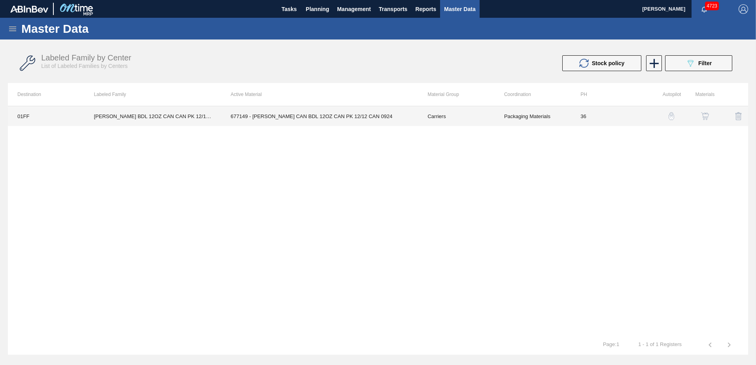
click at [280, 117] on td "677149 - CARR CAN BDL 12OZ CAN PK 12/12 CAN 0924" at bounding box center [319, 116] width 197 height 20
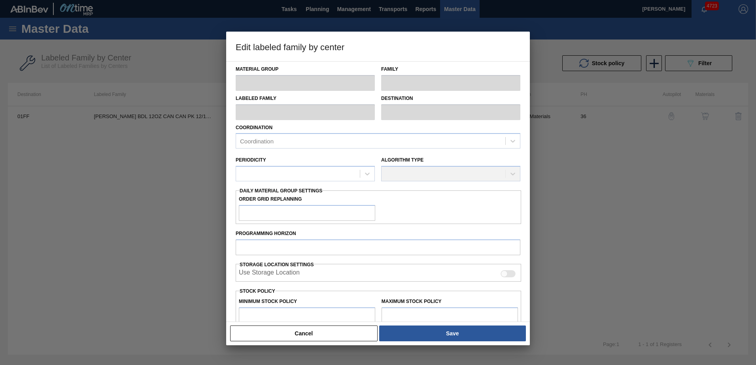
type input "Carriers"
type input "Can Carriers"
type input "CARR BDL 12OZ CAN CAN PK 12/12 CAN"
type input "01FF - Fairfield Brewery"
type input "36"
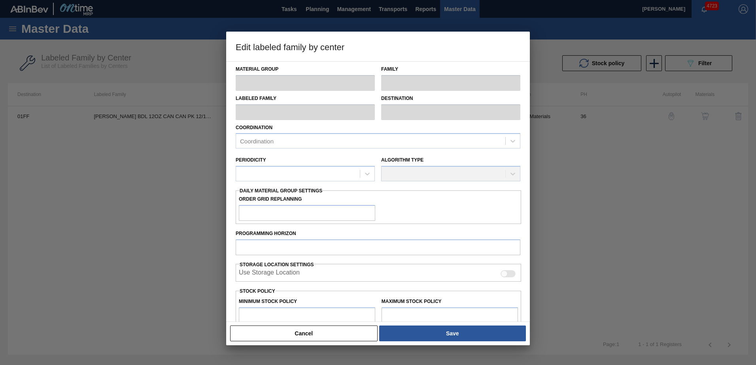
type input "0"
type input "182,957"
type input "3"
type input "5,489"
checkbox input "true"
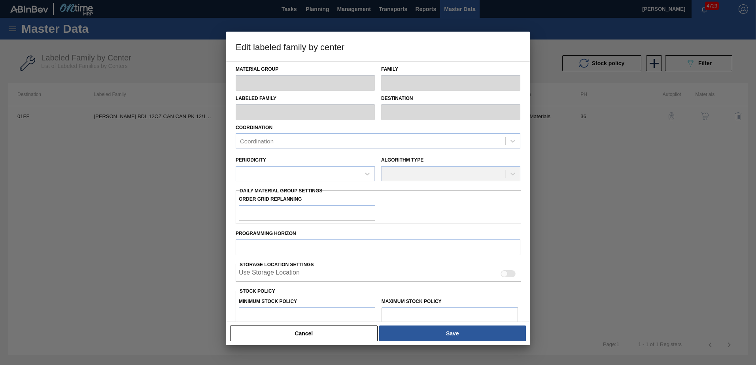
checkbox input "true"
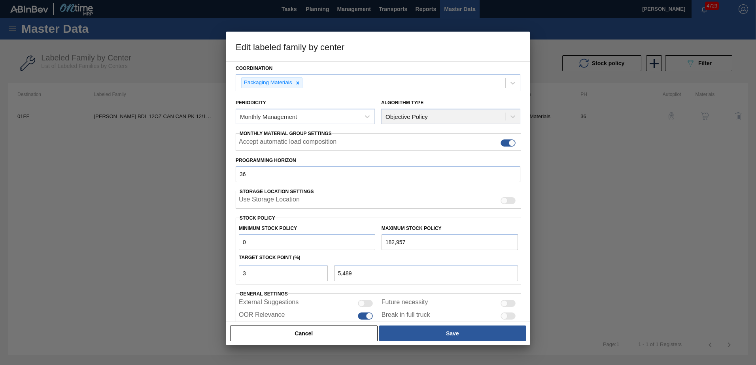
scroll to position [79, 0]
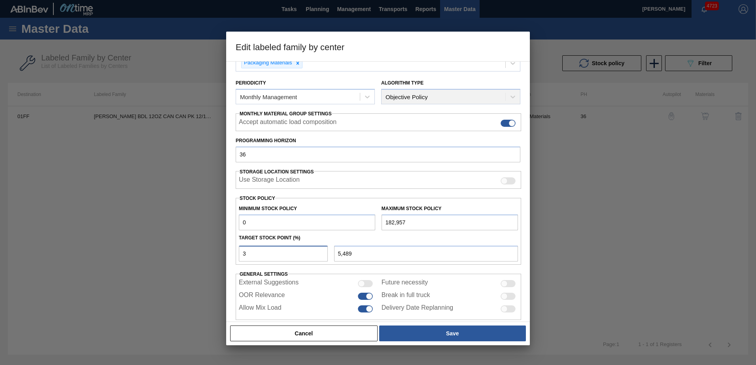
drag, startPoint x: 253, startPoint y: 253, endPoint x: 211, endPoint y: 256, distance: 41.6
click at [211, 256] on div "Edit labeled family by center Material Group Carriers Family Can Carriers Label…" at bounding box center [378, 182] width 756 height 365
type input "1"
type input "1,830"
type input "10"
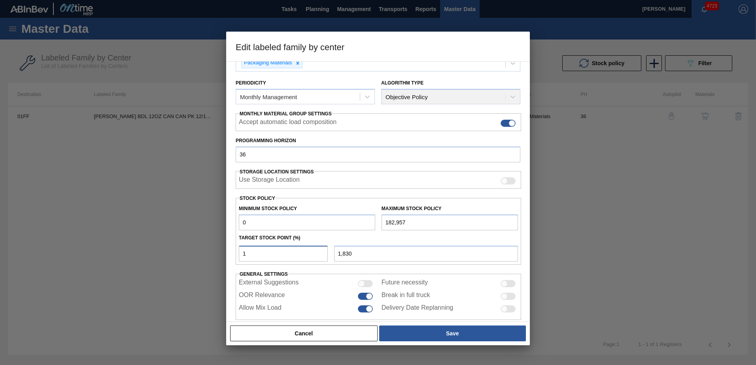
type input "18,296"
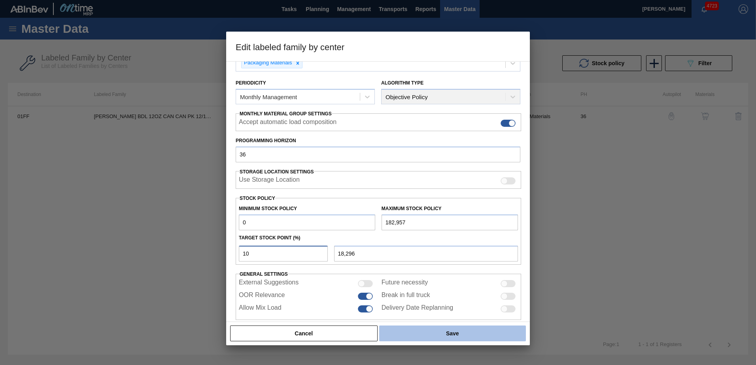
type input "10"
click at [447, 335] on button "Save" at bounding box center [452, 334] width 147 height 16
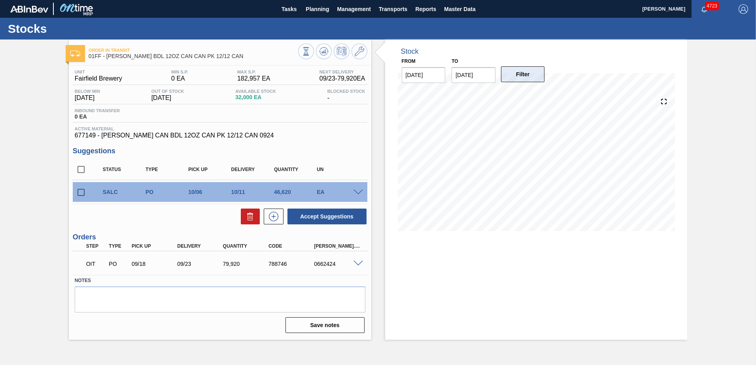
click at [526, 69] on button "Filter" at bounding box center [523, 74] width 44 height 16
click at [355, 51] on icon at bounding box center [359, 51] width 9 height 9
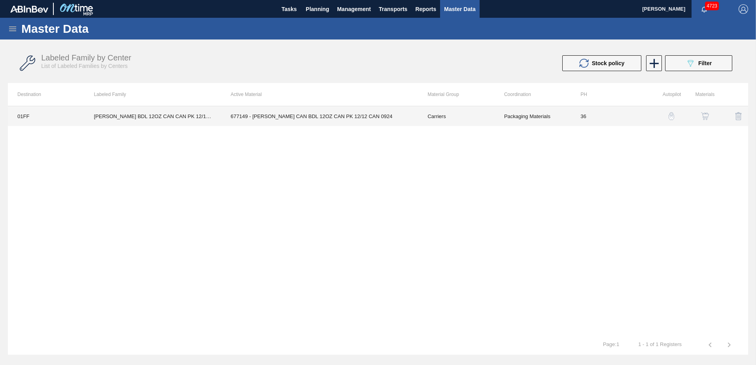
click at [399, 119] on td "677149 - CARR CAN BDL 12OZ CAN PK 12/12 CAN 0924" at bounding box center [319, 116] width 197 height 20
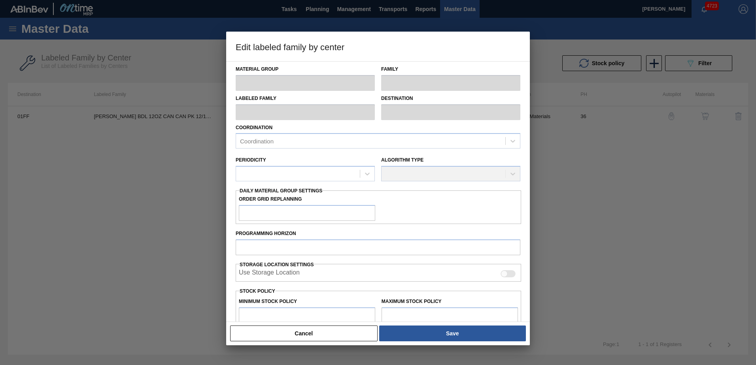
type input "Carriers"
type input "Can Carriers"
type input "CARR BDL 12OZ CAN CAN PK 12/12 CAN"
type input "01FF - Fairfield Brewery"
type input "36"
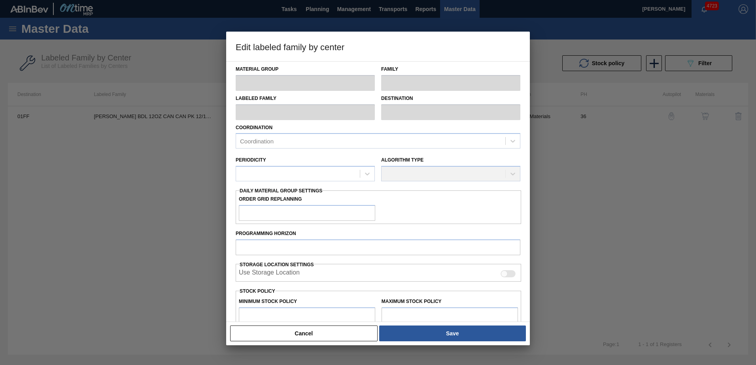
type input "0"
type input "182,957"
type input "10"
type input "18,296"
checkbox input "true"
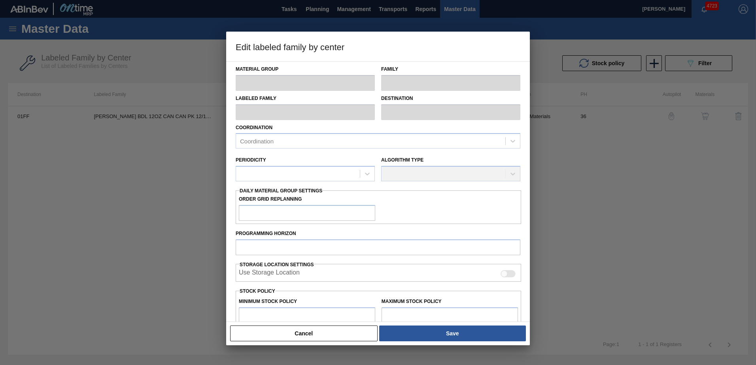
checkbox input "true"
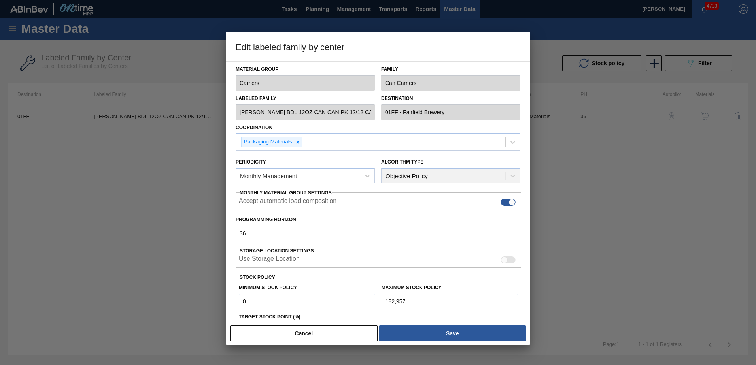
drag, startPoint x: 255, startPoint y: 235, endPoint x: 226, endPoint y: 223, distance: 31.1
click at [228, 225] on div "Material Group Carriers Family Can Carriers Labeled Family CARR BDL 12OZ CAN CA…" at bounding box center [378, 191] width 304 height 261
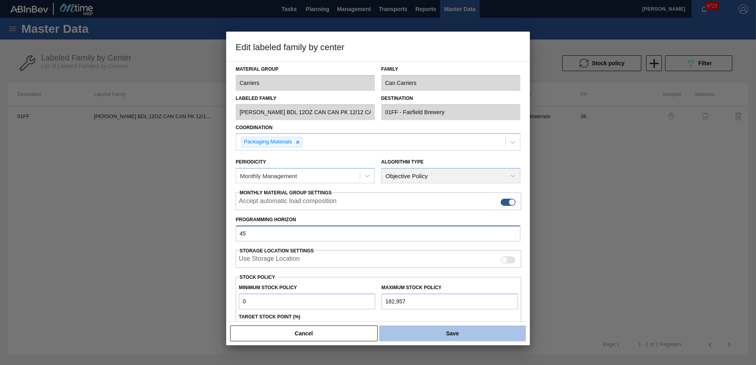
type input "45"
click at [440, 338] on button "Save" at bounding box center [452, 334] width 147 height 16
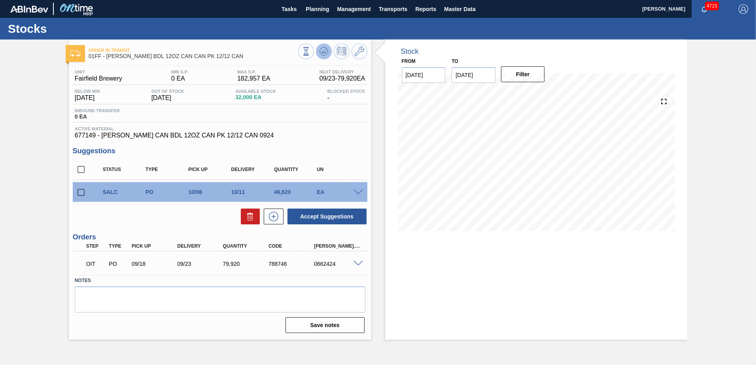
click at [327, 50] on icon at bounding box center [323, 51] width 9 height 9
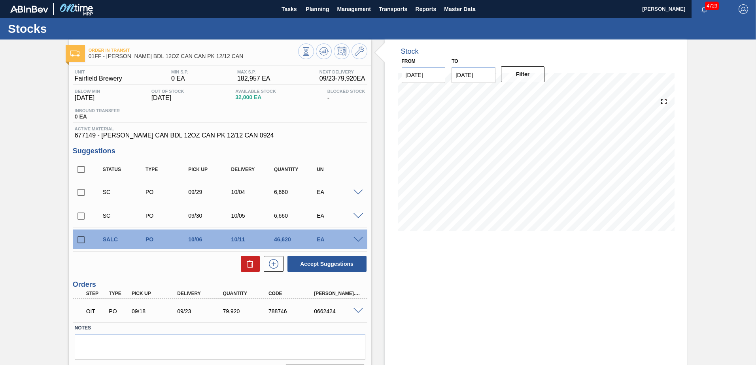
click at [84, 169] on input "checkbox" at bounding box center [81, 169] width 17 height 17
checkbox input "true"
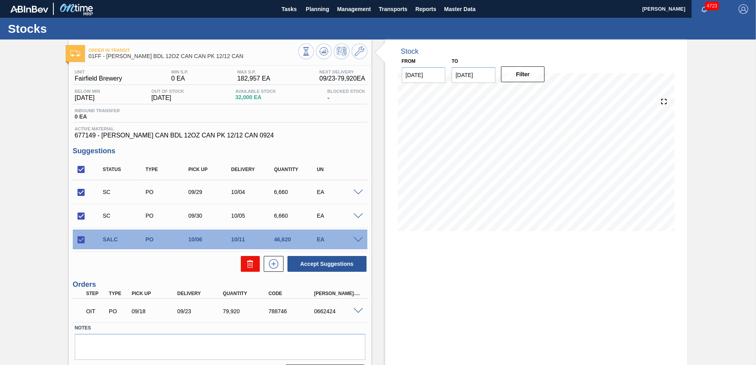
click at [246, 263] on icon at bounding box center [250, 263] width 9 height 9
checkbox input "false"
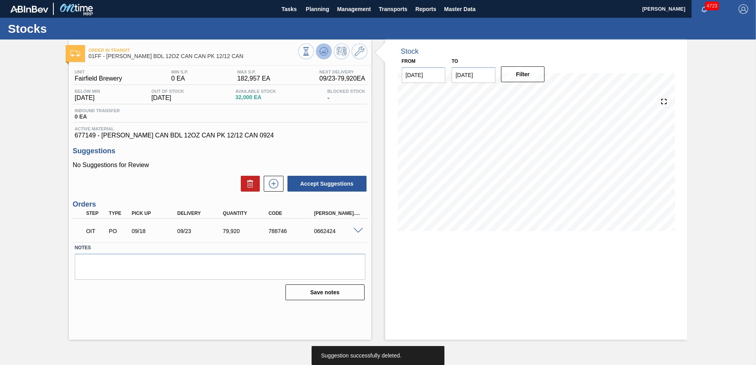
click at [326, 49] on icon at bounding box center [323, 51] width 9 height 9
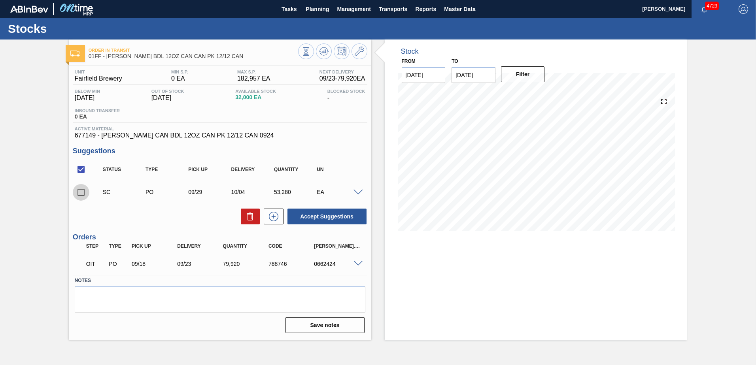
click at [83, 192] on input "checkbox" at bounding box center [81, 192] width 17 height 17
checkbox input "true"
click at [346, 214] on button "Accept Suggestions" at bounding box center [327, 217] width 79 height 16
click at [79, 192] on input "checkbox" at bounding box center [81, 192] width 17 height 17
click at [313, 212] on button "Accept Suggestions" at bounding box center [327, 217] width 79 height 16
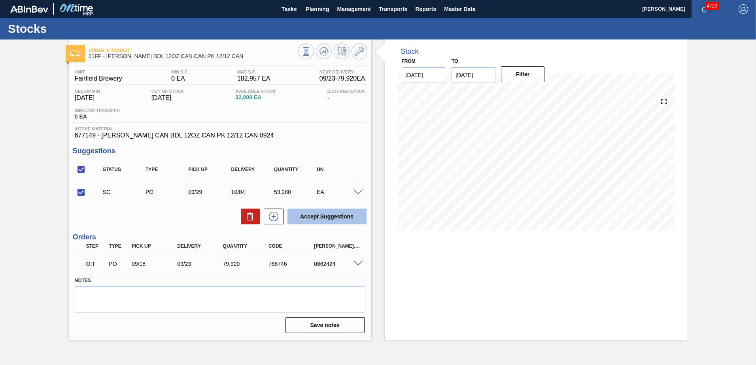
checkbox input "false"
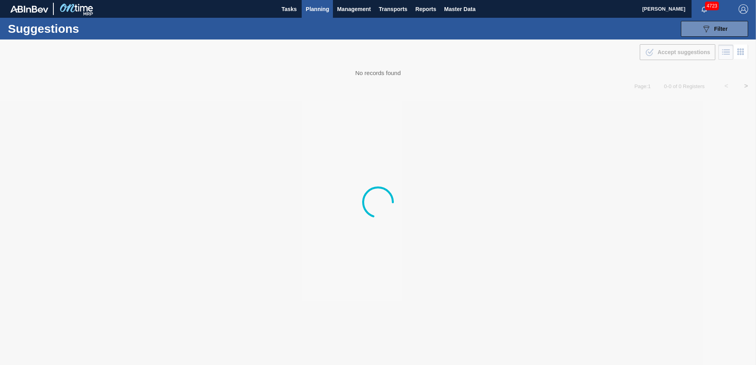
type from "[DATE]"
type to "[DATE]"
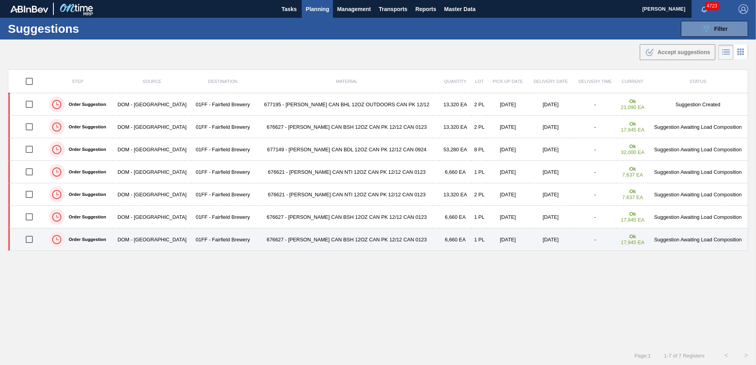
scroll to position [0, 0]
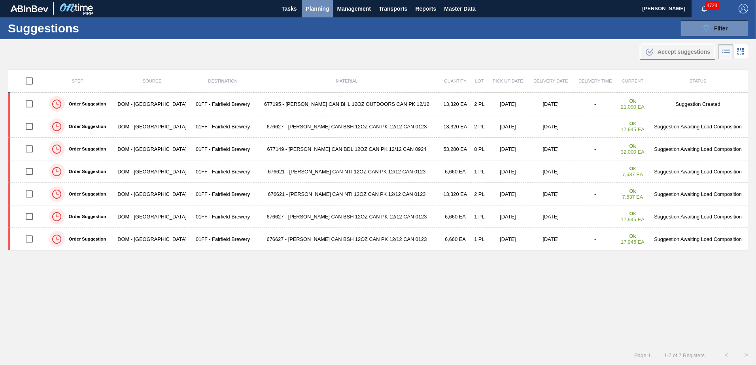
click at [320, 11] on span "Planning" at bounding box center [317, 8] width 23 height 9
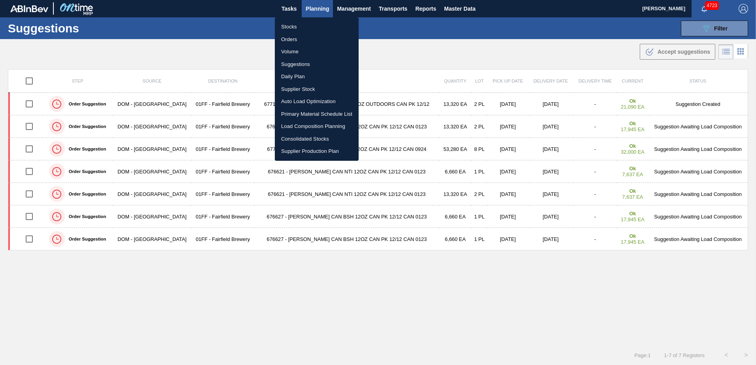
click at [287, 27] on li "Stocks" at bounding box center [317, 27] width 84 height 13
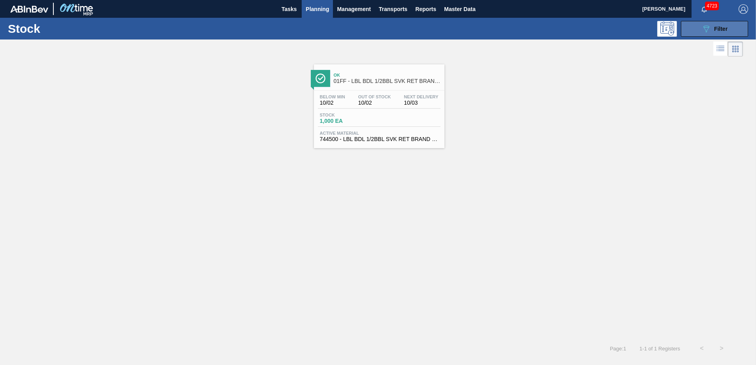
click at [717, 29] on span "Filter" at bounding box center [720, 29] width 13 height 6
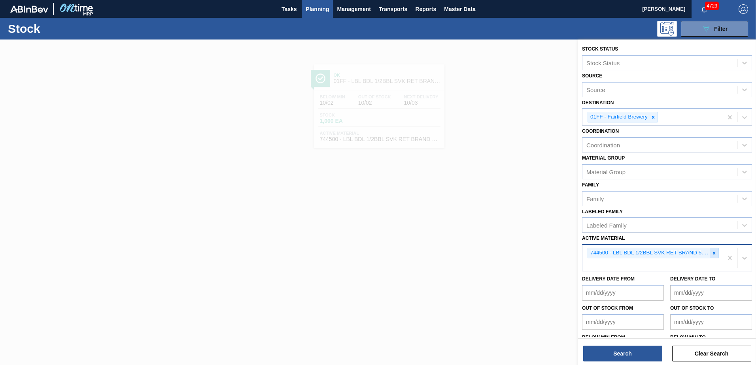
click at [713, 254] on icon at bounding box center [714, 253] width 3 height 3
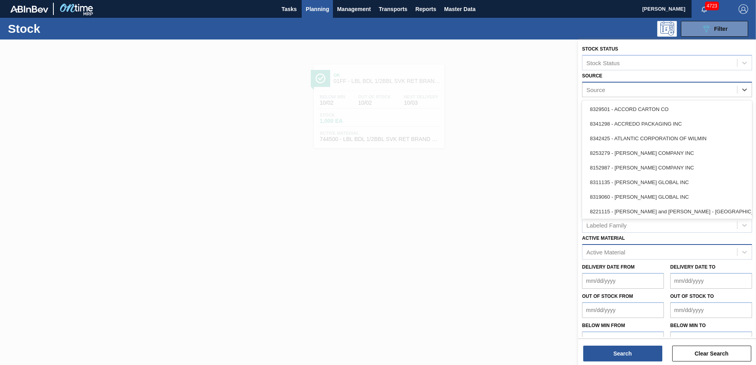
click at [655, 91] on div "Source" at bounding box center [660, 89] width 155 height 11
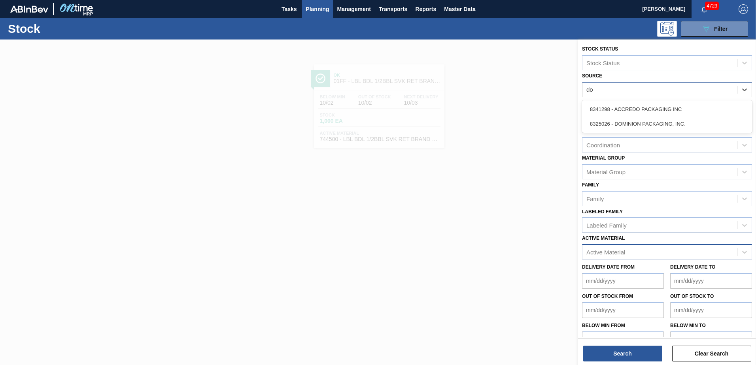
type input "dom"
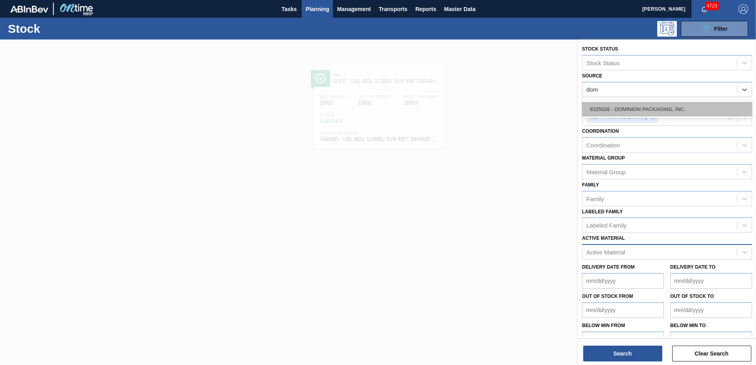
click at [650, 104] on div "8325026 - DOMINION PACKAGING, INC." at bounding box center [667, 109] width 170 height 15
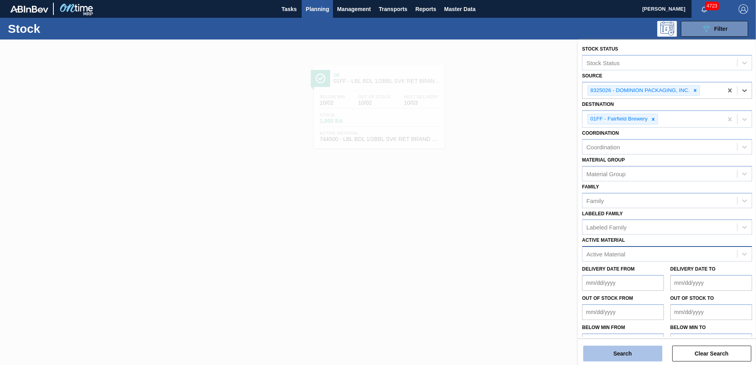
click at [619, 352] on button "Search" at bounding box center [622, 354] width 79 height 16
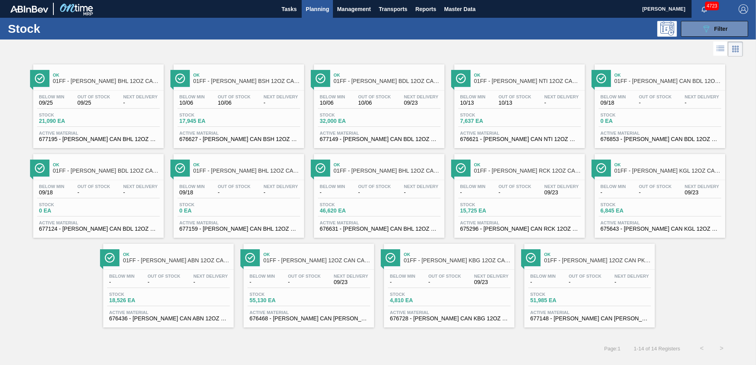
click at [328, 288] on div "Below Min - Out Of Stock - Next Delivery 09/23" at bounding box center [309, 281] width 123 height 14
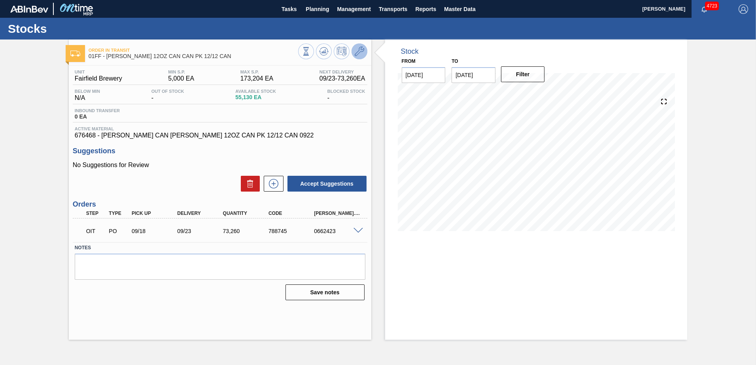
click at [363, 50] on icon at bounding box center [359, 51] width 9 height 9
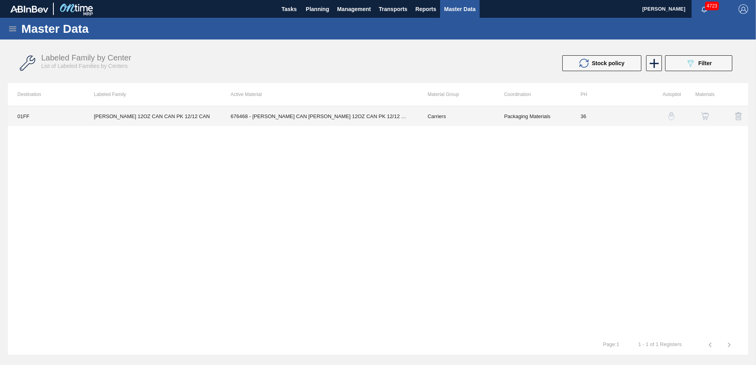
click at [391, 116] on td "676468 - CARR CAN BUD 12OZ CAN PK 12/12 CAN 0922" at bounding box center [319, 116] width 197 height 20
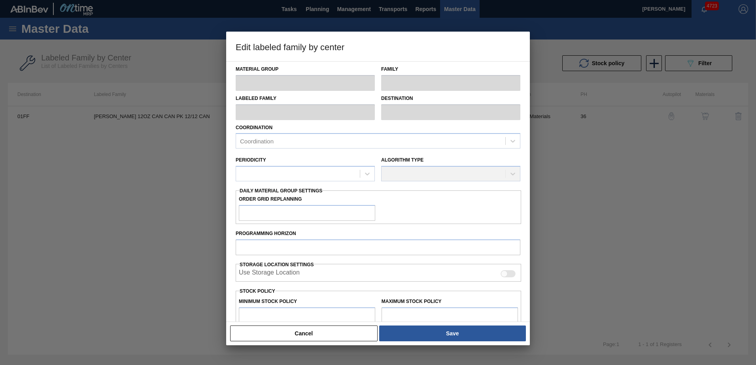
type input "Carriers"
type input "Can Carriers"
type input "CARR BUD 12OZ CAN CAN PK 12/12 CAN"
type input "01FF - Fairfield Brewery"
type input "36"
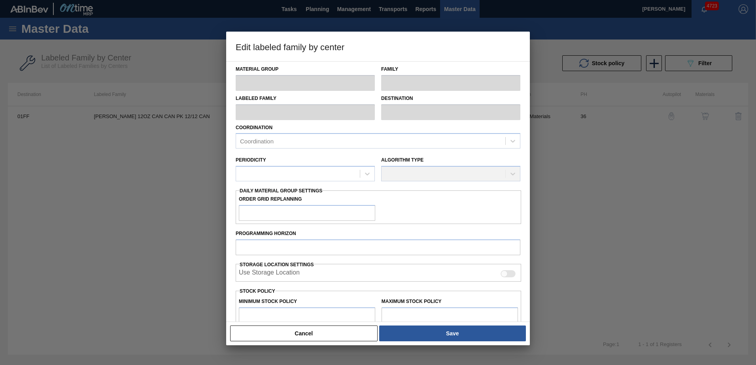
type input "5,000"
type input "173,204"
type input "4"
type input "11,728"
checkbox input "true"
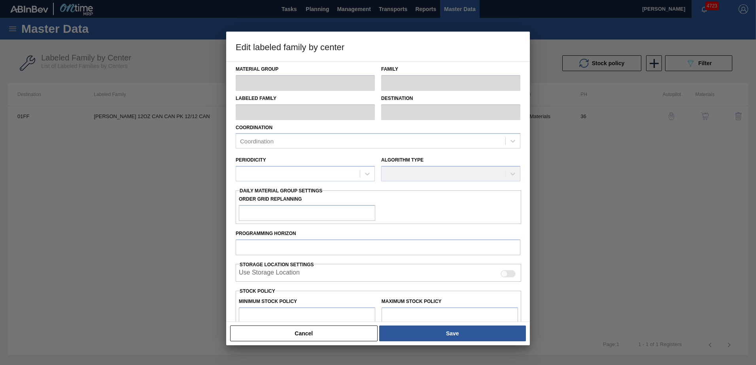
checkbox input "true"
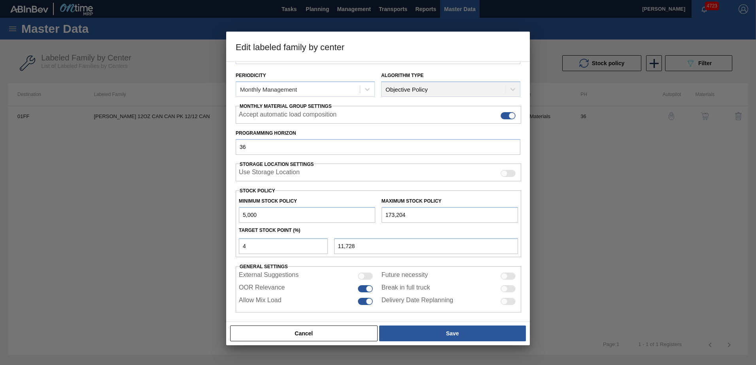
scroll to position [91, 0]
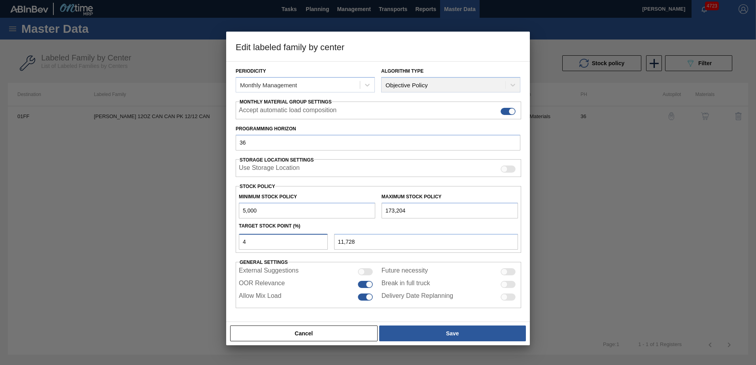
drag, startPoint x: 261, startPoint y: 236, endPoint x: 229, endPoint y: 242, distance: 32.2
click at [230, 243] on div "Material Group Carriers Family Can Carriers Labeled Family CARR BUD 12OZ CAN CA…" at bounding box center [378, 191] width 304 height 261
type input "6"
type input "15,092"
type input "6"
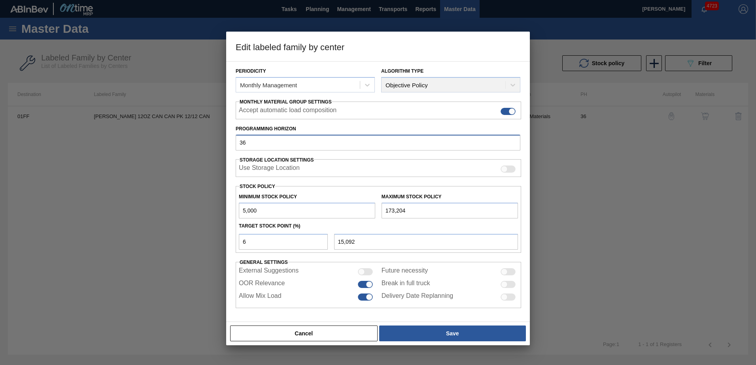
drag, startPoint x: 255, startPoint y: 140, endPoint x: 186, endPoint y: 142, distance: 68.8
click at [183, 146] on div "Edit labeled family by center Material Group Carriers Family Can Carriers Label…" at bounding box center [378, 182] width 756 height 365
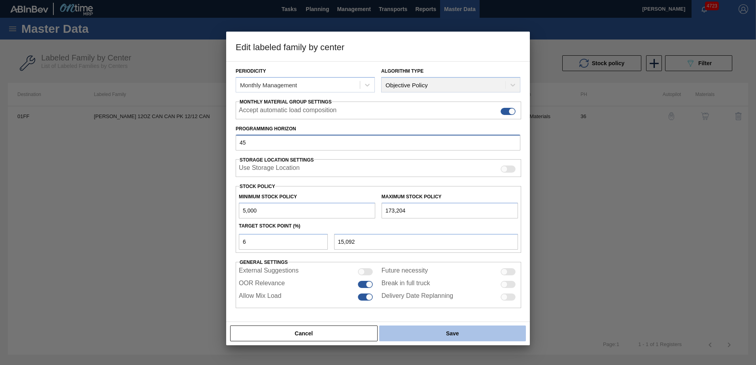
type input "45"
click at [460, 335] on button "Save" at bounding box center [452, 334] width 147 height 16
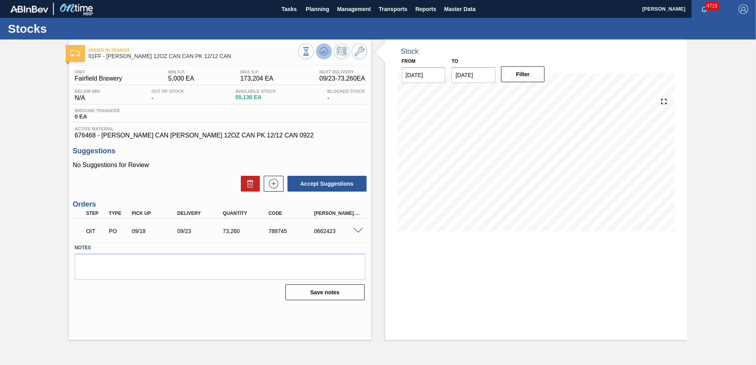
click at [323, 51] on icon at bounding box center [323, 51] width 5 height 4
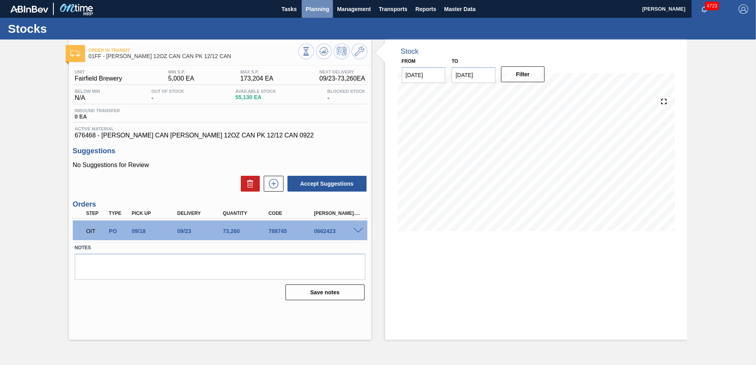
click at [313, 9] on span "Planning" at bounding box center [317, 8] width 23 height 9
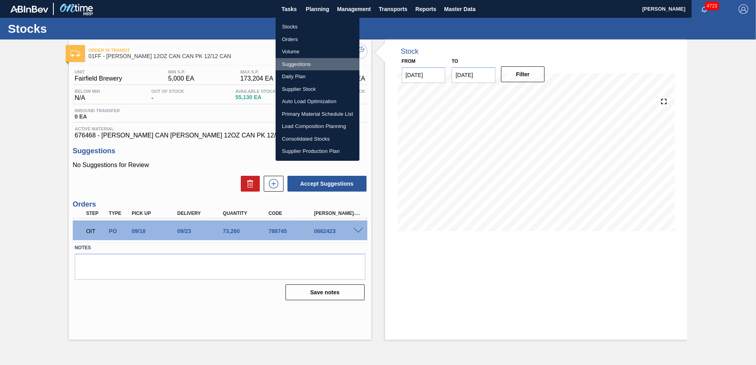
click at [298, 64] on li "Suggestions" at bounding box center [318, 64] width 84 height 13
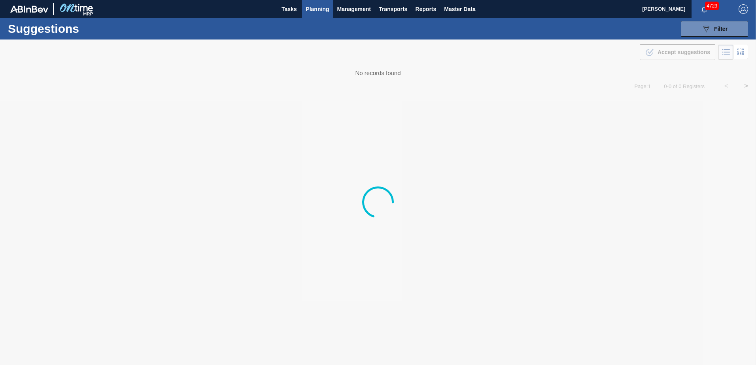
type from "[DATE]"
type to "[DATE]"
